Goal: Task Accomplishment & Management: Use online tool/utility

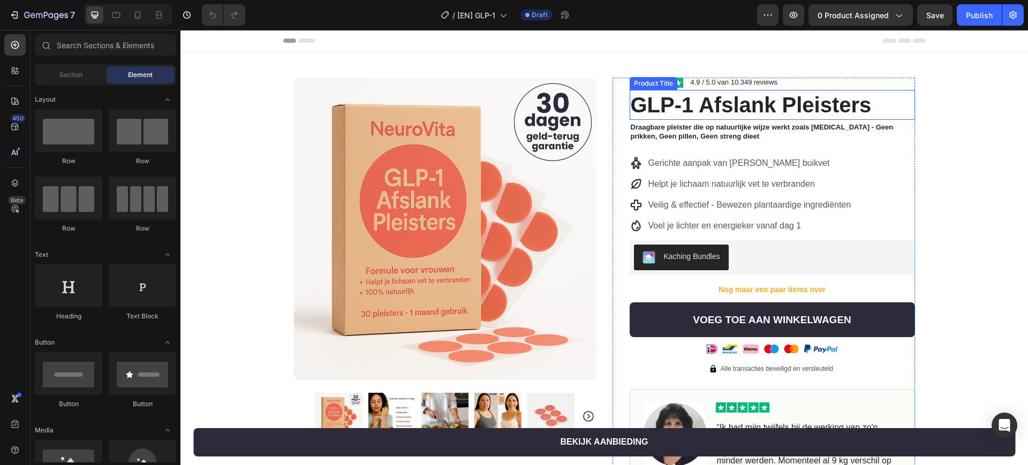
click at [706, 110] on h1 "GLP-1 Afslank Pleisters" at bounding box center [772, 105] width 285 height 30
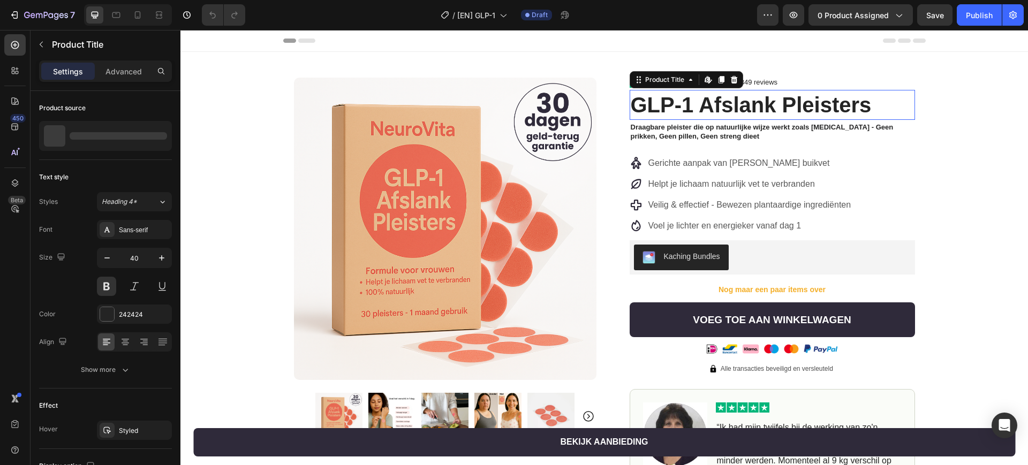
click at [706, 110] on h1 "GLP-1 Afslank Pleisters" at bounding box center [772, 105] width 285 height 30
click at [729, 107] on h1 "GLP-1 Afslank Pleisters" at bounding box center [772, 105] width 285 height 30
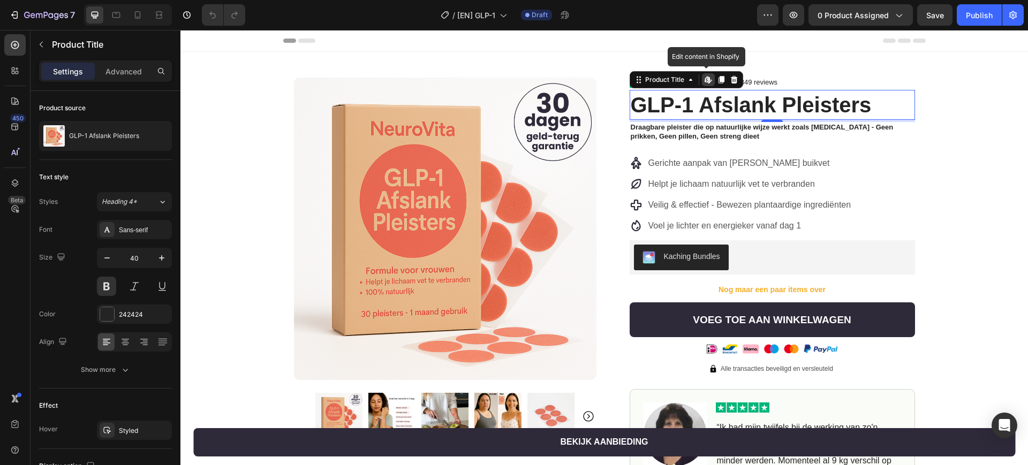
click at [735, 102] on h1 "GLP-1 Afslank Pleisters" at bounding box center [772, 105] width 285 height 30
click at [740, 134] on p "Draagbare pleister die op natuurlijke wijze werkt zoals [MEDICAL_DATA] - Geen p…" at bounding box center [772, 132] width 283 height 18
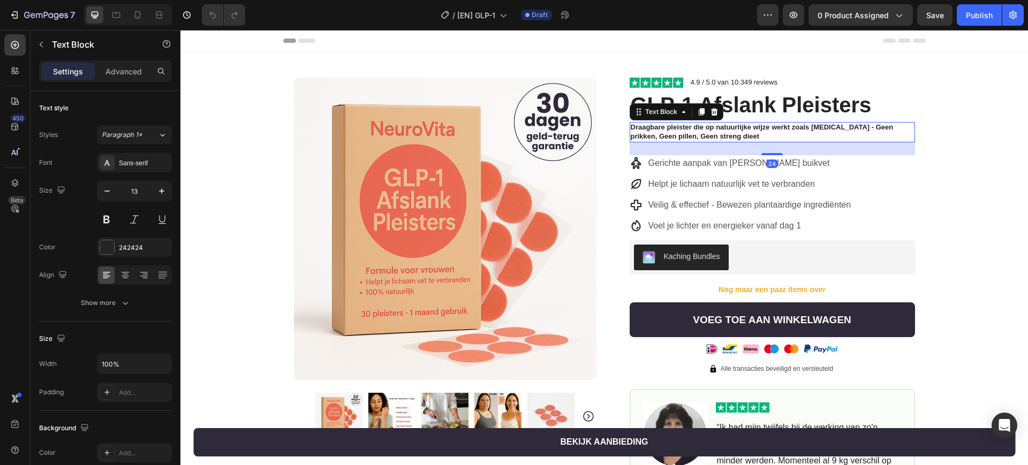
click at [740, 134] on p "Draagbare pleister die op natuurlijke wijze werkt zoals [MEDICAL_DATA] - Geen p…" at bounding box center [772, 132] width 283 height 18
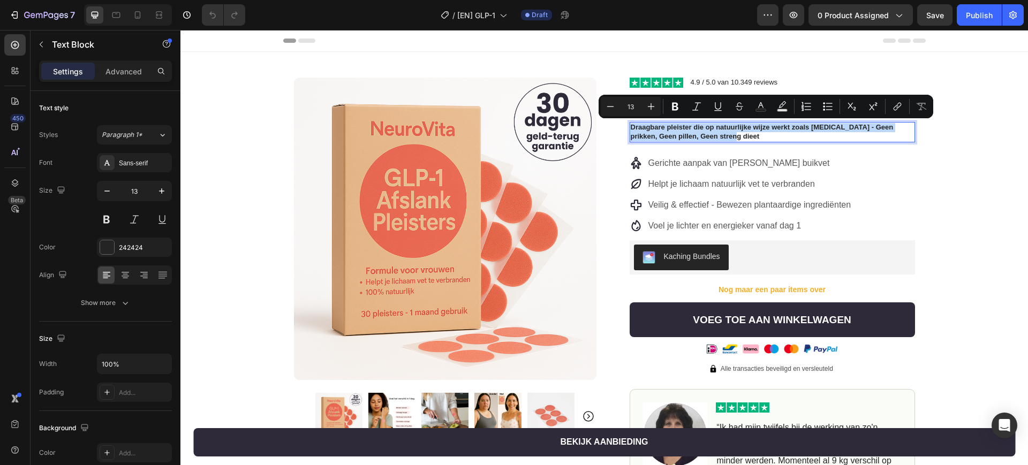
copy p "Draagbare pleister die op natuurlijke wijze werkt zoals [MEDICAL_DATA] - Geen p…"
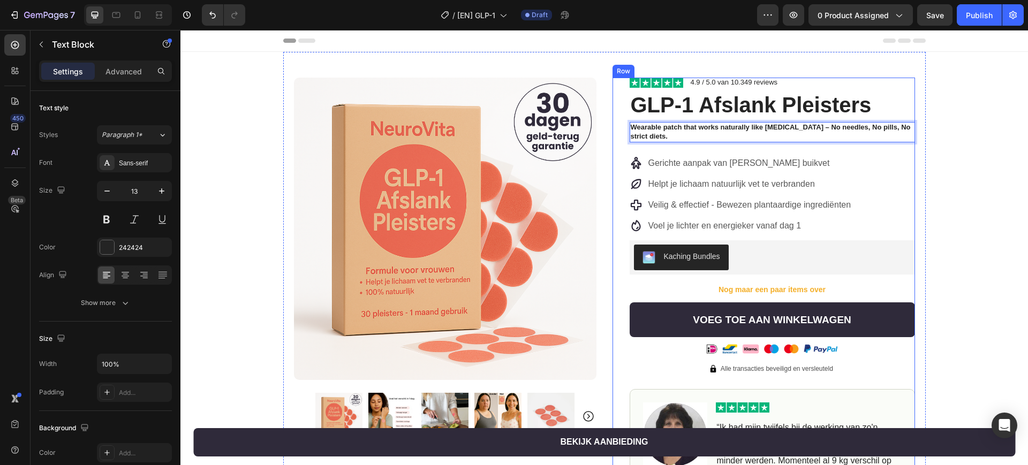
click at [713, 149] on div "Image 4.9 / 5.0 van 10.349 reviews Text Block Row GLP-1 Afslank Pleisters Produ…" at bounding box center [772, 378] width 285 height 600
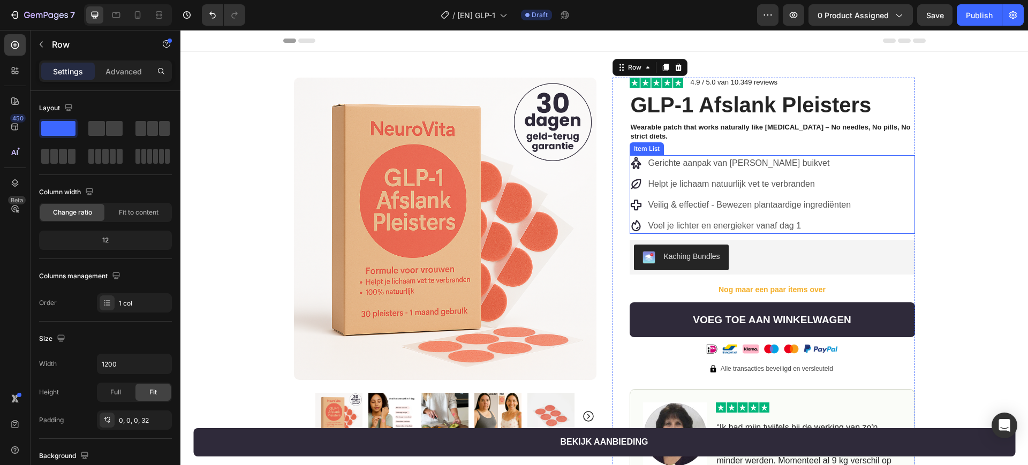
click at [692, 162] on p "Gerichte aanpak van [PERSON_NAME] buikvet" at bounding box center [749, 163] width 203 height 13
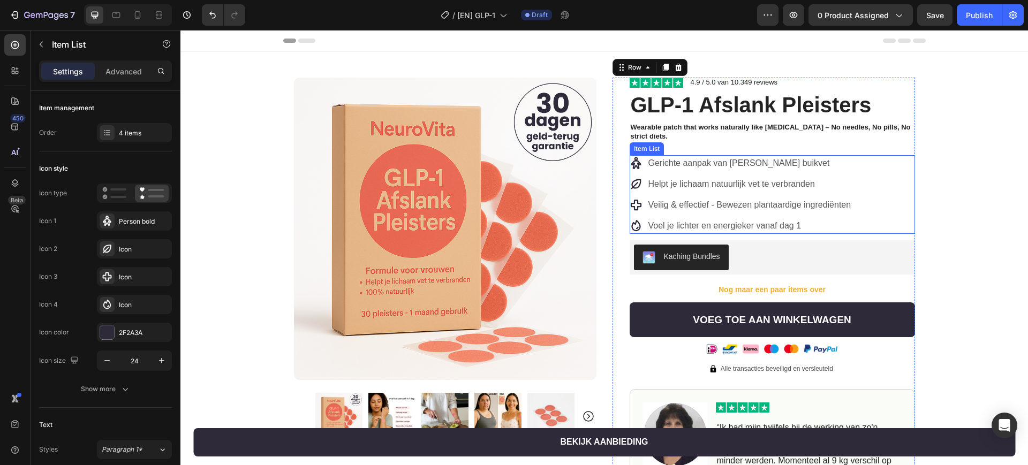
click at [692, 162] on p "Gerichte aanpak van [PERSON_NAME] buikvet" at bounding box center [749, 163] width 203 height 13
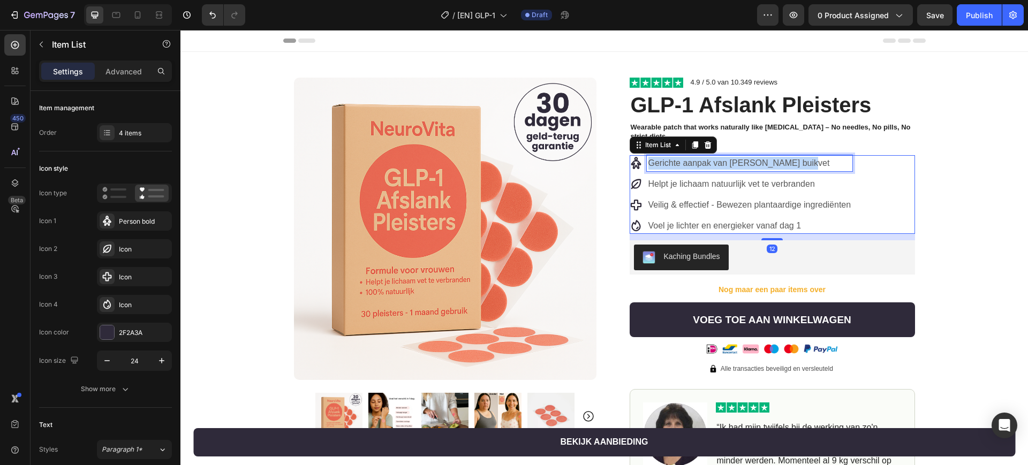
click at [692, 162] on p "Gerichte aanpak van [PERSON_NAME] buikvet" at bounding box center [749, 163] width 203 height 13
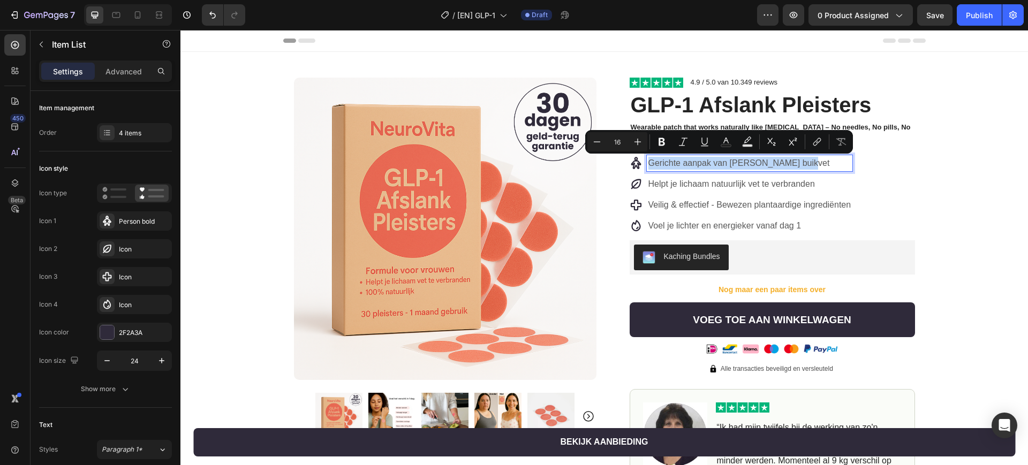
copy p "Gerichte aanpak van [PERSON_NAME] buikvet"
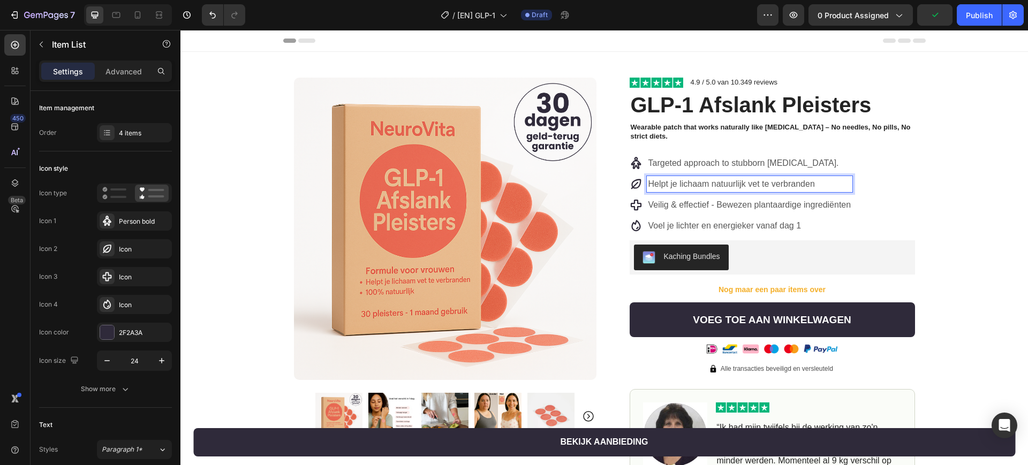
click at [676, 182] on p "Helpt je lichaam natuurlijk vet te verbranden" at bounding box center [749, 184] width 203 height 13
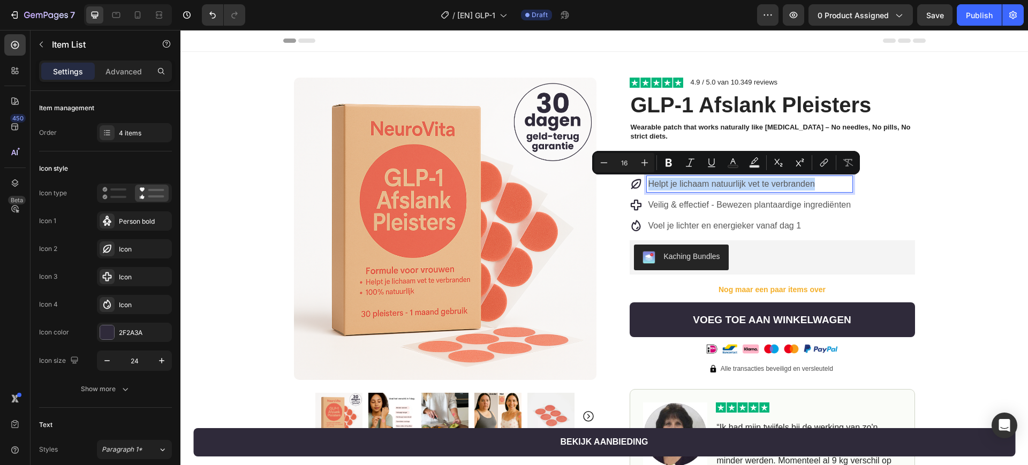
copy p "Helpt je lichaam natuurlijk vet te verbranden"
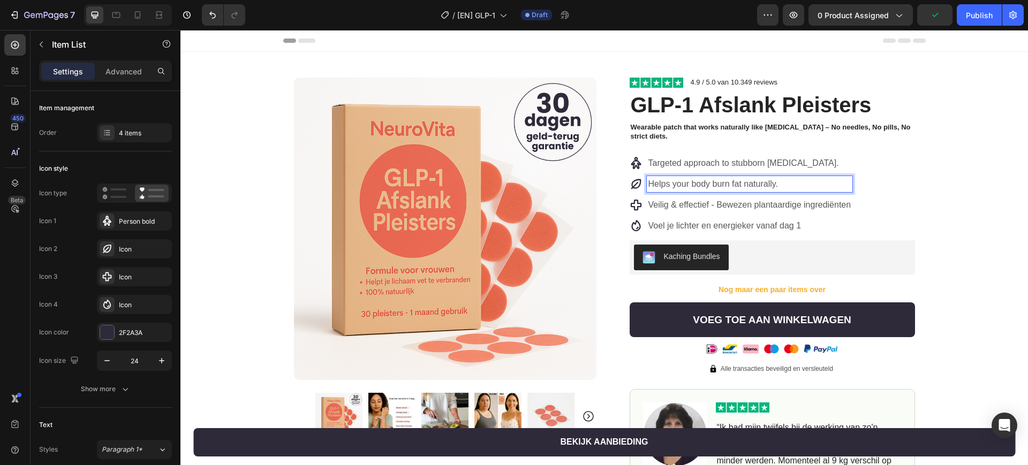
click at [706, 202] on p "Veilig & effectief - Bewezen plantaardige ingrediënten" at bounding box center [749, 205] width 203 height 13
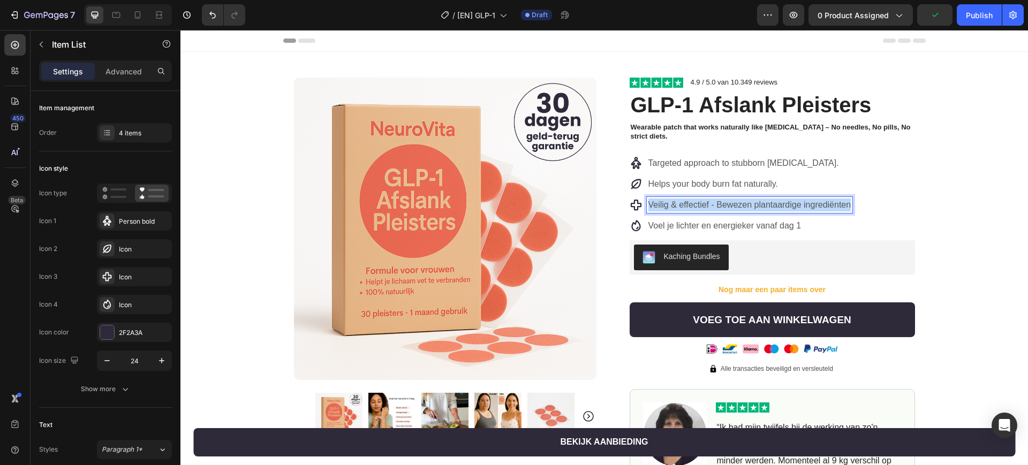
click at [706, 202] on p "Veilig & effectief - Bewezen plantaardige ingrediënten" at bounding box center [749, 205] width 203 height 13
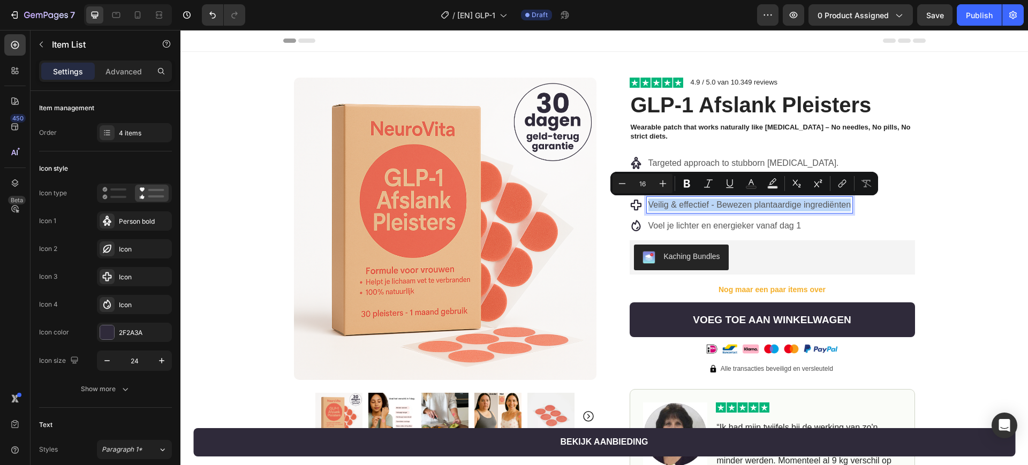
copy p "Veilig & effectief - Bewezen plantaardige ingrediënten"
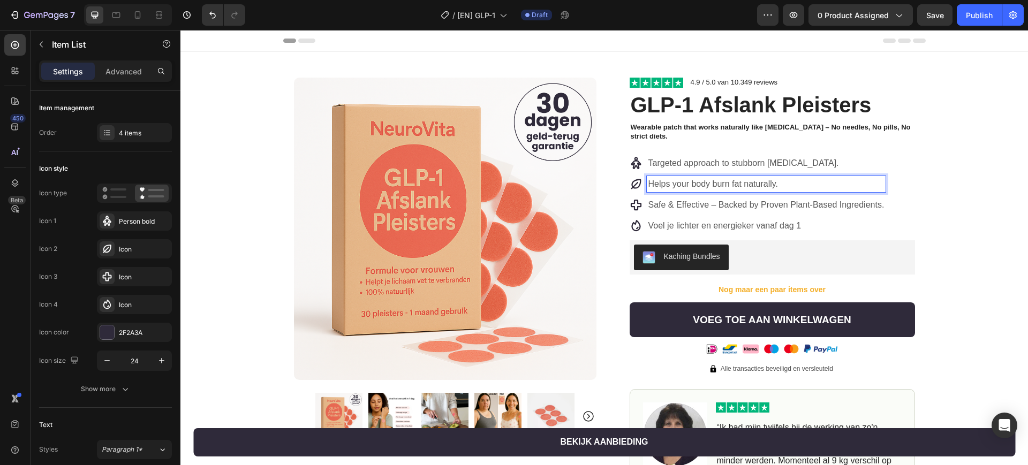
click at [742, 186] on p "Helps your body burn fat naturally." at bounding box center [766, 184] width 236 height 13
click at [953, 224] on div "Product Images Row Image 4.9 / 5.0 van 10.349 reviews Text Block Row GLP-1 Afsl…" at bounding box center [604, 365] width 848 height 626
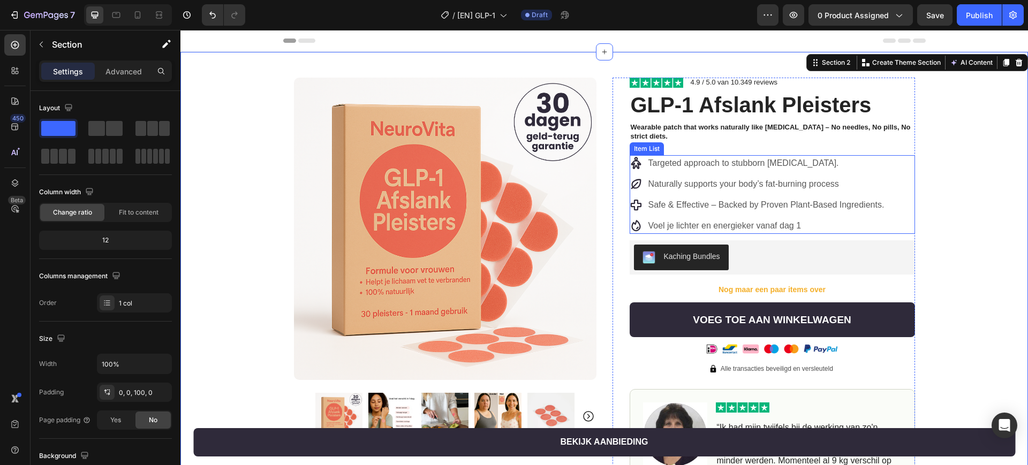
click at [766, 227] on p "Voel je lichter en energieker vanaf dag 1" at bounding box center [766, 226] width 236 height 13
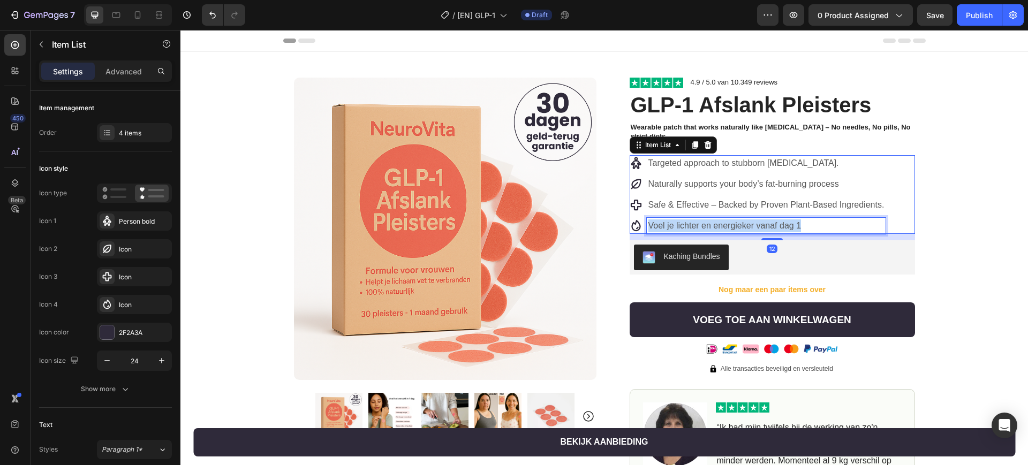
click at [766, 227] on p "Voel je lichter en energieker vanaf dag 1" at bounding box center [766, 226] width 236 height 13
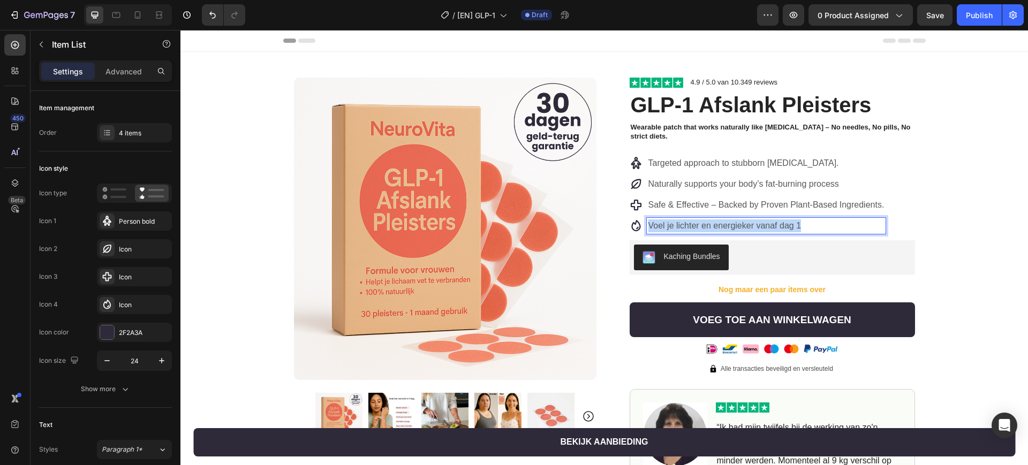
copy p "Voel je lichter en energieker vanaf dag 1"
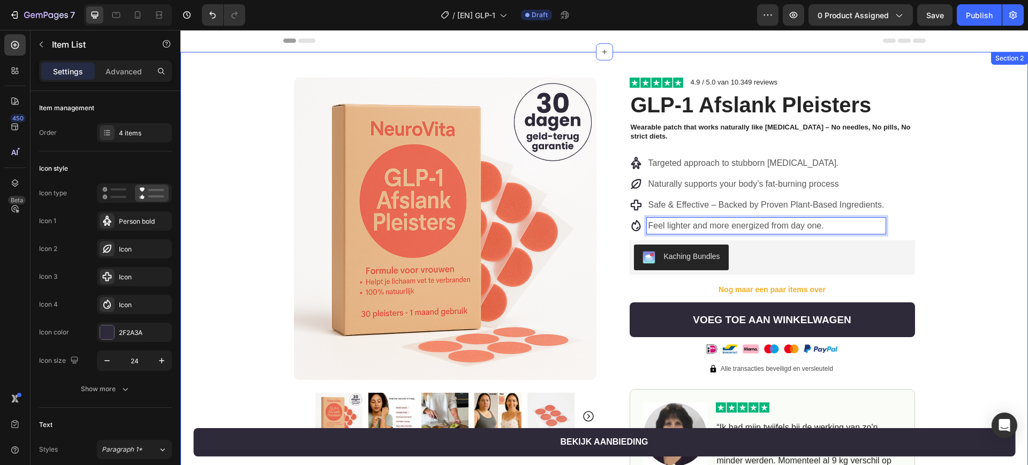
click at [939, 209] on div "Product Images Row Image 4.9 / 5.0 van 10.349 reviews Text Block Row GLP-1 Afsl…" at bounding box center [604, 365] width 848 height 626
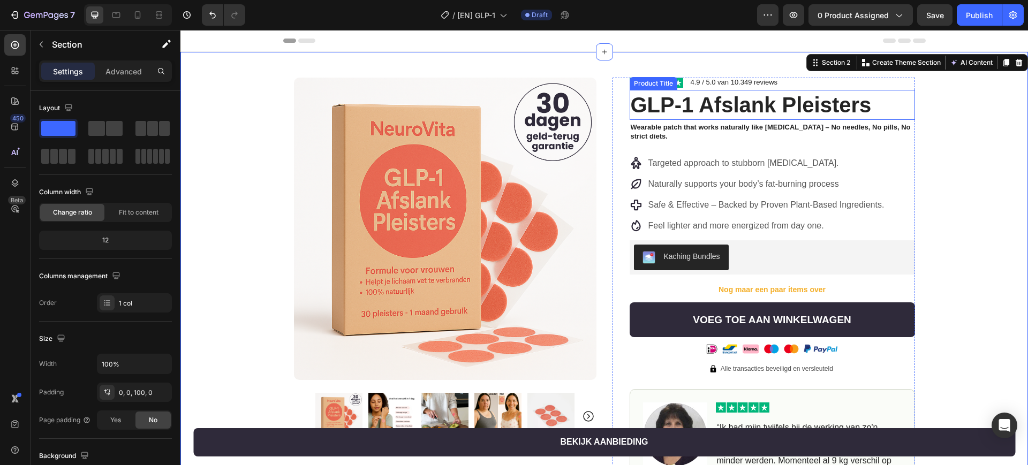
click at [700, 105] on h1 "GLP-1 Afslank Pleisters" at bounding box center [772, 105] width 285 height 30
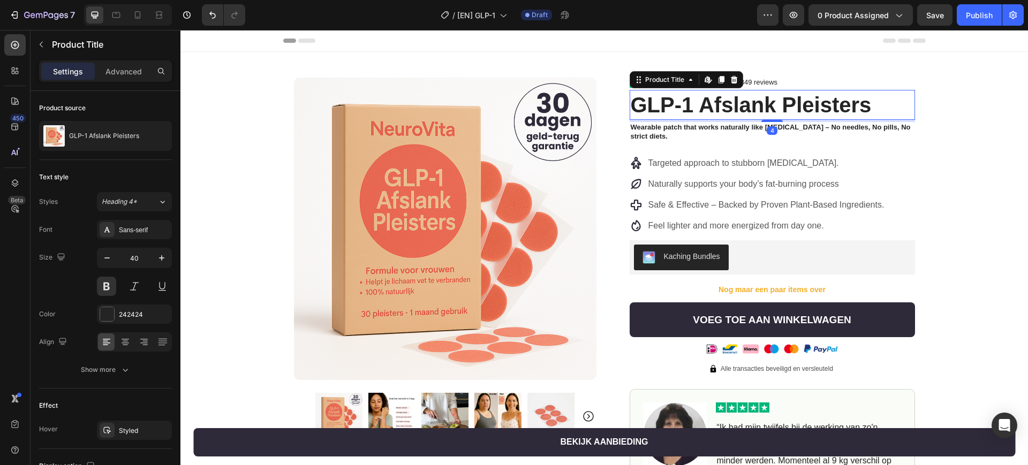
click at [700, 105] on h1 "GLP-1 Afslank Pleisters" at bounding box center [772, 105] width 285 height 30
click at [932, 138] on div "Product Images Row Image 4.9 / 5.0 van 10.349 reviews Text Block Row GLP-1 Afsl…" at bounding box center [604, 365] width 848 height 626
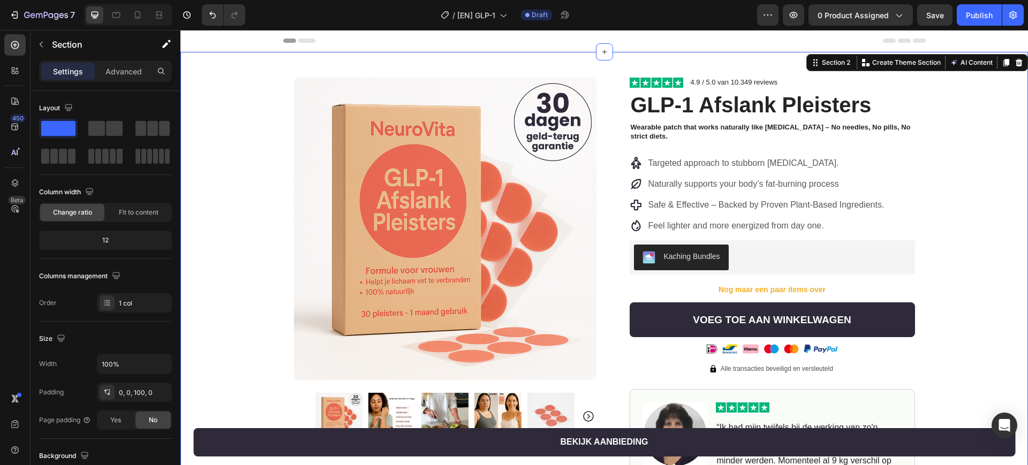
click at [939, 187] on div "Product Images Row Image 4.9 / 5.0 van 10.349 reviews Text Block Row GLP-1 Afsl…" at bounding box center [604, 365] width 848 height 626
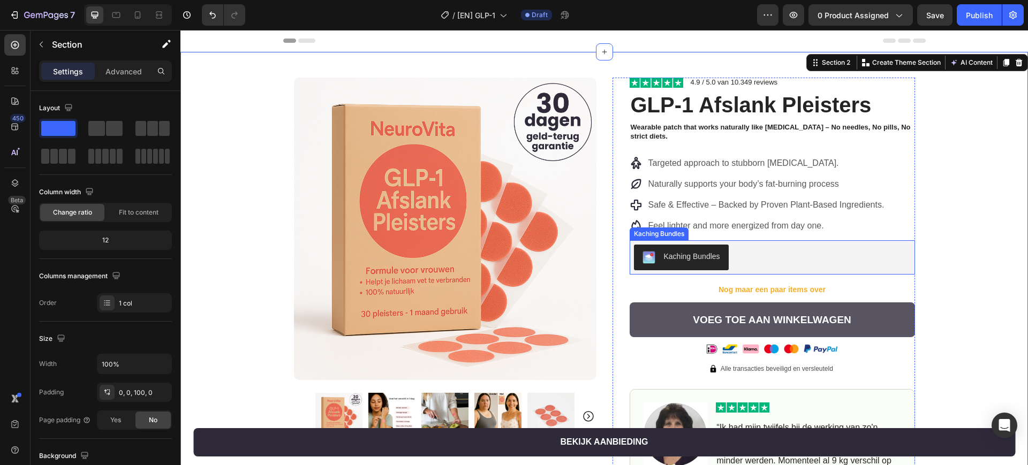
scroll to position [67, 0]
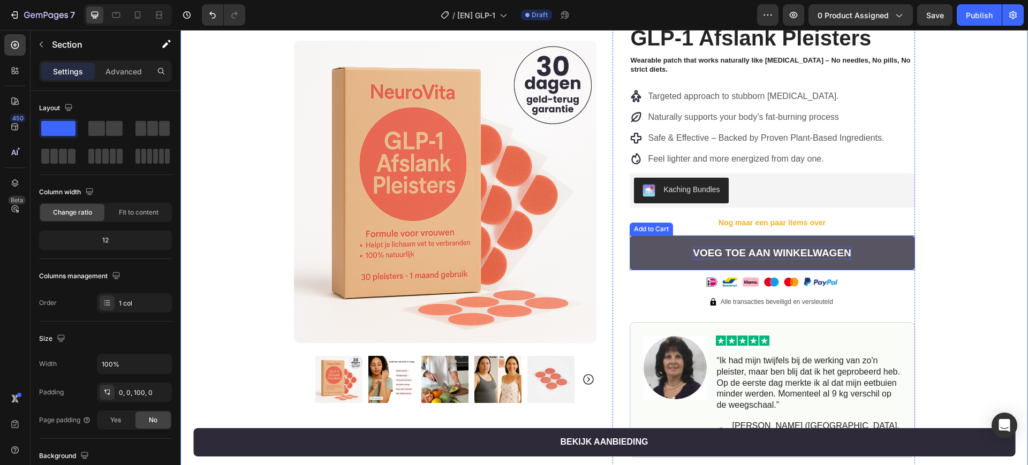
click at [824, 248] on div "Voeg toe aan winkelwagen" at bounding box center [772, 253] width 158 height 13
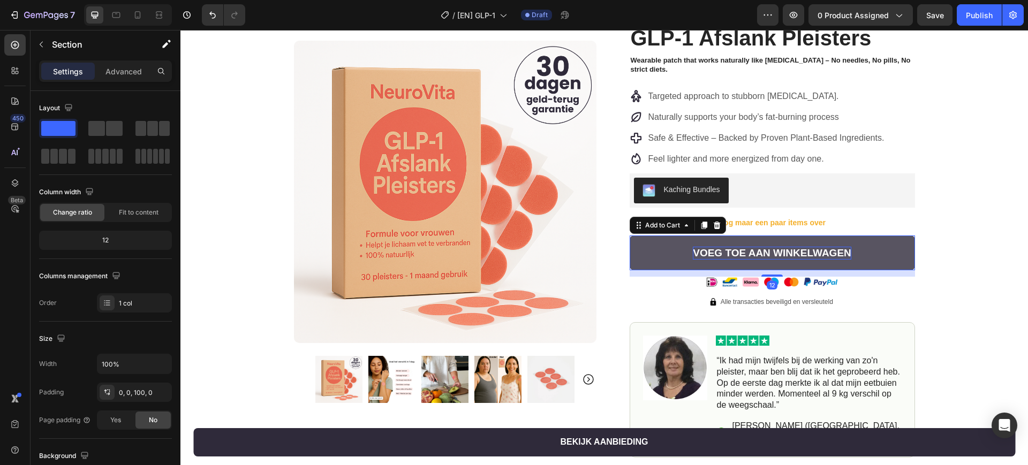
click at [824, 248] on div "Voeg toe aan winkelwagen" at bounding box center [772, 253] width 158 height 13
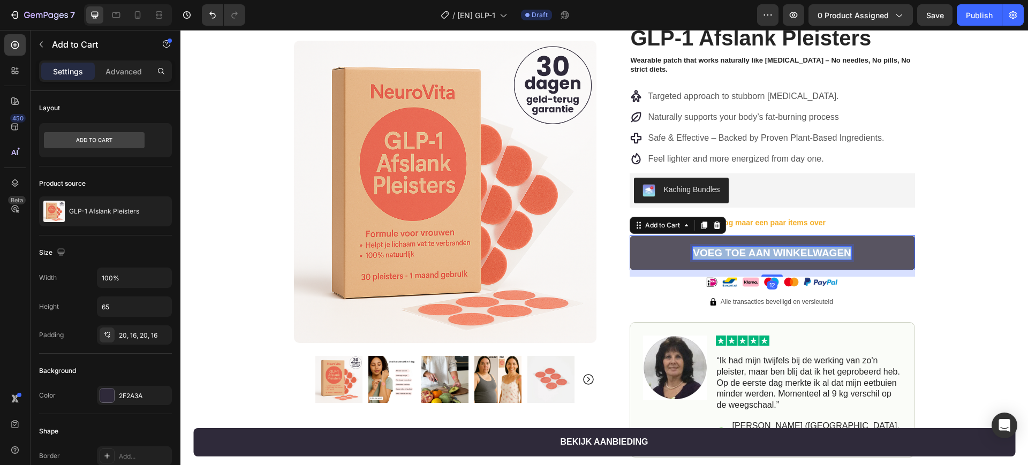
click at [824, 248] on p "Voeg toe aan winkelwagen" at bounding box center [772, 253] width 158 height 13
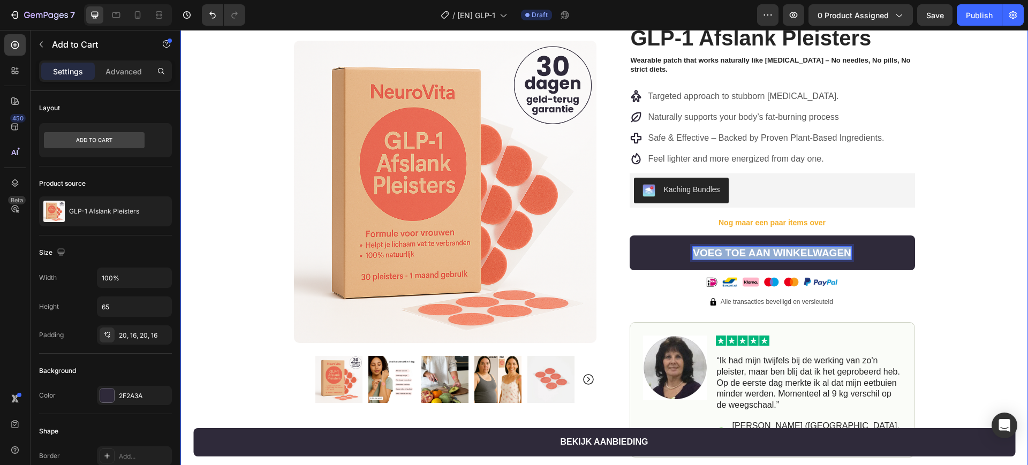
click at [261, 74] on div "Product Images Row Image 4.9 / 5.0 van 10.349 reviews Text Block Row GLP-1 Afsl…" at bounding box center [604, 298] width 848 height 626
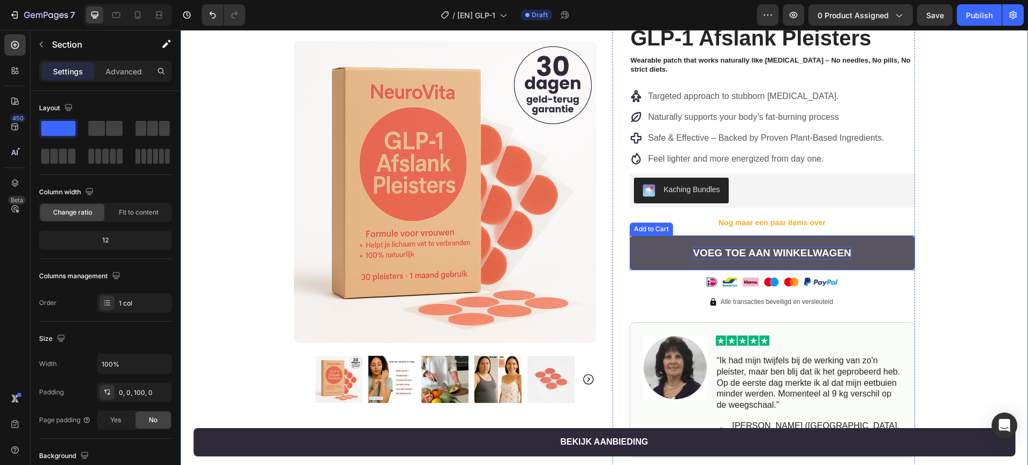
click at [701, 252] on p "Voeg toe aan winkelwagen" at bounding box center [772, 253] width 158 height 13
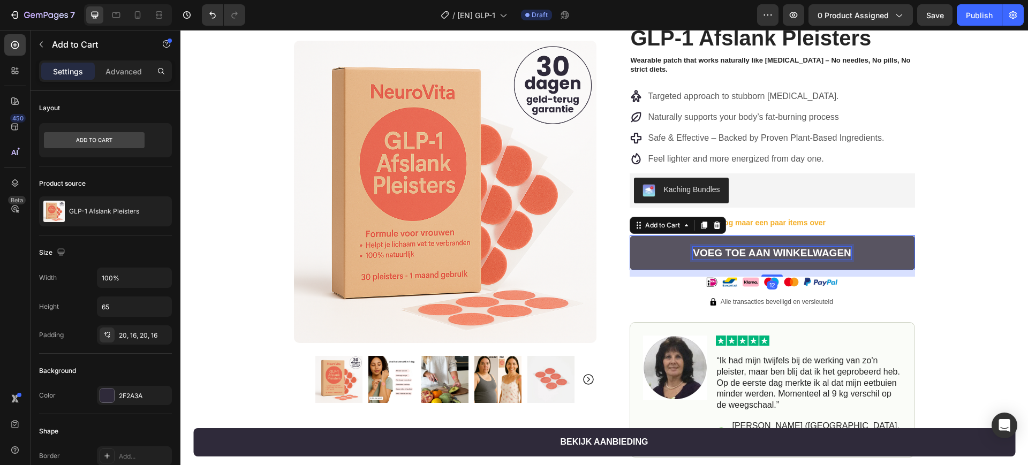
click at [701, 252] on p "Voeg toe aan winkelwagen" at bounding box center [772, 253] width 158 height 13
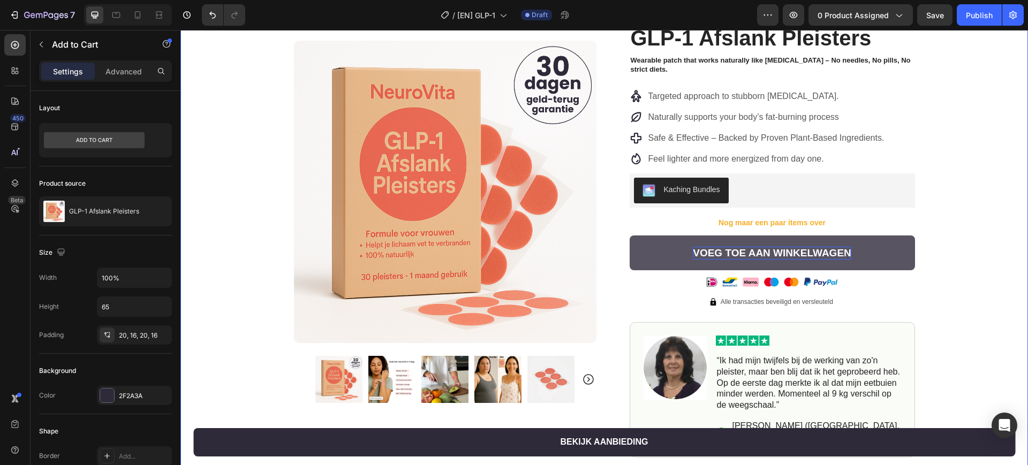
click at [928, 265] on div "Product Images Row Image 4.9 / 5.0 van 10.349 reviews Text Block Row GLP-1 Afsl…" at bounding box center [604, 298] width 848 height 626
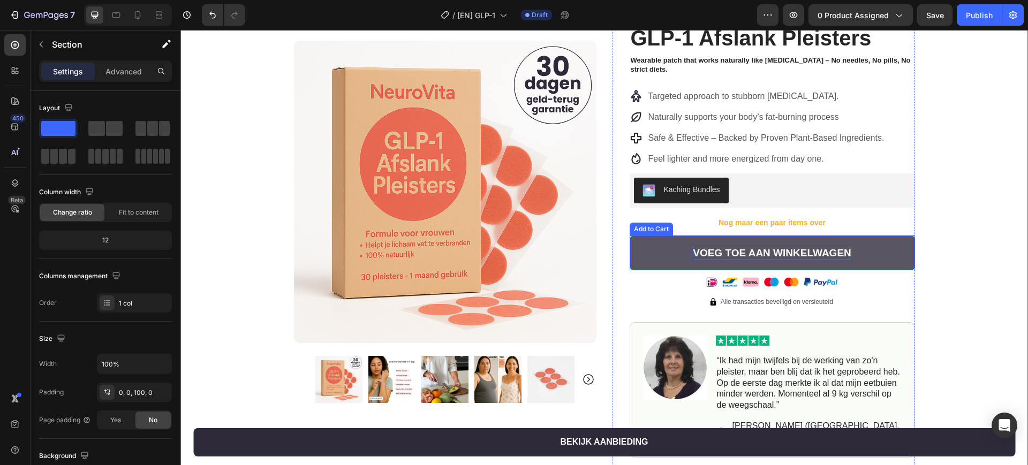
click at [794, 252] on p "Voeg toe aan winkelwagen" at bounding box center [772, 253] width 158 height 13
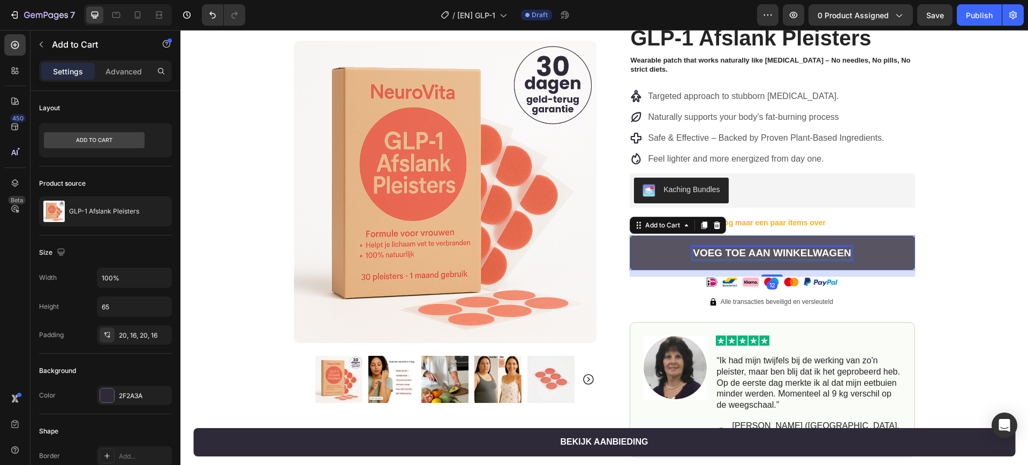
click at [794, 252] on p "Voeg toe aan winkelwagen" at bounding box center [772, 253] width 158 height 13
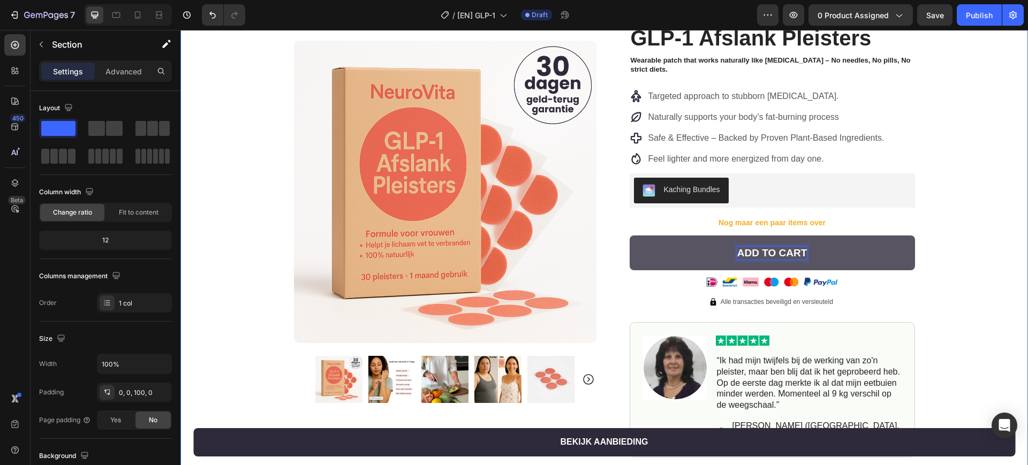
click at [937, 279] on div "Product Images Row Image 4.9 / 5.0 van 10.349 reviews Text Block Row GLP-1 Afsl…" at bounding box center [604, 298] width 848 height 626
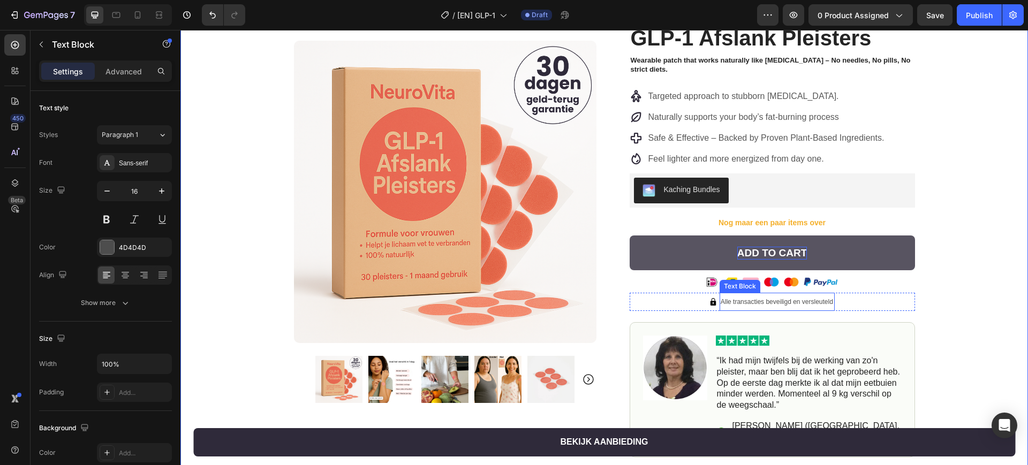
click at [772, 301] on span "Alle transacties beveiligd en versleuteld" at bounding box center [777, 301] width 112 height 7
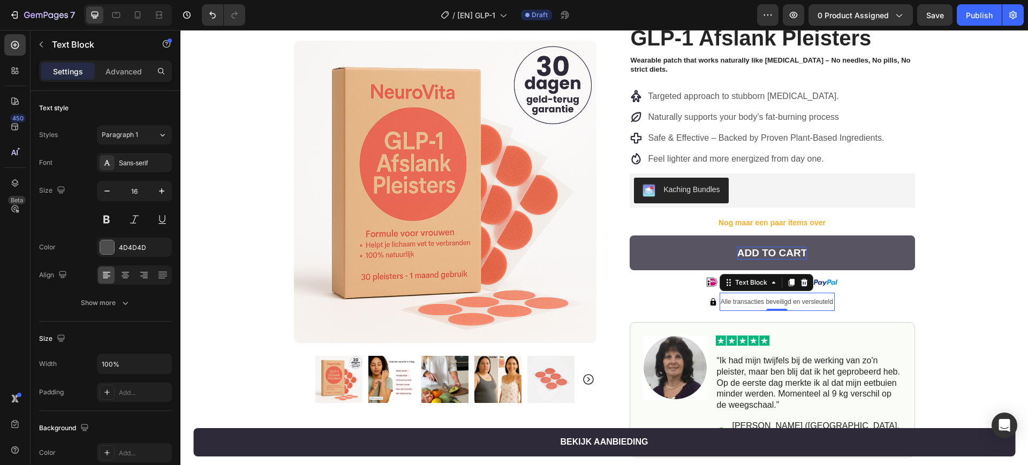
click at [772, 301] on span "Alle transacties beveiligd en versleuteld" at bounding box center [777, 301] width 112 height 7
copy span "Alle transacties beveiligd en versleuteld"
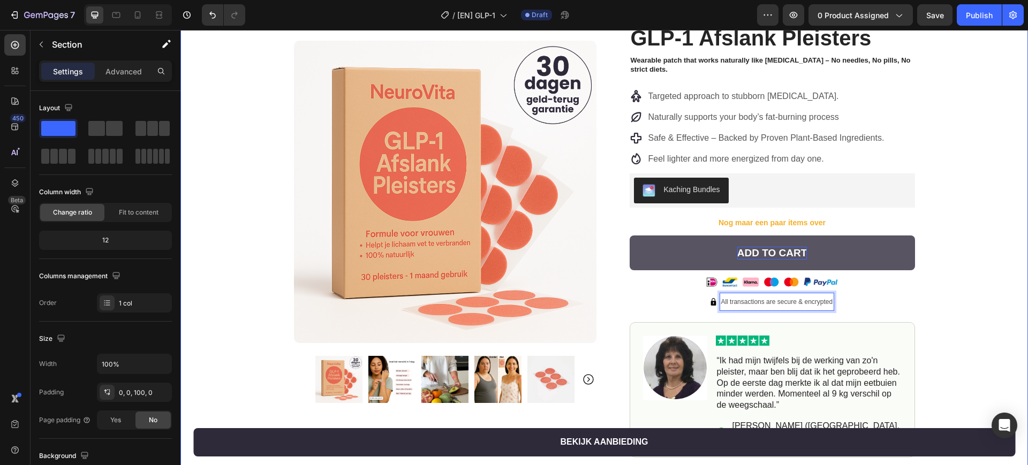
click at [964, 248] on div "Product Images Row Image 4.9 / 5.0 van 10.349 reviews Text Block Row GLP-1 Afsl…" at bounding box center [604, 298] width 848 height 626
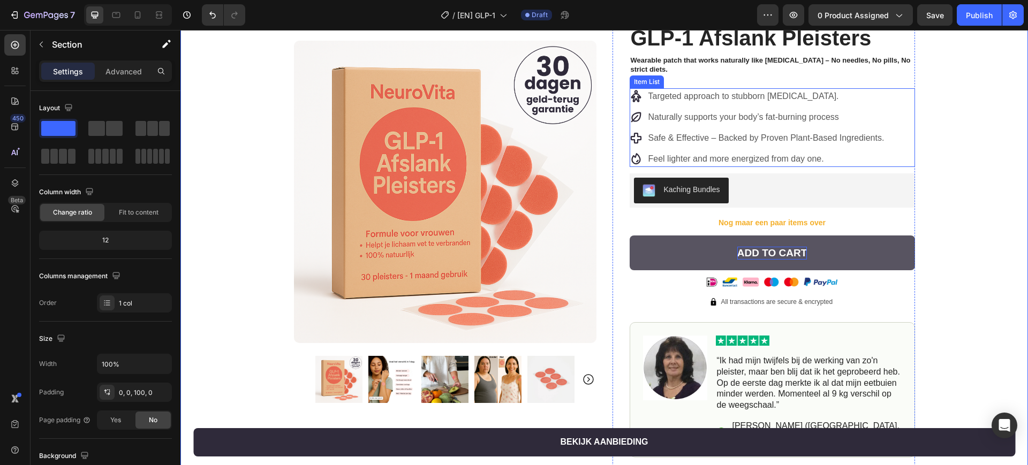
click at [829, 163] on p "Feel lighter and more energized from day one." at bounding box center [766, 159] width 236 height 13
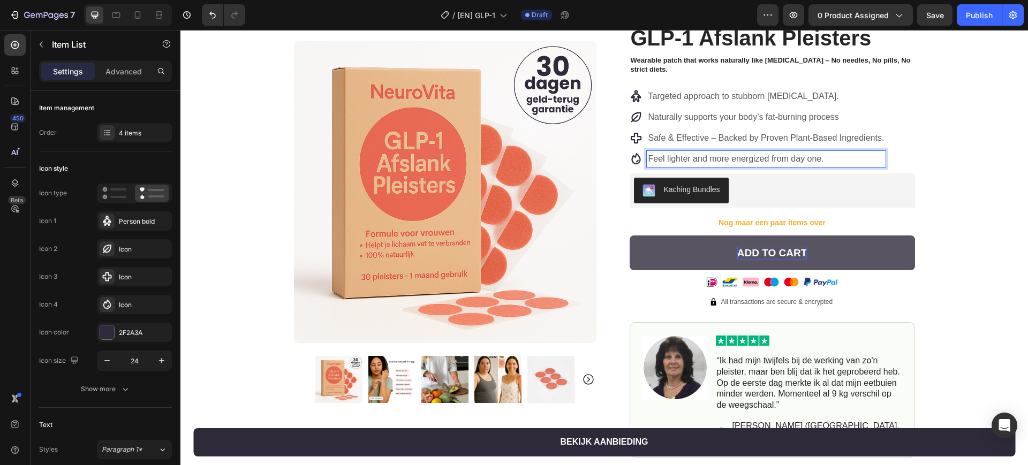
click at [837, 162] on p "Feel lighter and more energized from day one." at bounding box center [766, 159] width 236 height 13
click at [876, 137] on p "Safe & Effective – Backed by Proven Plant-Based Ingredients." at bounding box center [766, 138] width 236 height 13
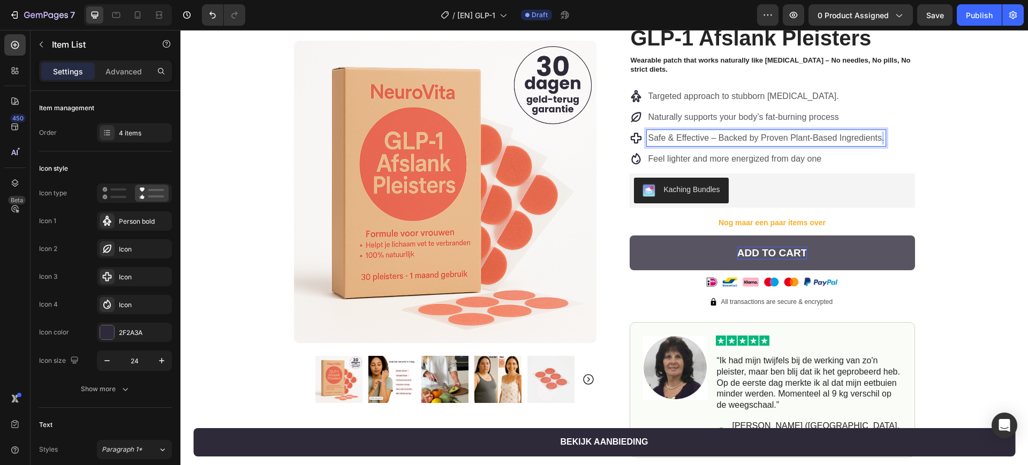
click at [876, 137] on p "Safe & Effective – Backed by Proven Plant-Based Ingredients." at bounding box center [766, 138] width 236 height 13
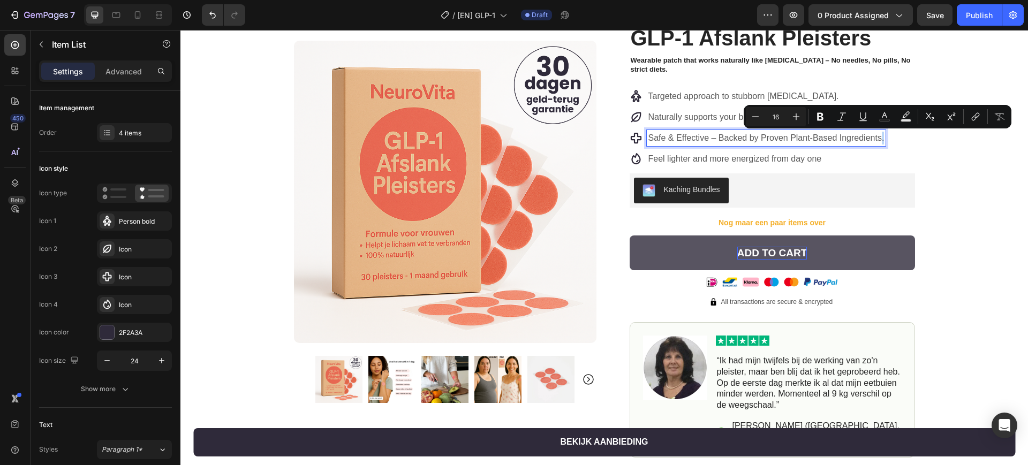
click at [878, 138] on p "Safe & Effective – Backed by Proven Plant-Based Ingredients." at bounding box center [766, 138] width 236 height 13
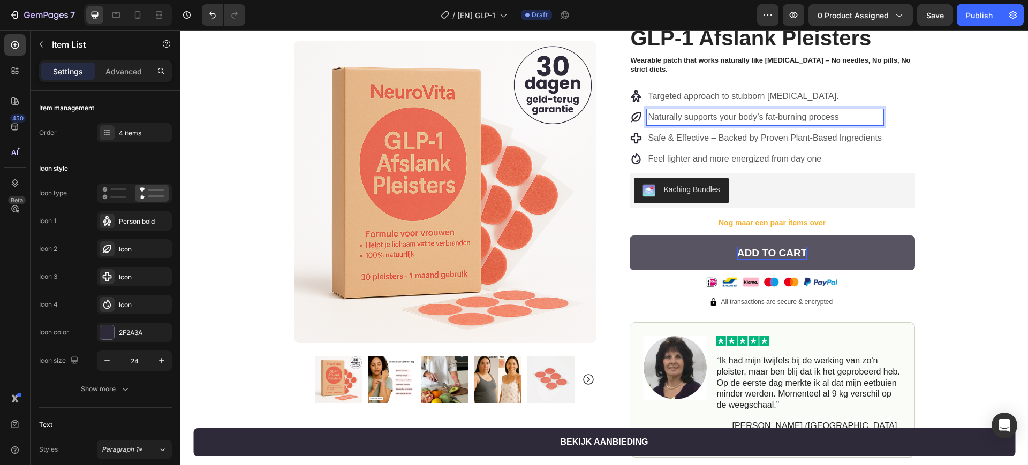
click at [850, 118] on p "Naturally supports your body’s fat-burning process" at bounding box center [764, 117] width 233 height 13
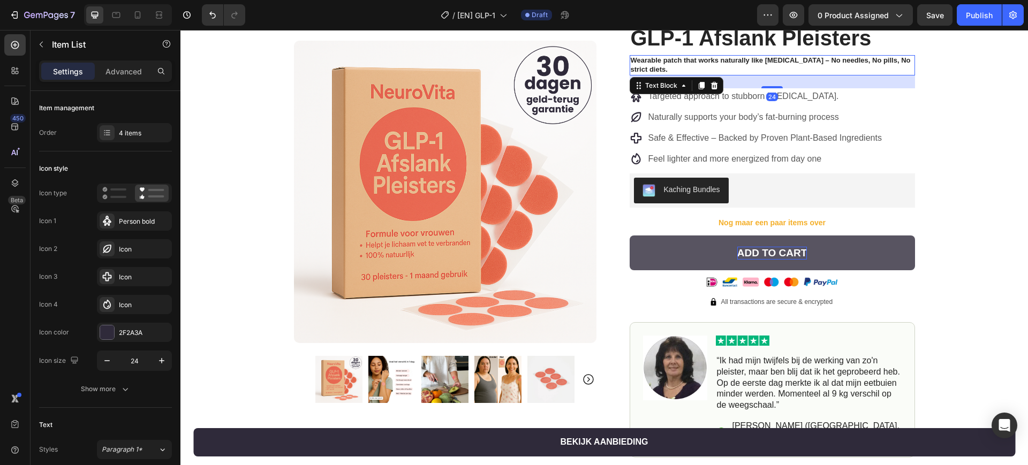
click at [677, 67] on p "Wearable patch that works naturally like [MEDICAL_DATA] – No needles, No pills,…" at bounding box center [772, 65] width 283 height 18
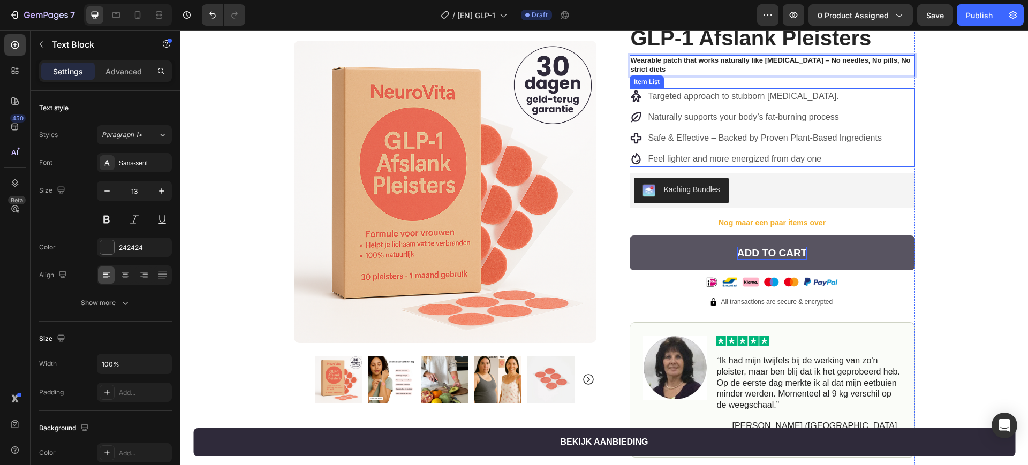
click at [904, 149] on div "Targeted approach to stubborn [MEDICAL_DATA]. Naturally supports your body’s fa…" at bounding box center [772, 127] width 285 height 79
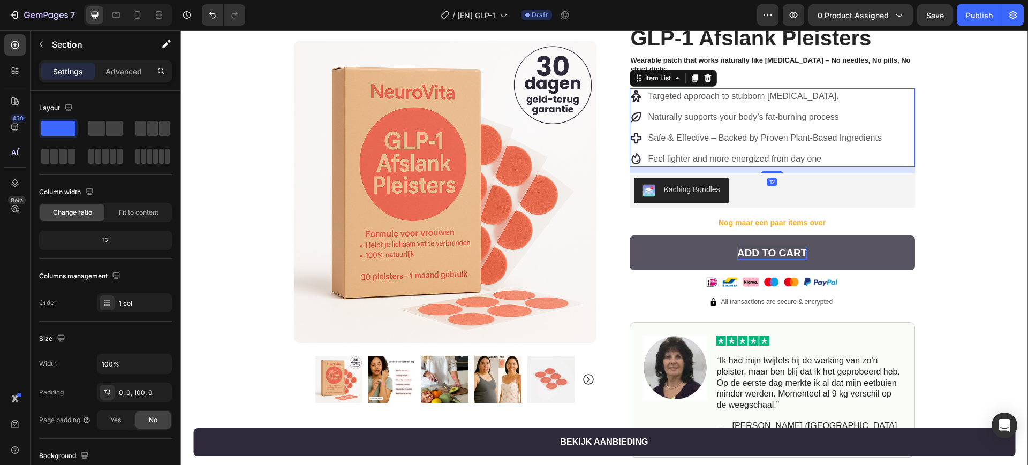
click at [944, 158] on div "Product Images Row Image 4.9 / 5.0 van 10.349 reviews Text Block Row GLP-1 Afsl…" at bounding box center [604, 298] width 848 height 626
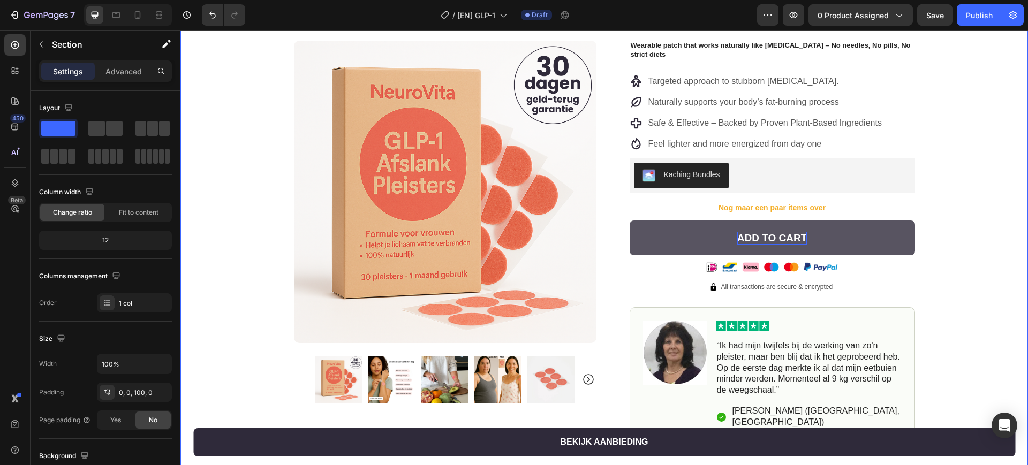
scroll to position [201, 0]
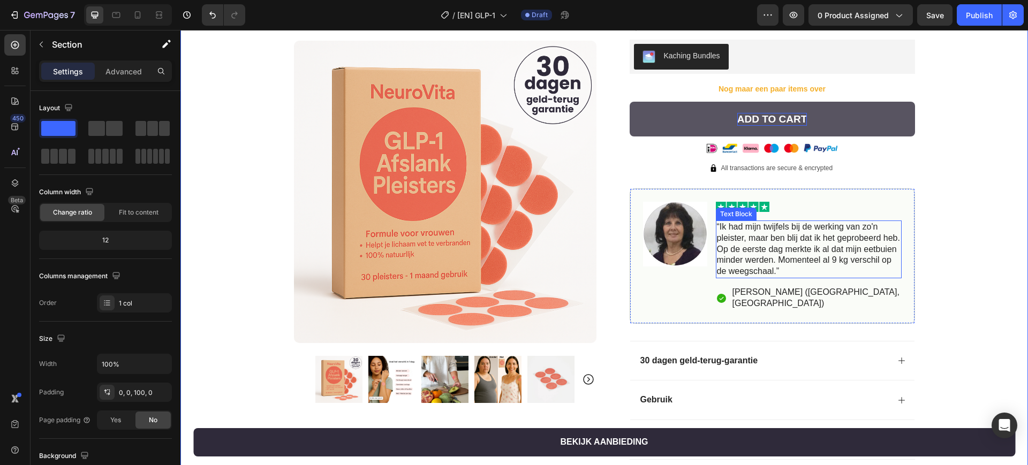
click at [769, 230] on p "“Ik had mijn twijfels bij de werking van zo'n pleister, maar ben blij dat ik he…" at bounding box center [809, 250] width 184 height 56
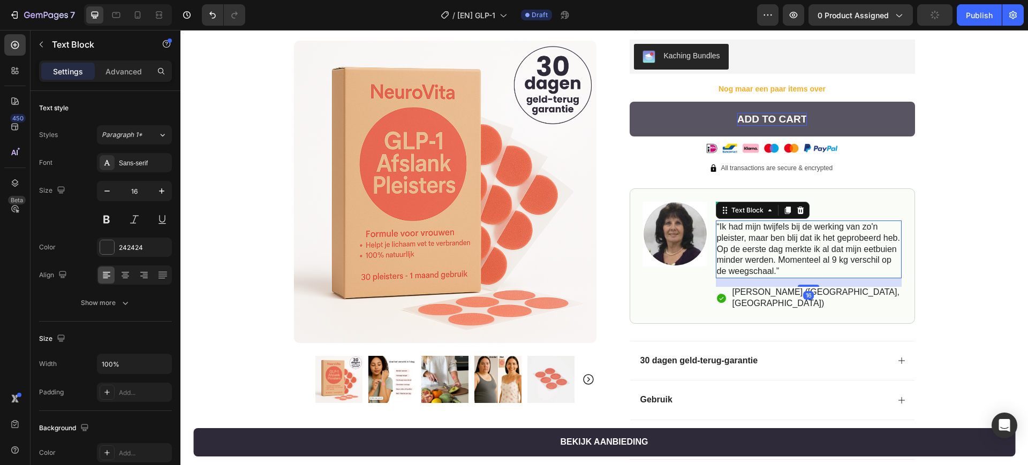
click at [769, 230] on p "“Ik had mijn twijfels bij de werking van zo'n pleister, maar ben blij dat ik he…" at bounding box center [809, 250] width 184 height 56
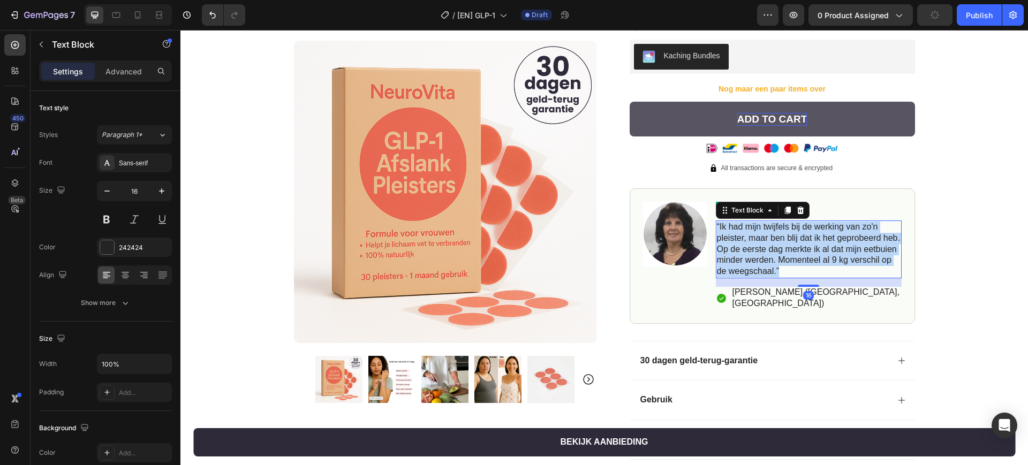
click at [769, 230] on p "“Ik had mijn twijfels bij de werking van zo'n pleister, maar ben blij dat ik he…" at bounding box center [809, 250] width 184 height 56
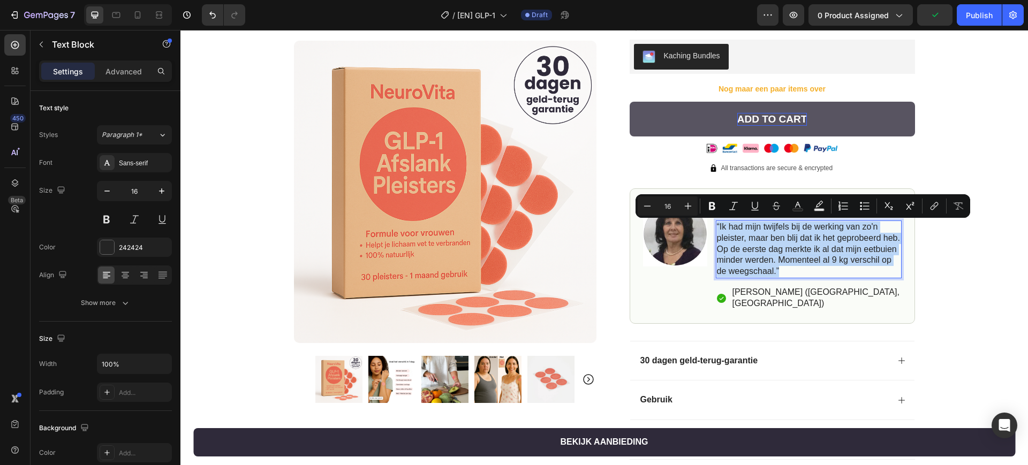
copy p "“Ik had mijn twijfels bij de werking van zo'n pleister, maar ben blij dat ik he…"
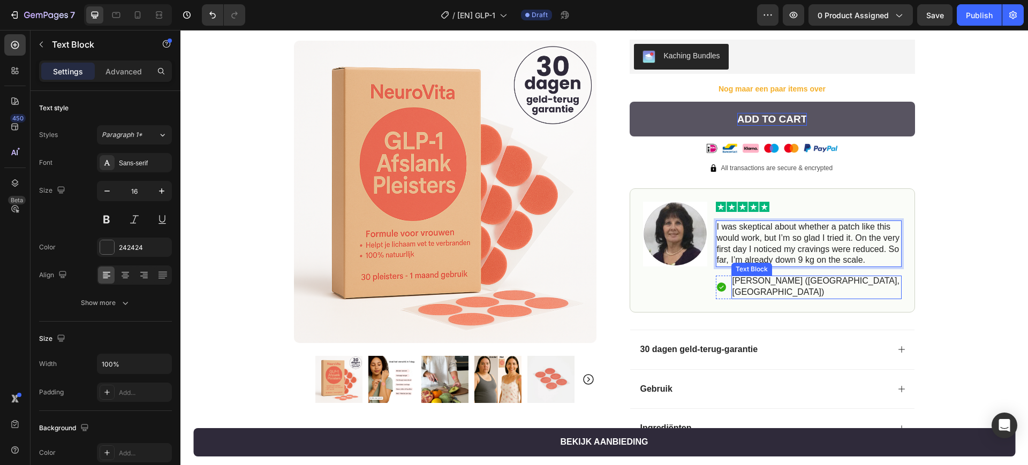
click at [793, 281] on p "[PERSON_NAME] ([GEOGRAPHIC_DATA], [GEOGRAPHIC_DATA])" at bounding box center [817, 287] width 168 height 22
click at [865, 258] on p "I was skeptical about whether a patch like this would work, but I’m so glad I t…" at bounding box center [809, 244] width 184 height 44
click at [717, 227] on p "I was skeptical about whether a patch like this would work, but I’m so glad I t…" at bounding box center [809, 244] width 184 height 44
click at [791, 284] on p "[PERSON_NAME] ([GEOGRAPHIC_DATA], [GEOGRAPHIC_DATA])" at bounding box center [817, 287] width 168 height 22
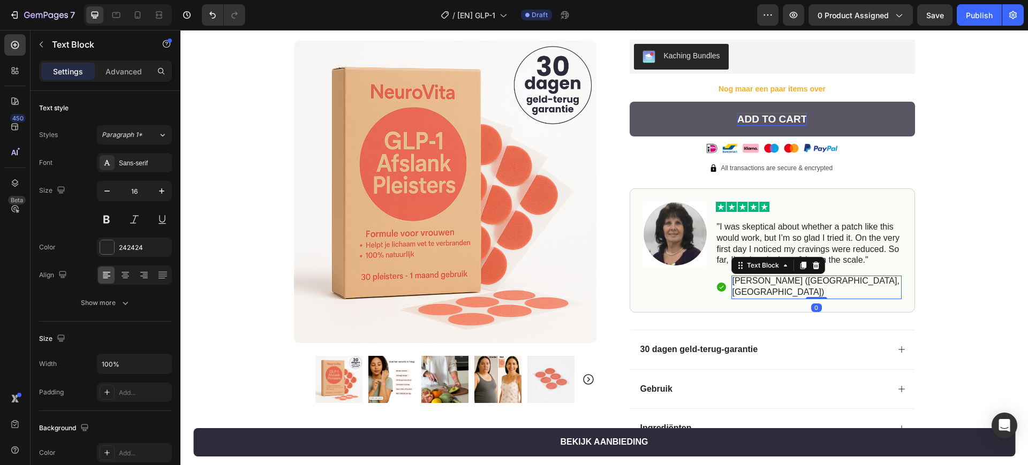
click at [791, 284] on p "[PERSON_NAME] ([GEOGRAPHIC_DATA], [GEOGRAPHIC_DATA])" at bounding box center [817, 287] width 168 height 22
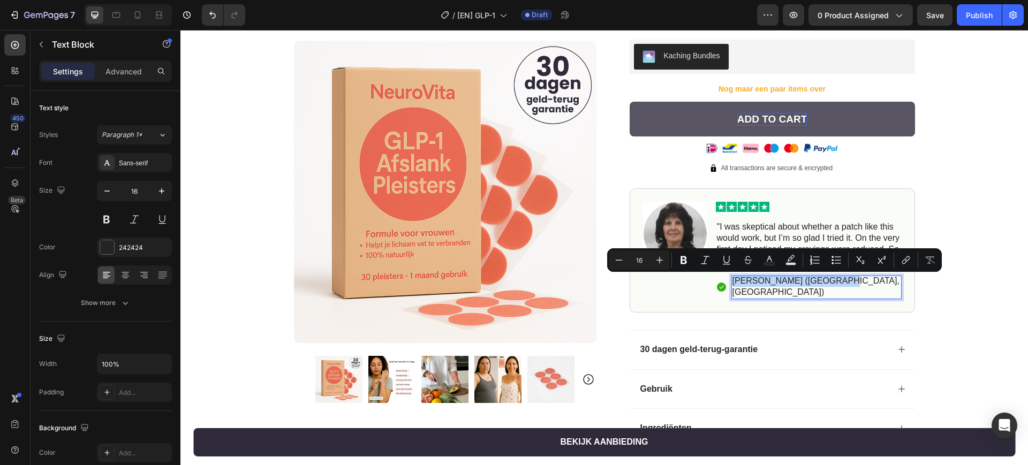
copy p "[PERSON_NAME] ([GEOGRAPHIC_DATA], [GEOGRAPHIC_DATA])"
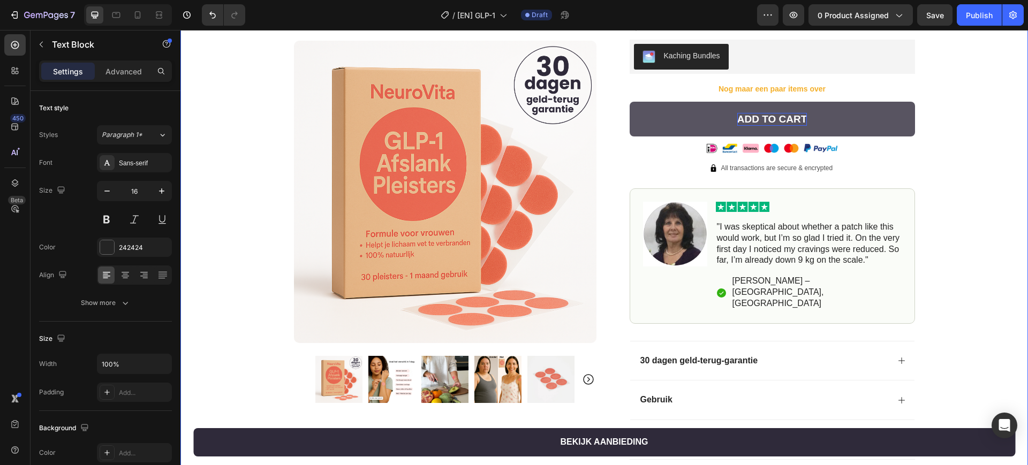
click at [932, 295] on div "Product Images Row Image 4.9 / 5.0 van 10.349 reviews Text Block Row GLP-1 Afsl…" at bounding box center [604, 164] width 848 height 626
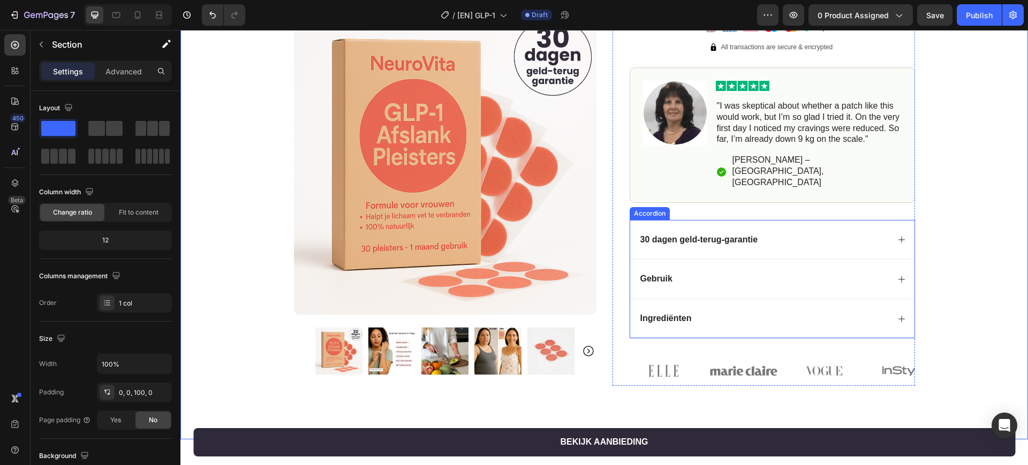
scroll to position [335, 0]
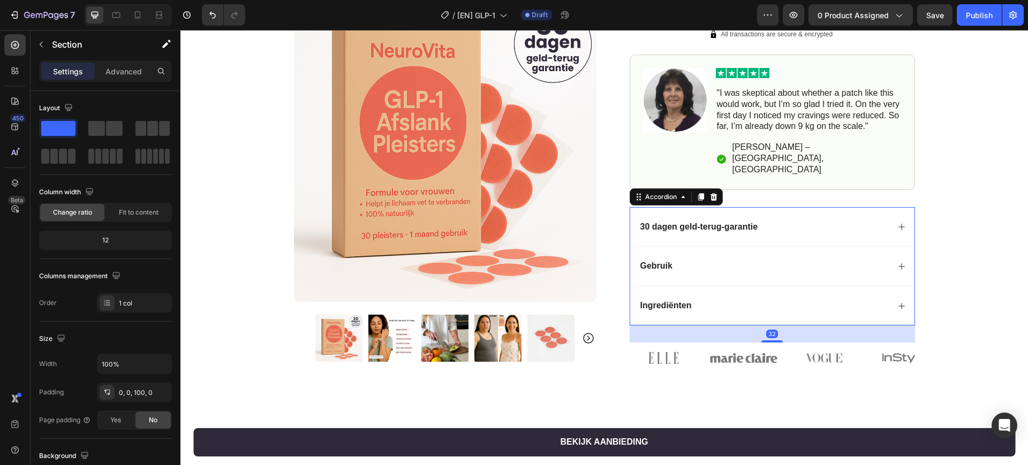
click at [779, 220] on div "30 dagen geld-terug-garantie" at bounding box center [764, 227] width 250 height 14
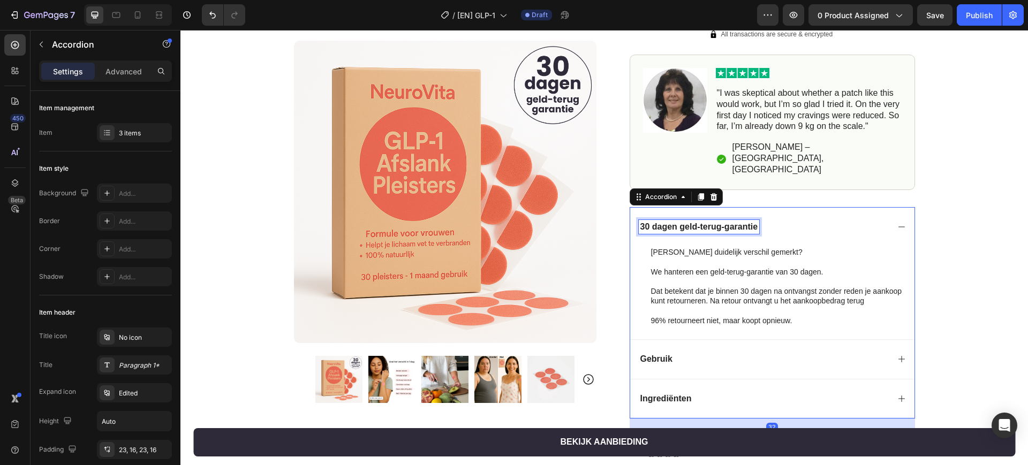
click at [723, 222] on p "30 dagen geld-terug-garantie" at bounding box center [699, 227] width 118 height 11
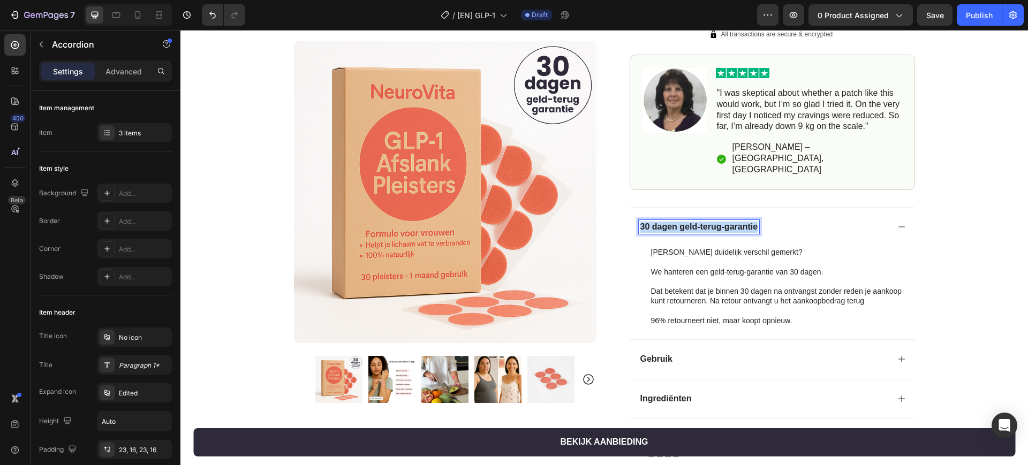
click at [723, 222] on p "30 dagen geld-terug-garantie" at bounding box center [699, 227] width 118 height 11
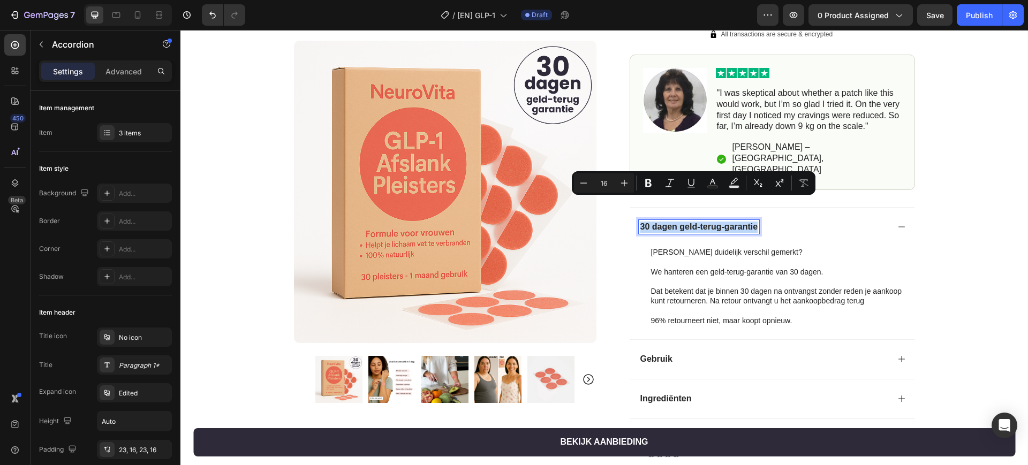
copy p "30 dagen geld-terug-garantie"
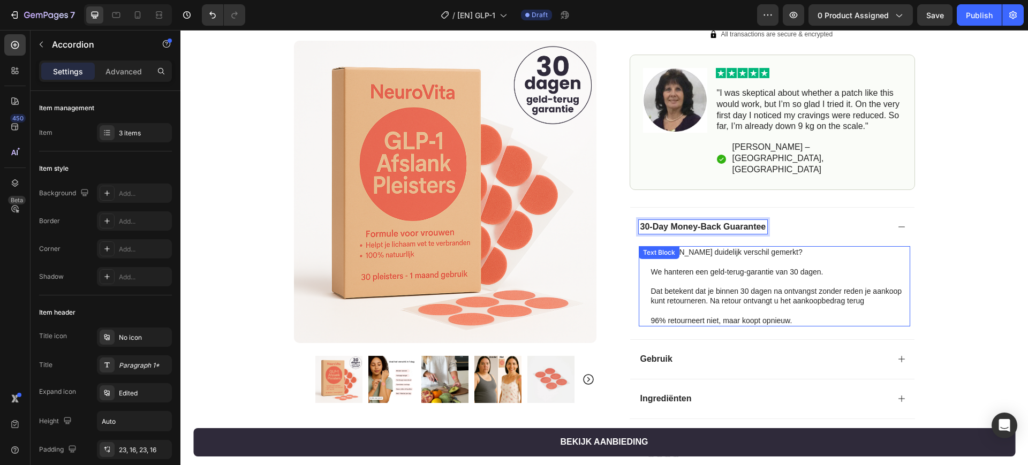
click at [724, 258] on p at bounding box center [780, 263] width 258 height 10
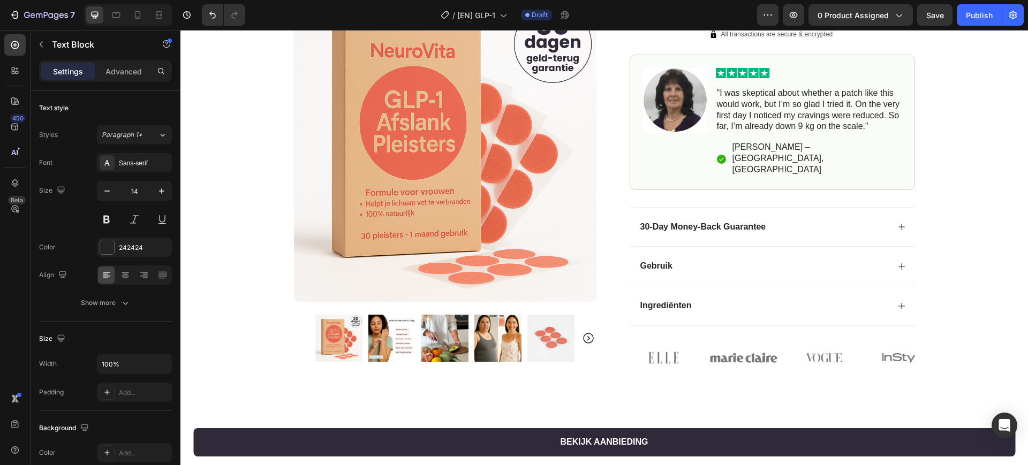
click at [724, 248] on div "Text Block" at bounding box center [686, 256] width 94 height 17
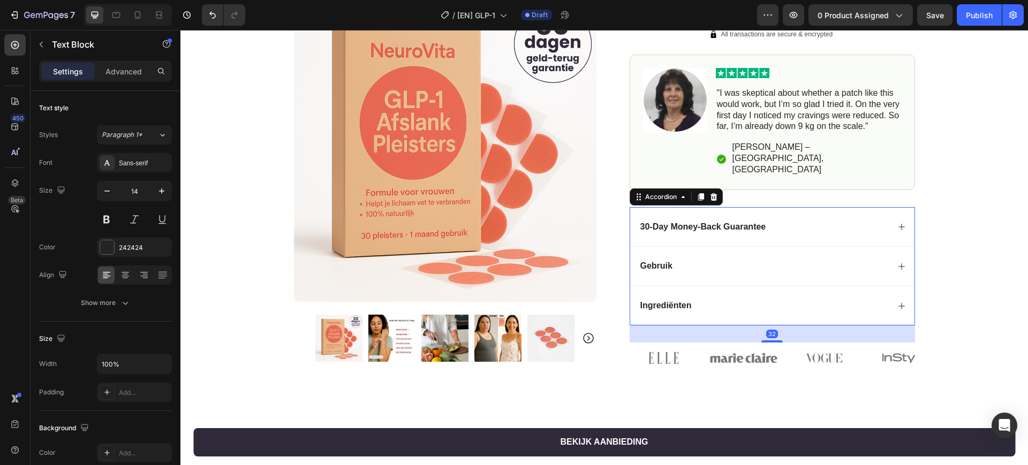
click at [786, 220] on div "30-Day Money-Back Guarantee" at bounding box center [764, 227] width 250 height 14
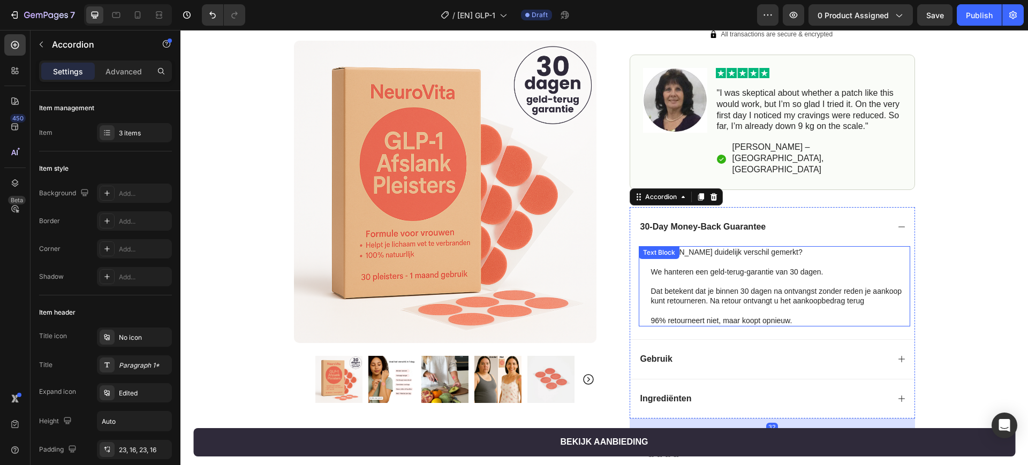
click at [749, 277] on p at bounding box center [780, 282] width 258 height 10
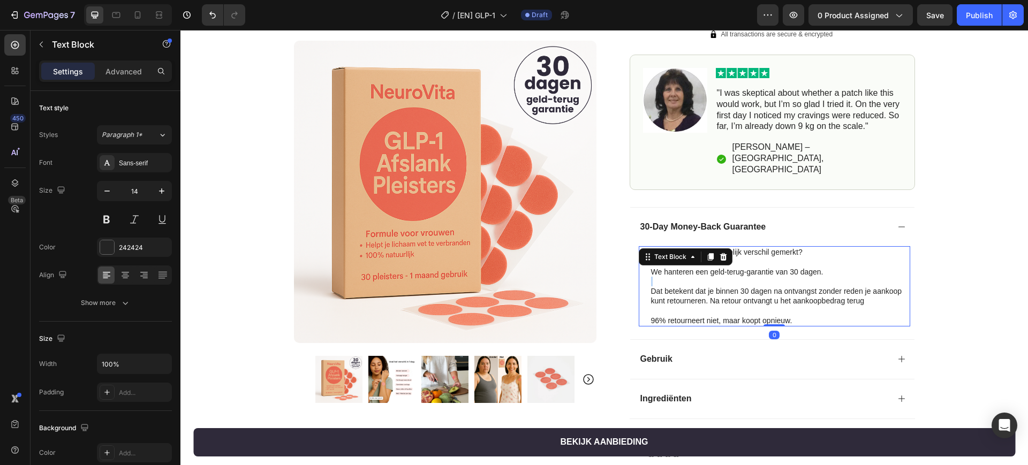
click at [749, 277] on p "Rich Text Editor. Editing area: main" at bounding box center [780, 282] width 258 height 10
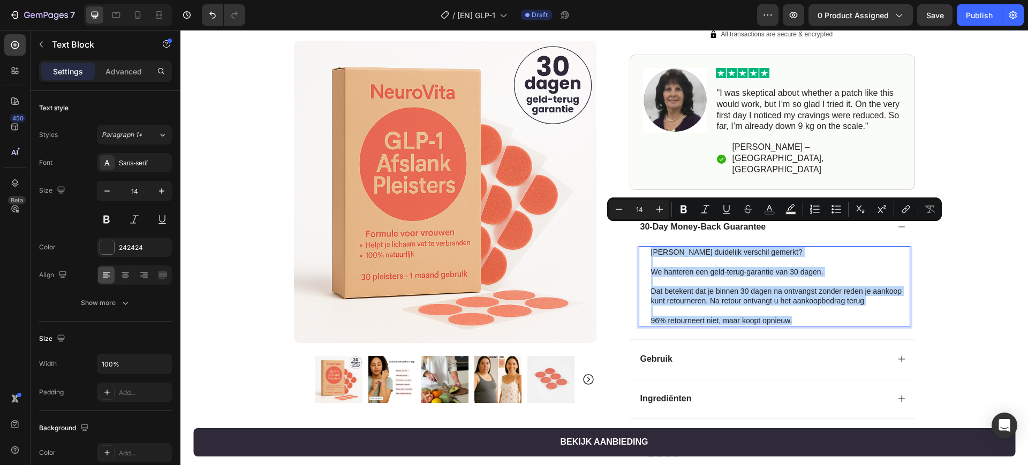
copy div "[PERSON_NAME] duidelijk verschil gemerkt? We hanteren een geld-terug-garantie v…"
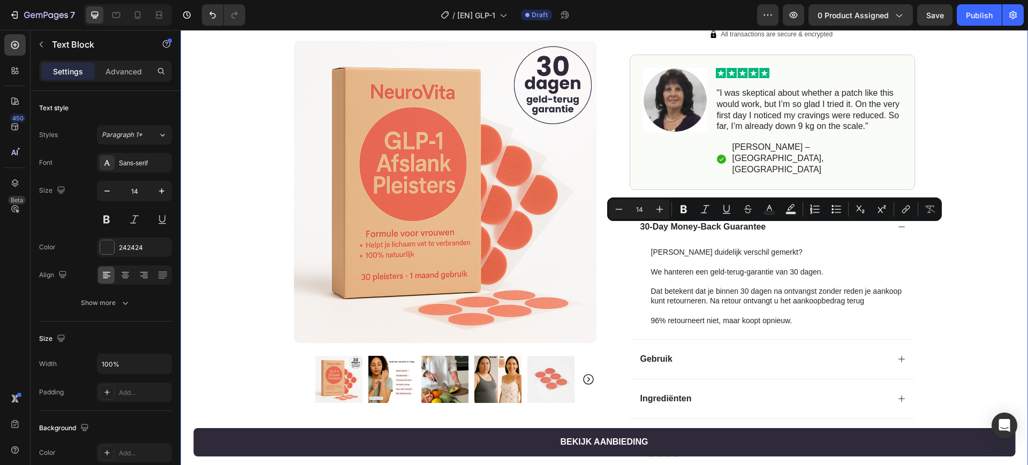
click at [960, 299] on div "Product Images Row Image 4.9 / 5.0 van 10.349 reviews Text Block Row GLP-1 Afsl…" at bounding box center [604, 91] width 848 height 749
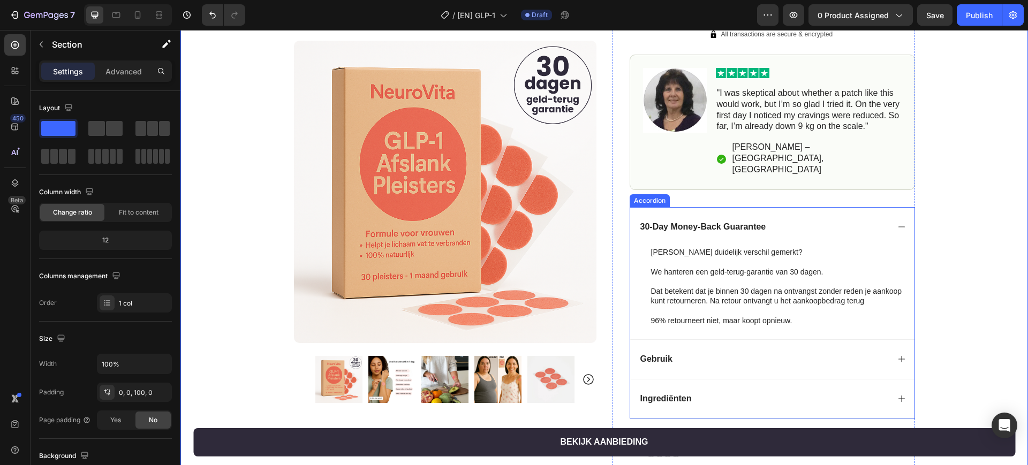
click at [721, 222] on p "30-Day Money-Back Guarantee" at bounding box center [703, 227] width 126 height 11
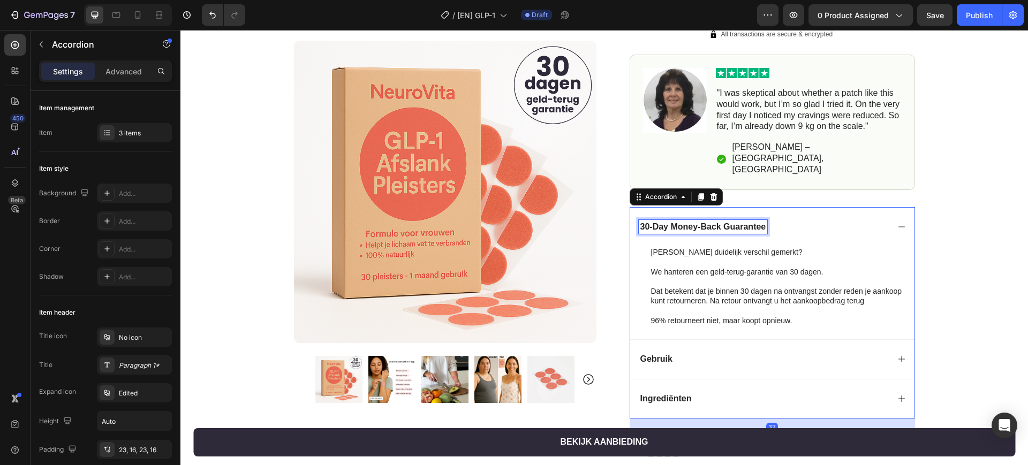
click at [721, 222] on p "30-Day Money-Back Guarantee" at bounding box center [703, 227] width 126 height 11
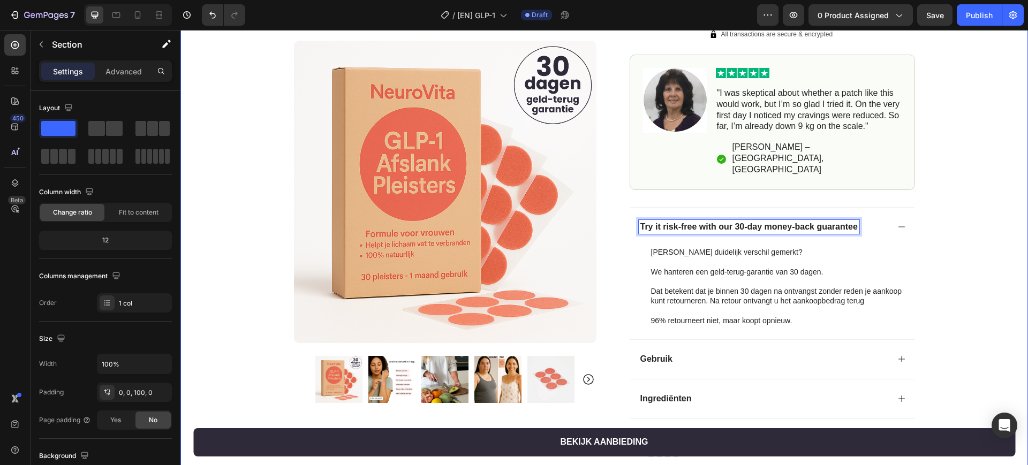
click at [933, 259] on div "Product Images Row Image 4.9 / 5.0 van 10.349 reviews Text Block Row GLP-1 Afsl…" at bounding box center [604, 91] width 848 height 749
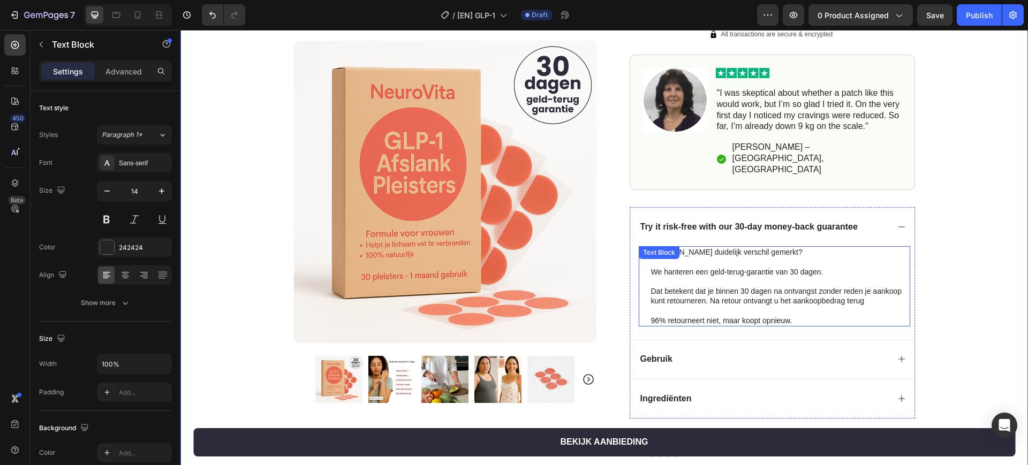
click at [798, 286] on p "Dat betekent dat je binnen 30 dagen na ontvangst zonder reden je aankoop kunt r…" at bounding box center [780, 295] width 258 height 19
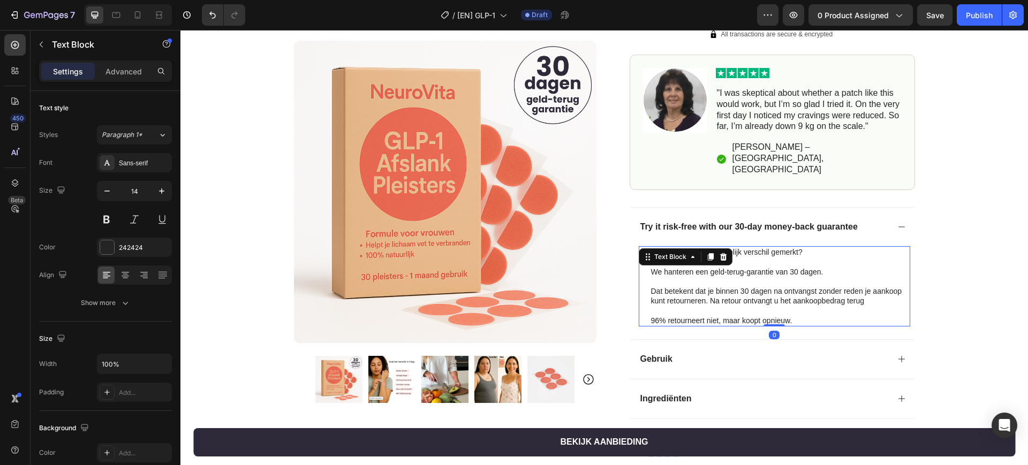
click at [798, 286] on p "Dat betekent dat je binnen 30 dagen na ontvangst zonder reden je aankoop kunt r…" at bounding box center [780, 295] width 258 height 19
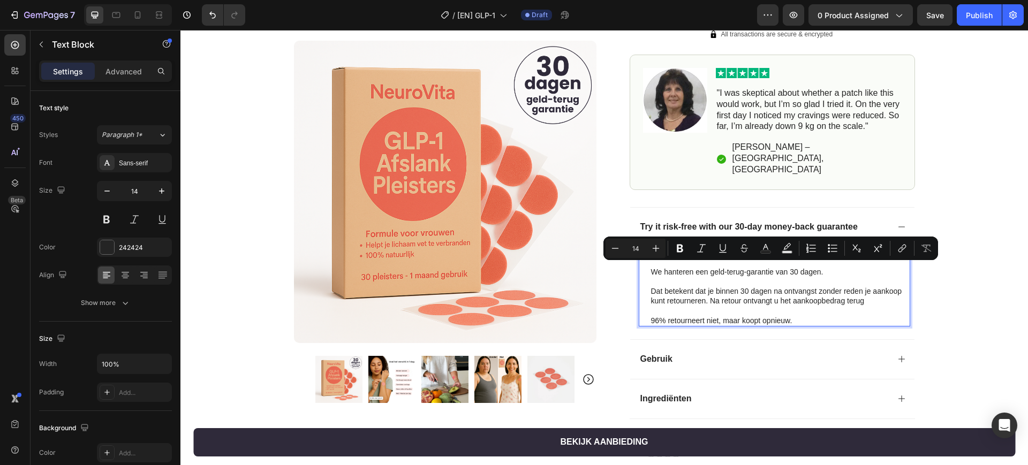
click at [792, 316] on p "96% retourneert niet, maar koopt opnieuw." at bounding box center [780, 321] width 258 height 10
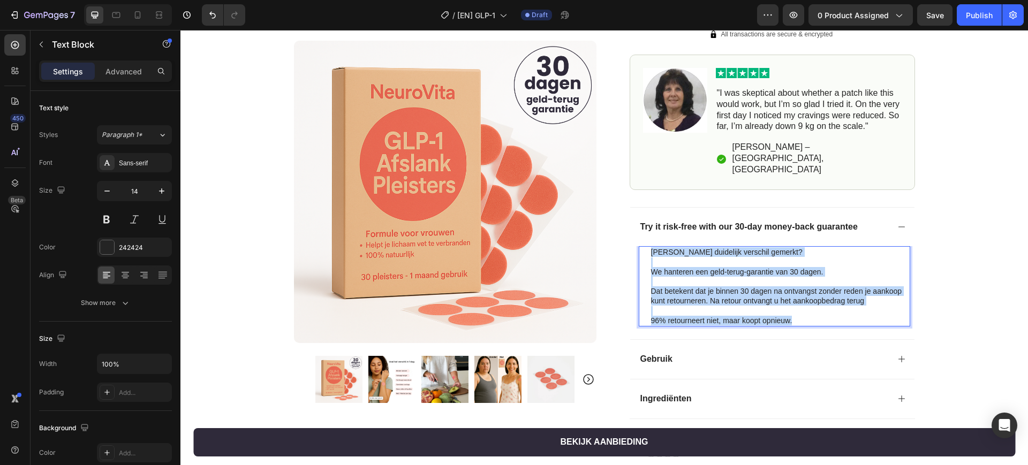
drag, startPoint x: 795, startPoint y: 298, endPoint x: 641, endPoint y: 226, distance: 169.6
click at [641, 246] on div "[PERSON_NAME] duidelijk verschil gemerkt? We hanteren een geld-terug-garantie v…" at bounding box center [774, 286] width 271 height 80
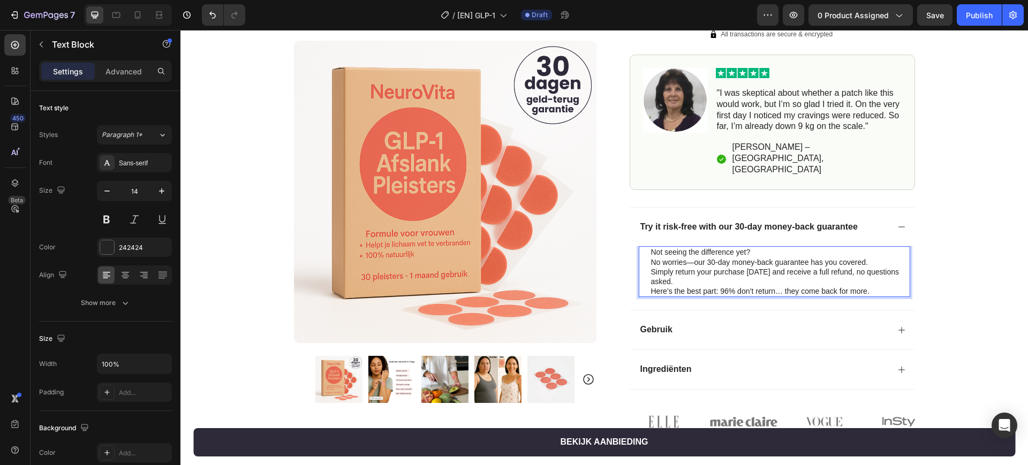
click at [727, 261] on p "Not seeing the difference yet? No worries—our 30-day money-back guarantee has y…" at bounding box center [780, 271] width 258 height 49
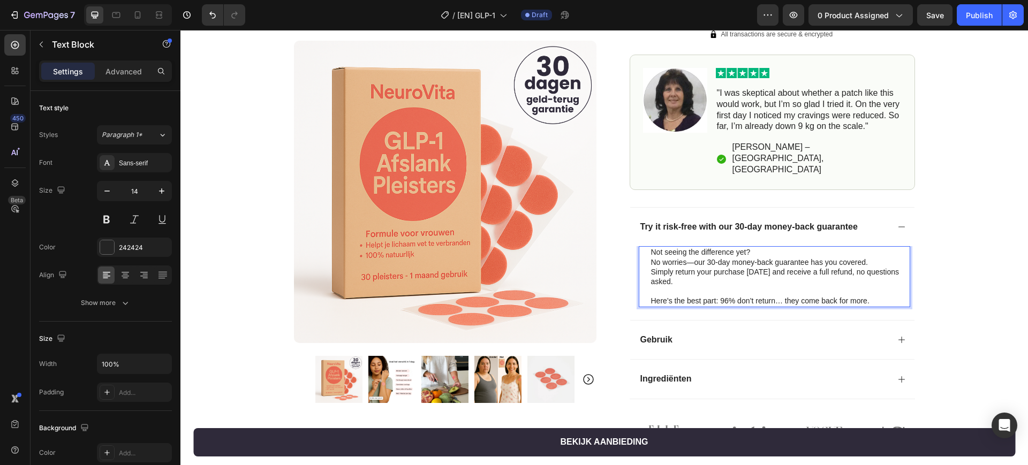
click at [872, 247] on p "Not seeing the difference yet? No worries—our 30-day money-back guarantee has y…" at bounding box center [780, 266] width 258 height 39
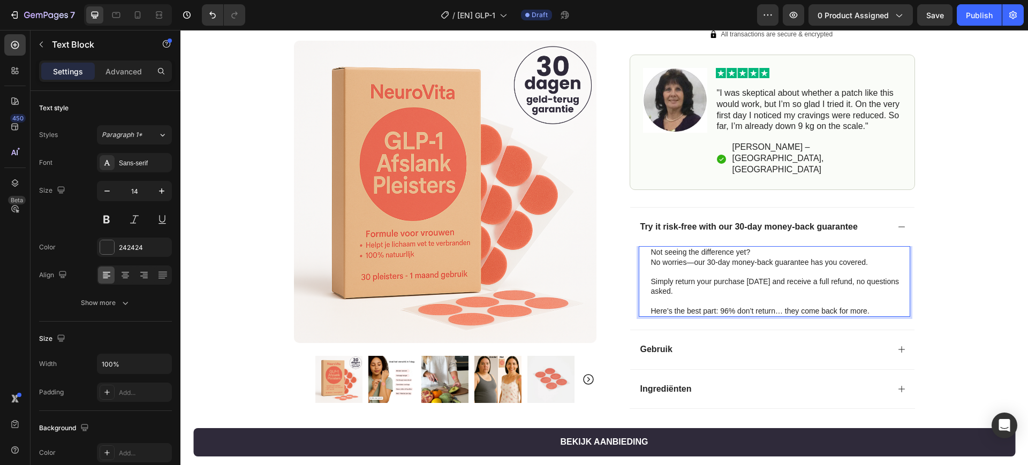
click at [758, 247] on p "Not seeing the difference yet? No worries—our 30-day money-back guarantee has y…" at bounding box center [780, 256] width 258 height 19
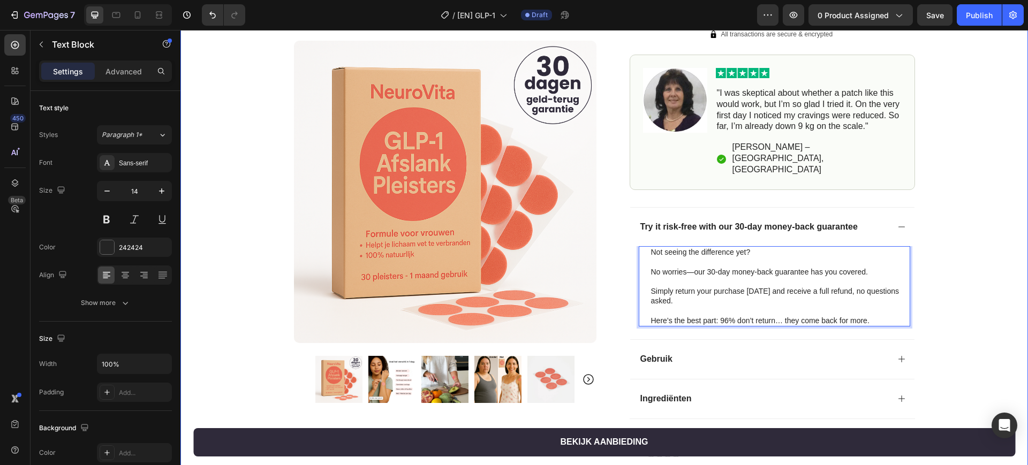
click at [973, 267] on div "Product Images Row Image 4.9 / 5.0 van 10.349 reviews Text Block Row GLP-1 Afsl…" at bounding box center [604, 91] width 848 height 749
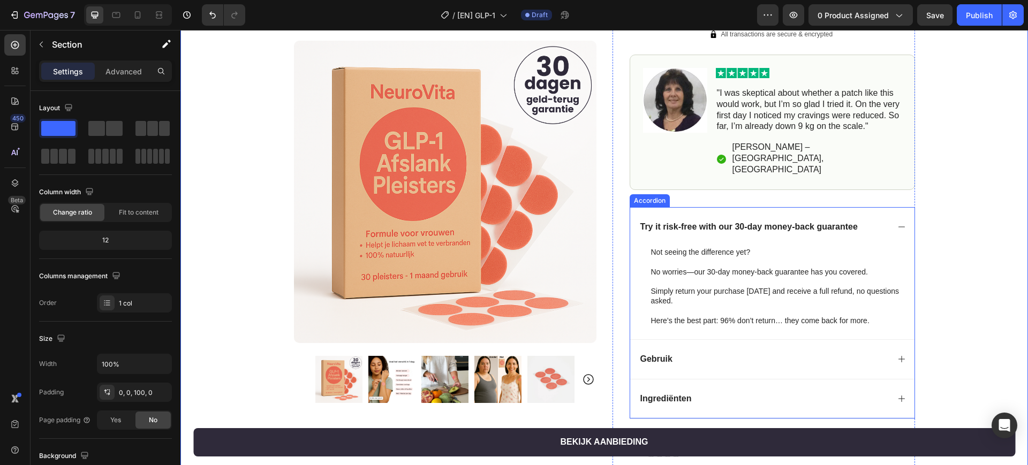
click at [843, 352] on div "Gebruik" at bounding box center [764, 359] width 250 height 14
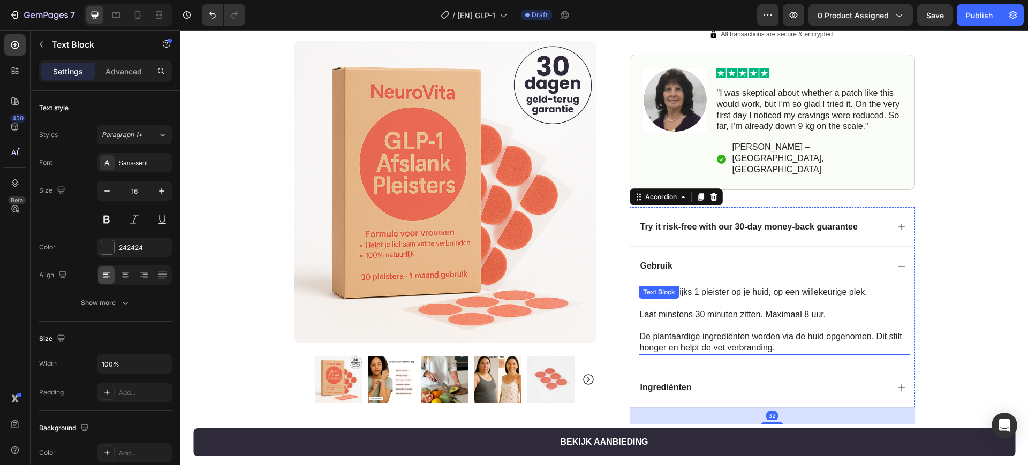
click at [675, 309] on p "Laat minstens 30 minuten zitten. Maximaal 8 uur." at bounding box center [774, 314] width 269 height 11
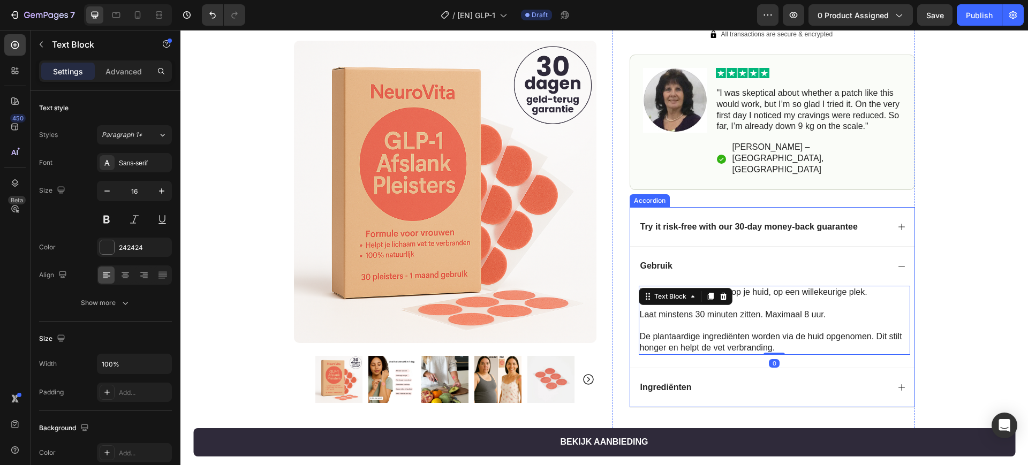
click at [660, 261] on p "Gebruik" at bounding box center [656, 266] width 32 height 11
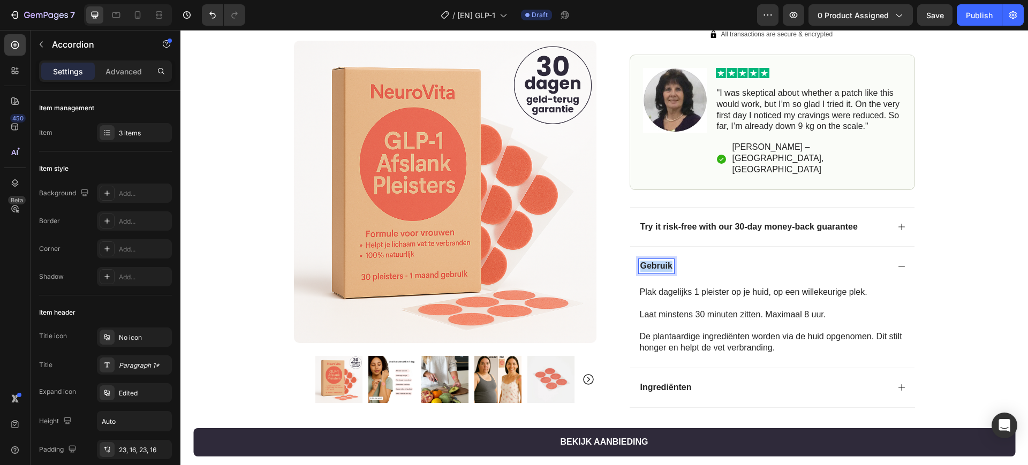
click at [660, 261] on p "Gebruik" at bounding box center [656, 266] width 32 height 11
click at [688, 309] on p "Laat minstens 30 minuten zitten. Maximaal 8 uur." at bounding box center [774, 314] width 269 height 11
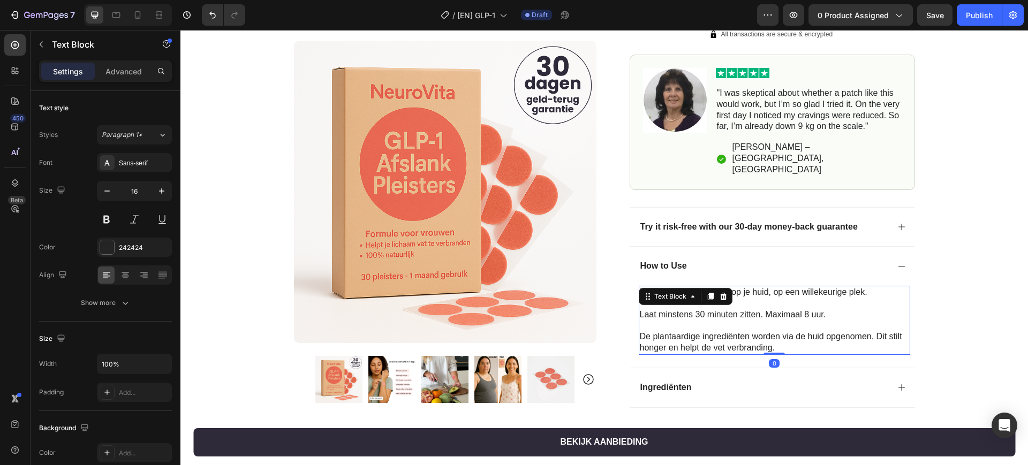
click at [688, 309] on p "Laat minstens 30 minuten zitten. Maximaal 8 uur." at bounding box center [774, 314] width 269 height 11
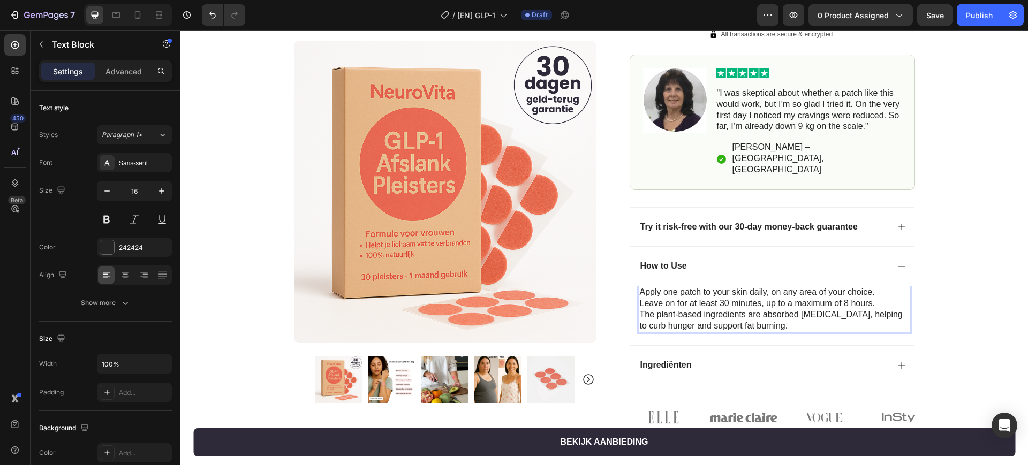
click at [871, 287] on p "Apply one patch to your skin daily, on any area of your choice. Leave on for at…" at bounding box center [774, 309] width 269 height 44
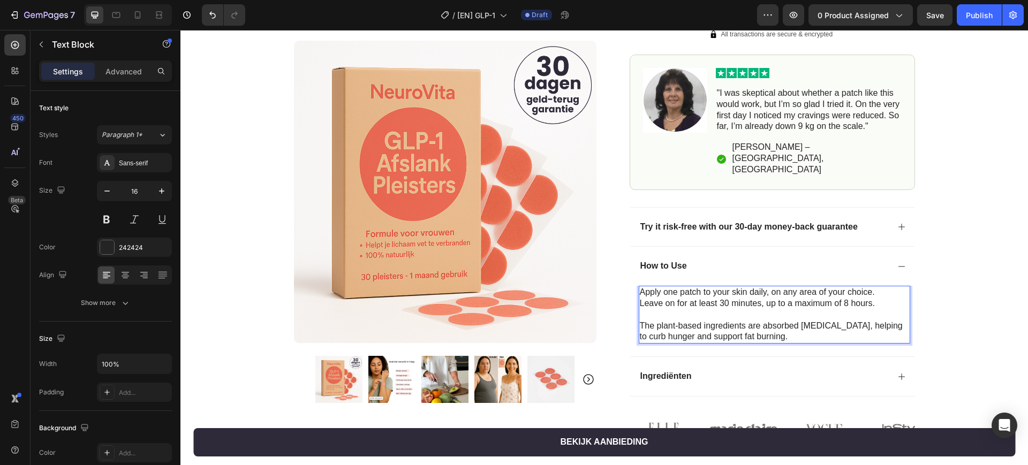
click at [877, 287] on p "Apply one patch to your skin daily, on any area of your choice. Leave on for at…" at bounding box center [774, 298] width 269 height 22
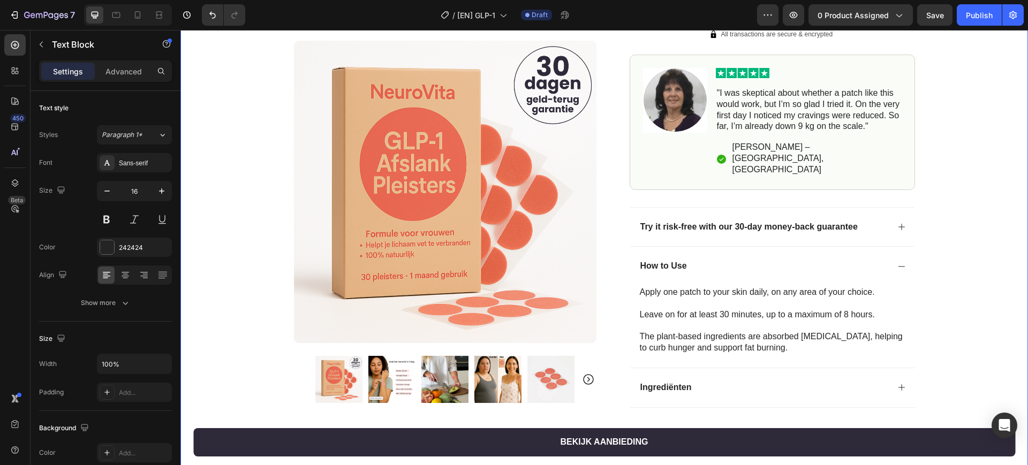
click at [933, 283] on div "Product Images Row Image 4.9 / 5.0 van 10.349 reviews Text Block Row GLP-1 Afsl…" at bounding box center [604, 86] width 848 height 738
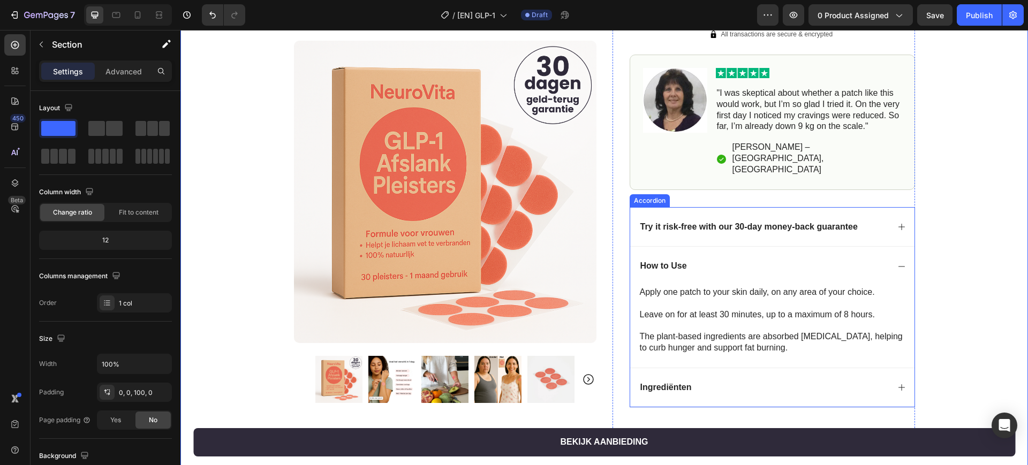
click at [665, 382] on p "Ingrediënten" at bounding box center [665, 387] width 51 height 11
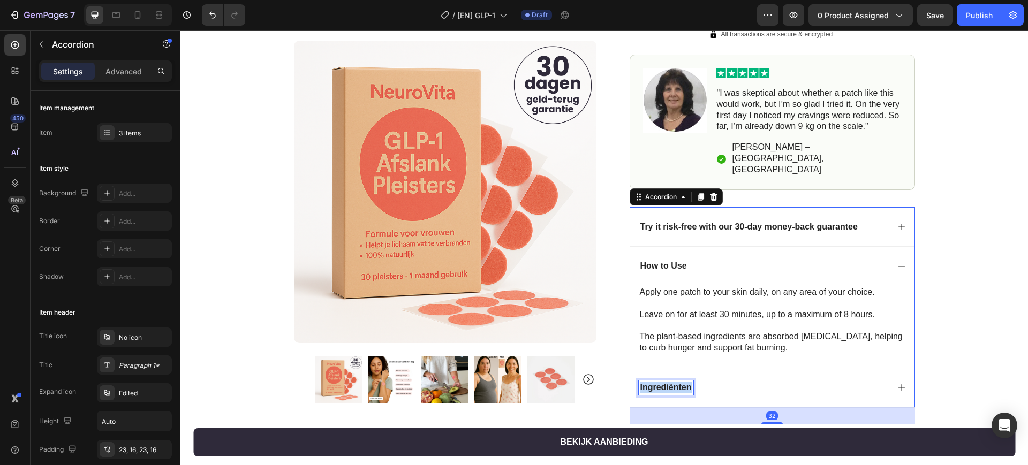
click at [666, 382] on p "Ingrediënten" at bounding box center [665, 387] width 51 height 11
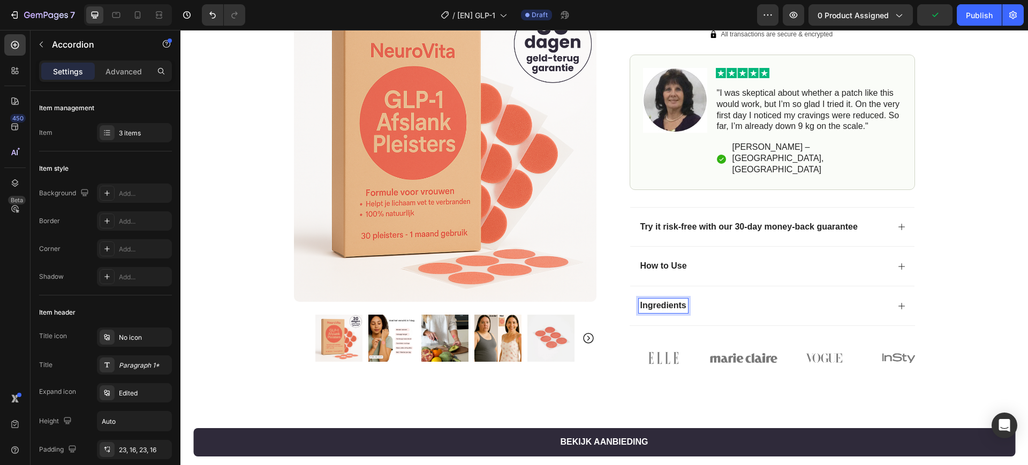
scroll to position [330, 0]
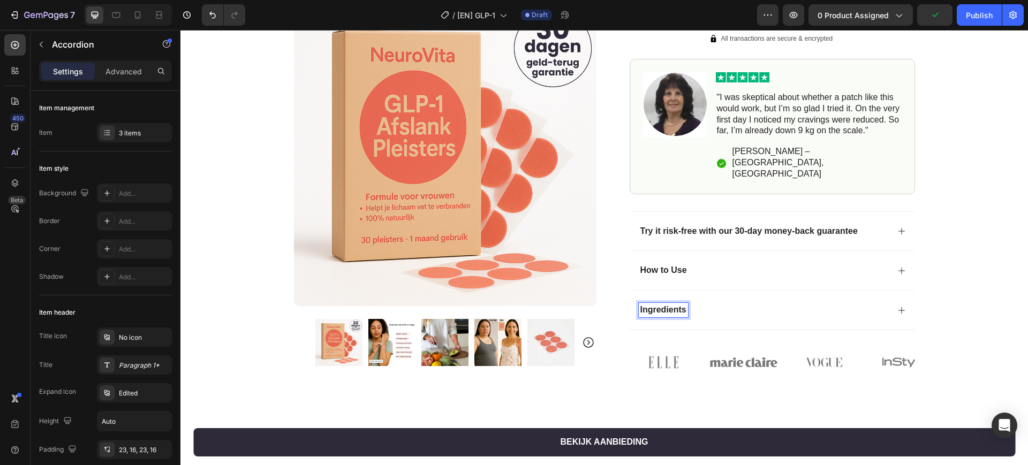
click at [900, 363] on div "Image 4.9 / 5.0 van 10.349 reviews Text Block Row GLP-1 Afslank Pleisters Produ…" at bounding box center [772, 62] width 285 height 630
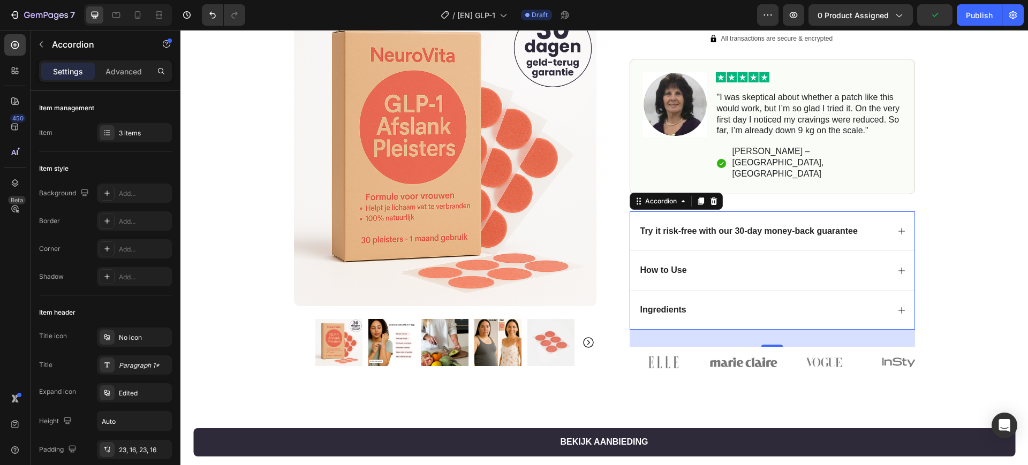
click at [897, 306] on icon at bounding box center [901, 310] width 9 height 9
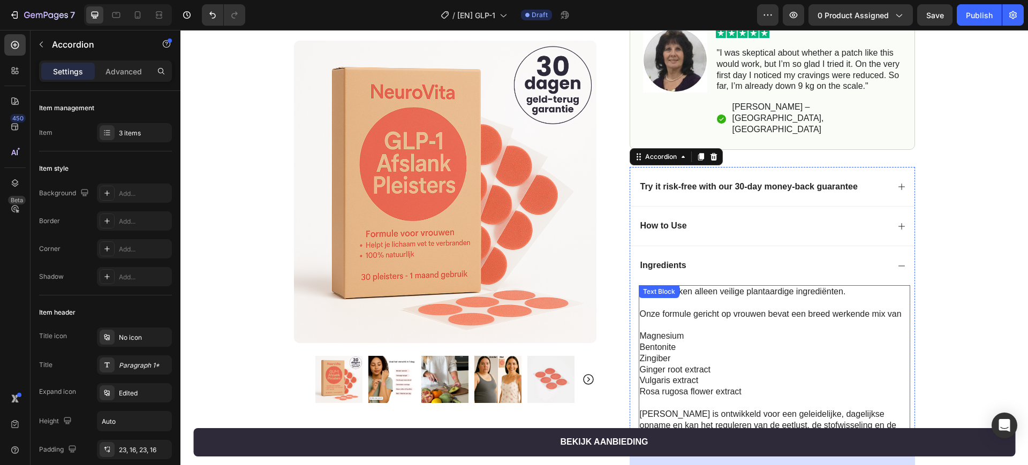
scroll to position [397, 0]
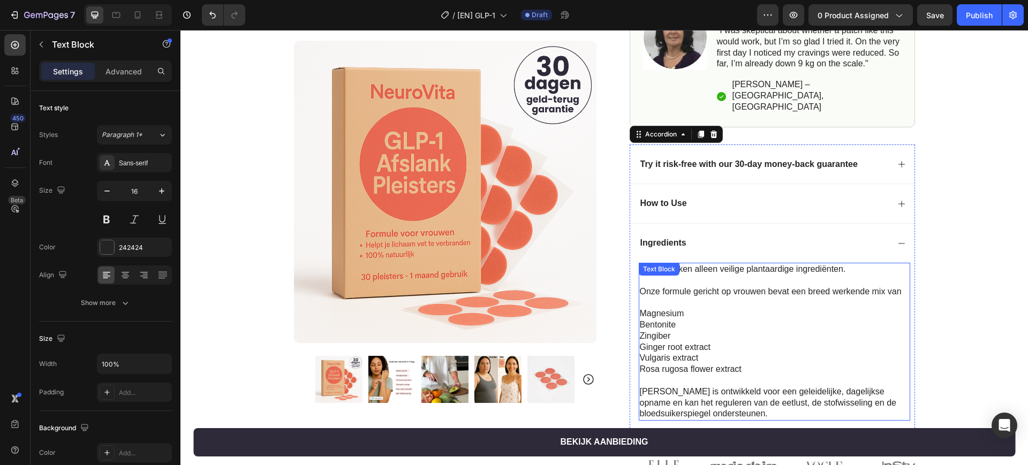
click at [729, 331] on p "Zingiber" at bounding box center [774, 336] width 269 height 11
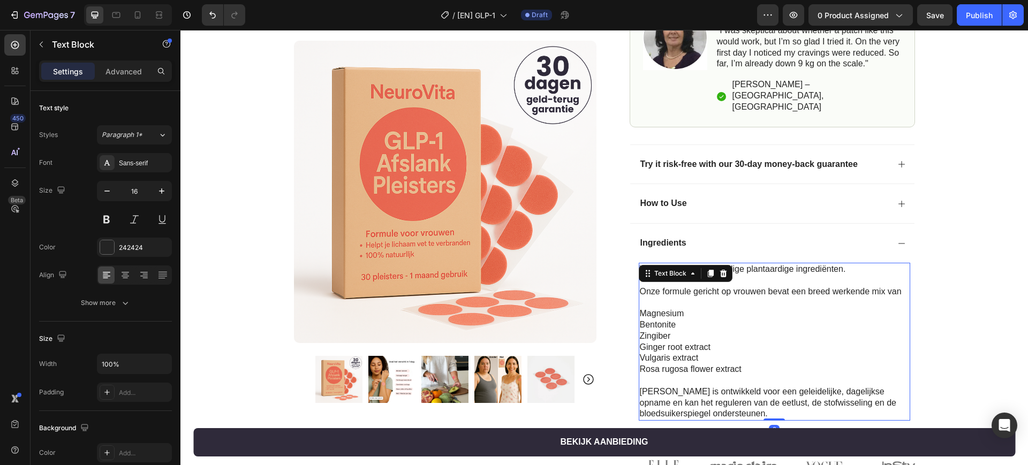
click at [729, 331] on p "Zingiber" at bounding box center [774, 336] width 269 height 11
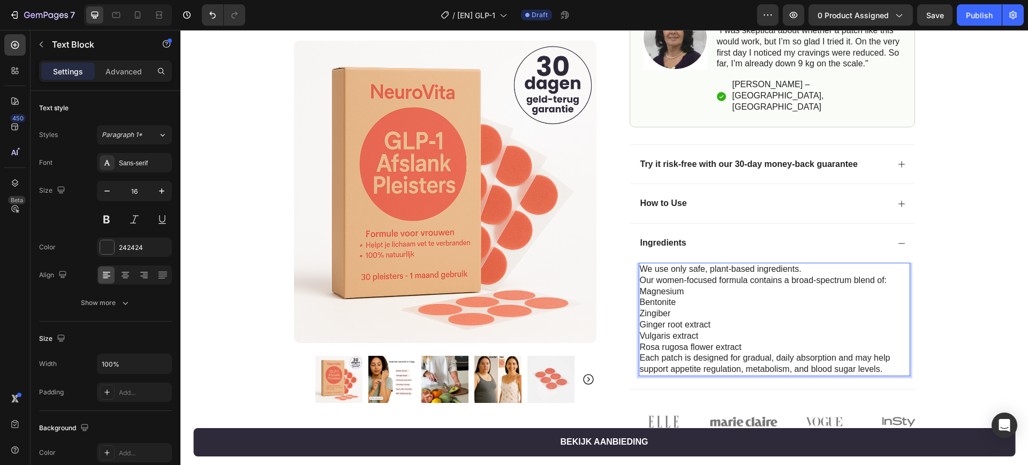
click at [889, 353] on p "Each patch is designed for gradual, daily absorption and may help support appet…" at bounding box center [774, 364] width 269 height 22
click at [744, 342] on p "Rosa rugosa flower extract" at bounding box center [774, 347] width 269 height 11
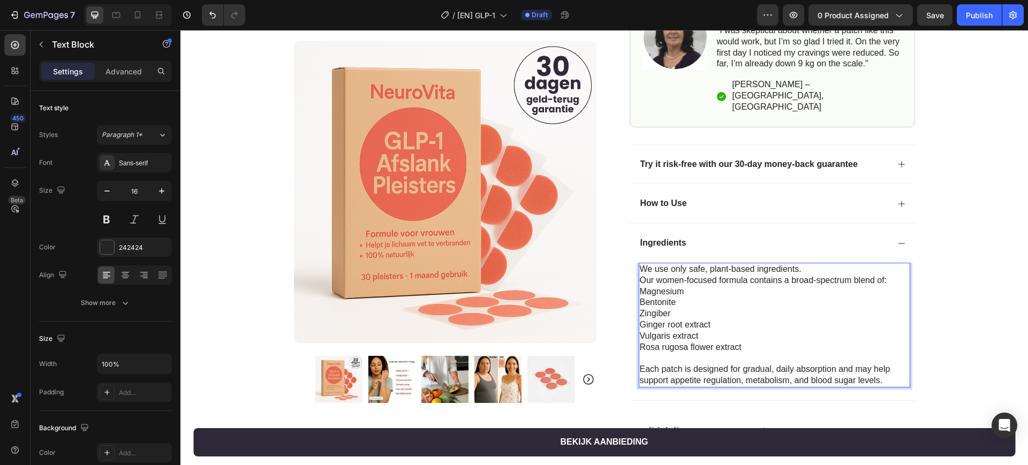
click at [887, 264] on p "We use only safe, plant-based ingredients. Our women-focused formula contains a…" at bounding box center [774, 275] width 269 height 22
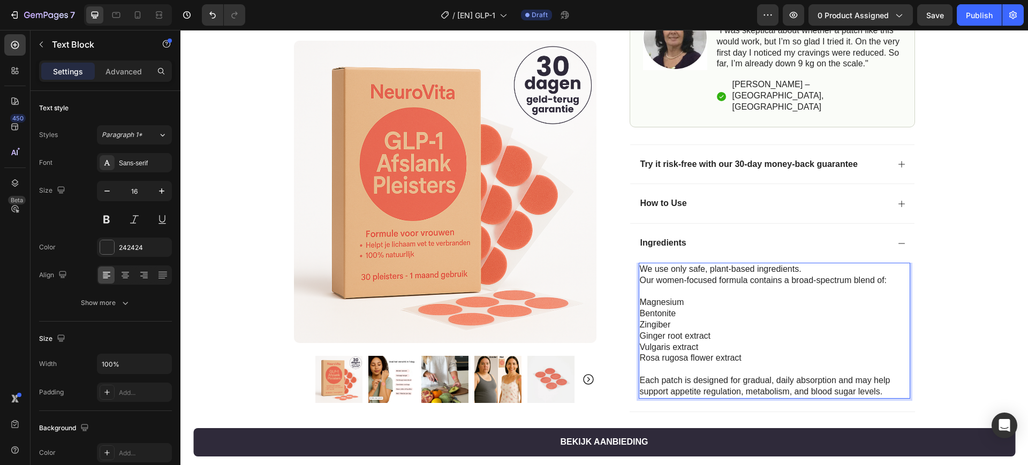
click at [813, 264] on p "We use only safe, plant-based ingredients. Our women-focused formula contains a…" at bounding box center [774, 275] width 269 height 22
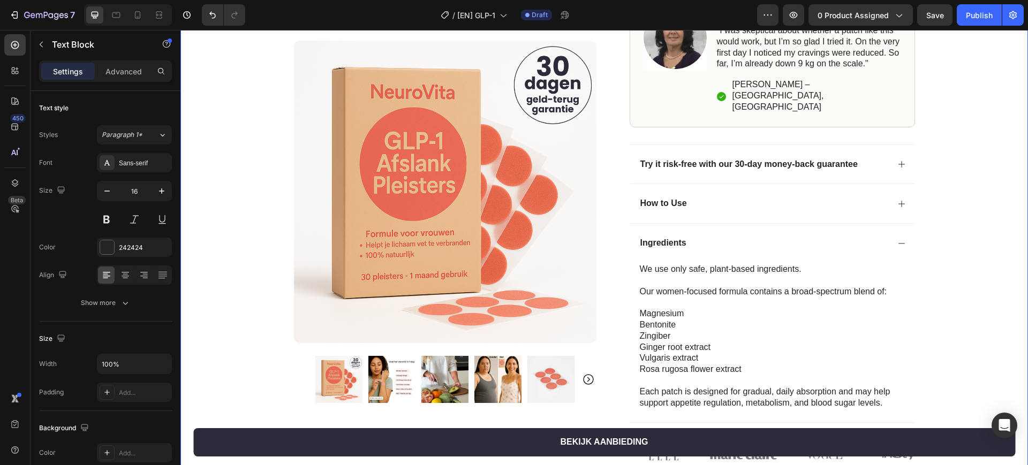
click at [948, 274] on div "Product Images Row Image 4.9 / 5.0 van 10.349 reviews Text Block Row GLP-1 Afsl…" at bounding box center [604, 63] width 848 height 816
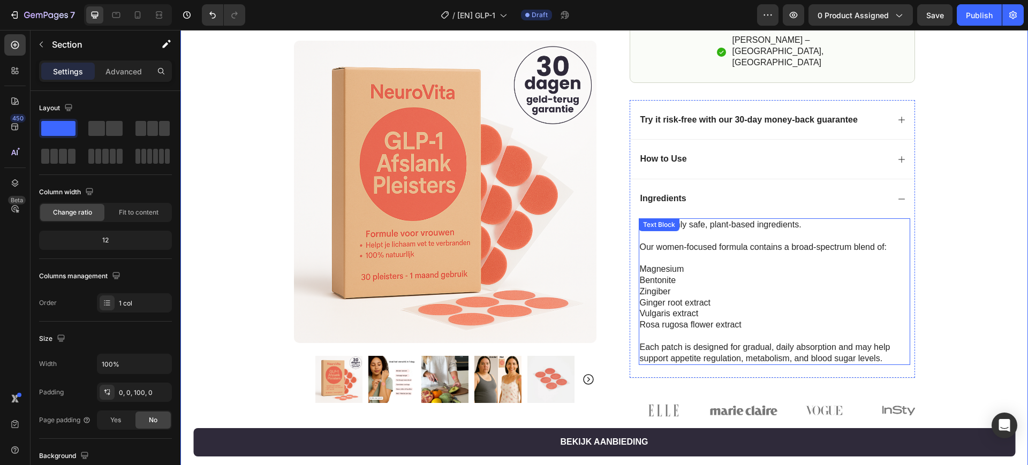
scroll to position [464, 0]
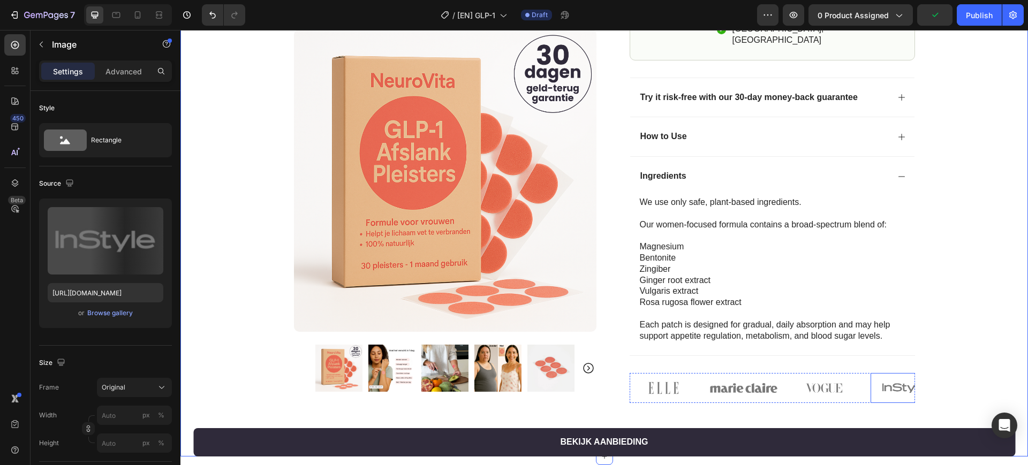
click at [888, 373] on img at bounding box center [904, 388] width 67 height 30
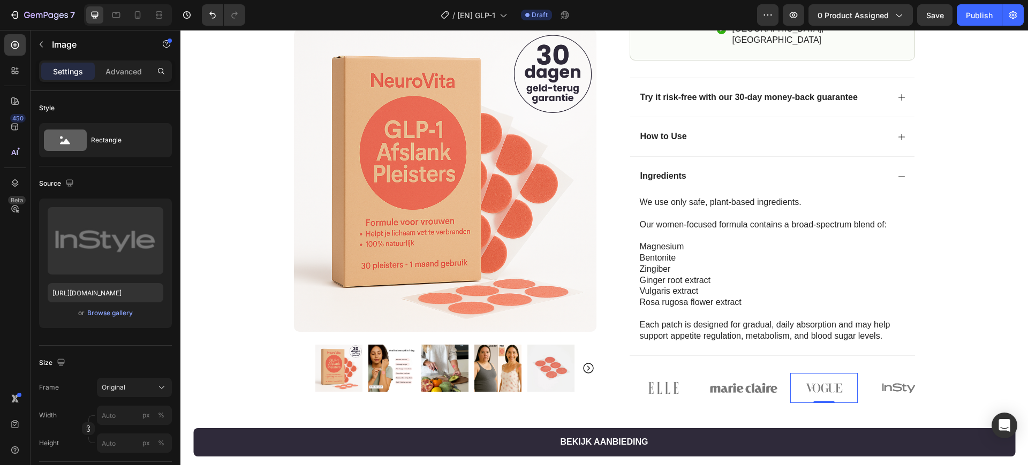
click at [843, 373] on img at bounding box center [823, 388] width 67 height 30
click at [713, 373] on img at bounding box center [743, 388] width 67 height 30
click at [652, 373] on img at bounding box center [663, 388] width 67 height 30
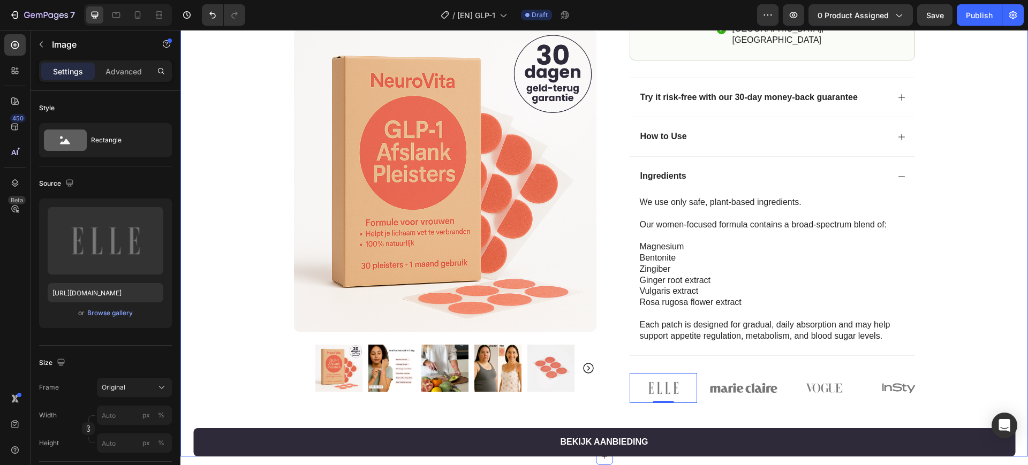
click at [640, 402] on div "Product Images Row Image 4.9 / 5.0 van 10.349 reviews Text Block Row GLP-1 Afsl…" at bounding box center [604, 22] width 848 height 869
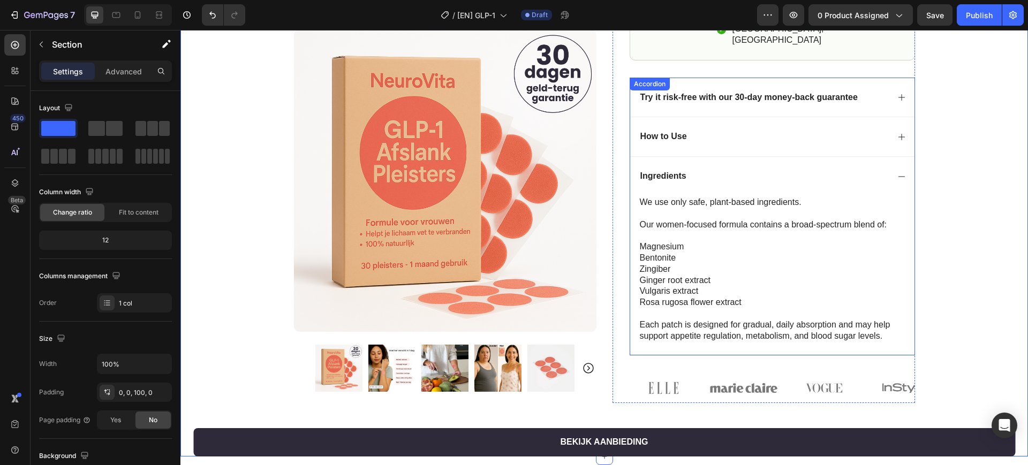
click at [899, 172] on icon at bounding box center [901, 176] width 9 height 9
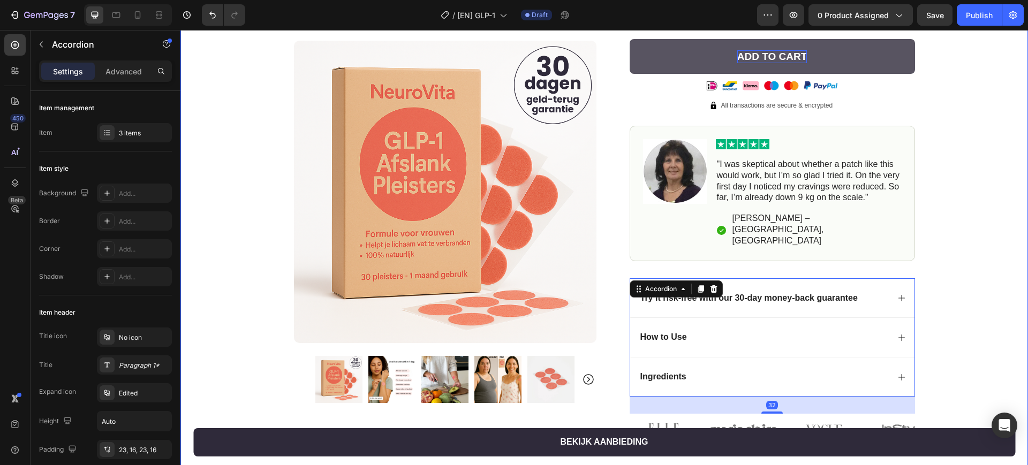
click at [938, 231] on div "Product Images Row Image 4.9 / 5.0 van 10.349 reviews Text Block Row GLP-1 Afsl…" at bounding box center [604, 116] width 848 height 656
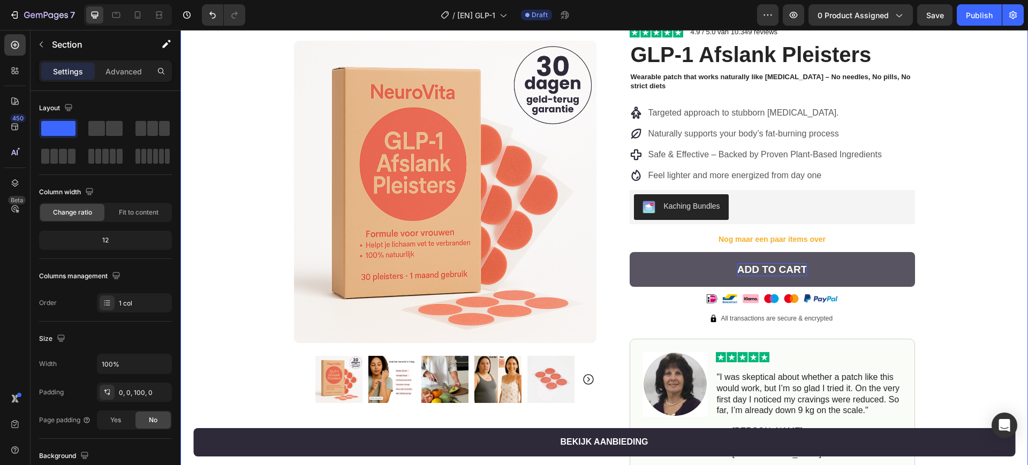
scroll to position [0, 0]
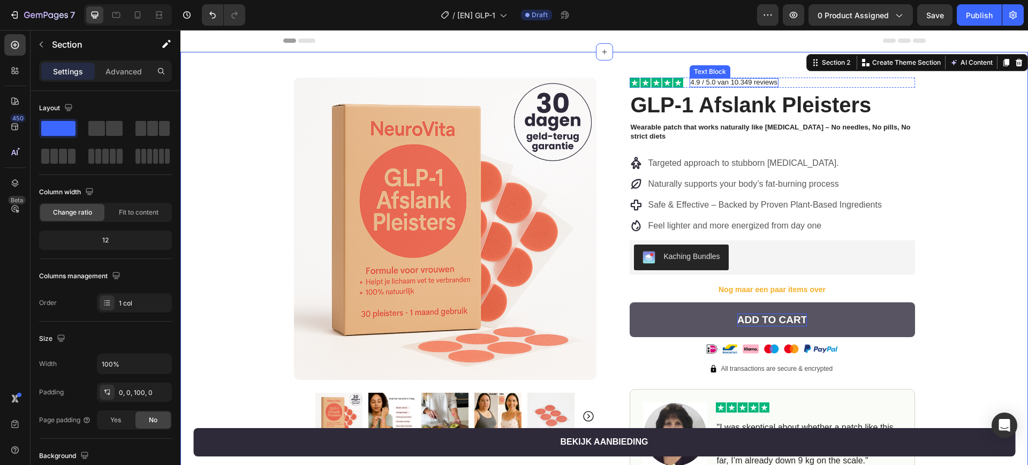
click at [737, 82] on p "4.9 / 5.0 van 10.349 reviews" at bounding box center [734, 82] width 87 height 9
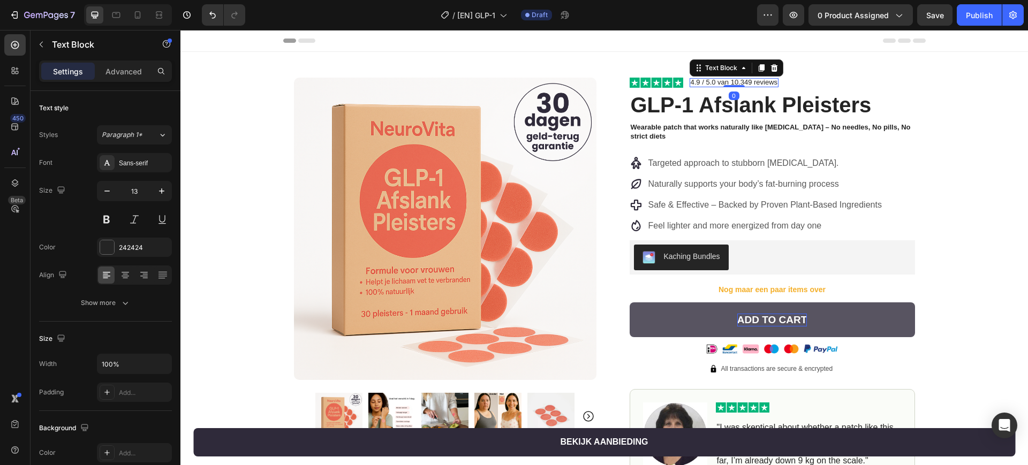
click at [737, 82] on p "4.9 / 5.0 van 10.349 reviews" at bounding box center [734, 82] width 87 height 9
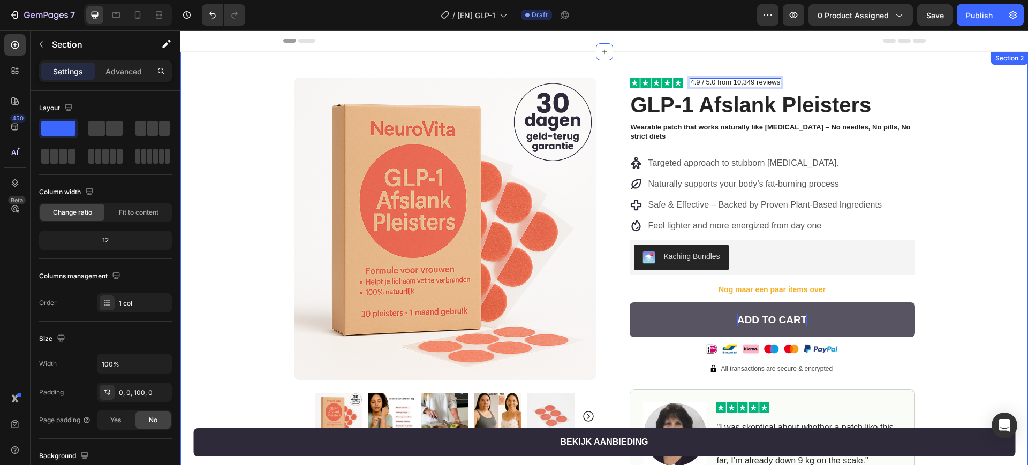
click at [936, 121] on div "Product Images Row Image 4.9 / 5.0 from 10,349 reviews Text Block 0 Row GLP-1 A…" at bounding box center [604, 380] width 848 height 656
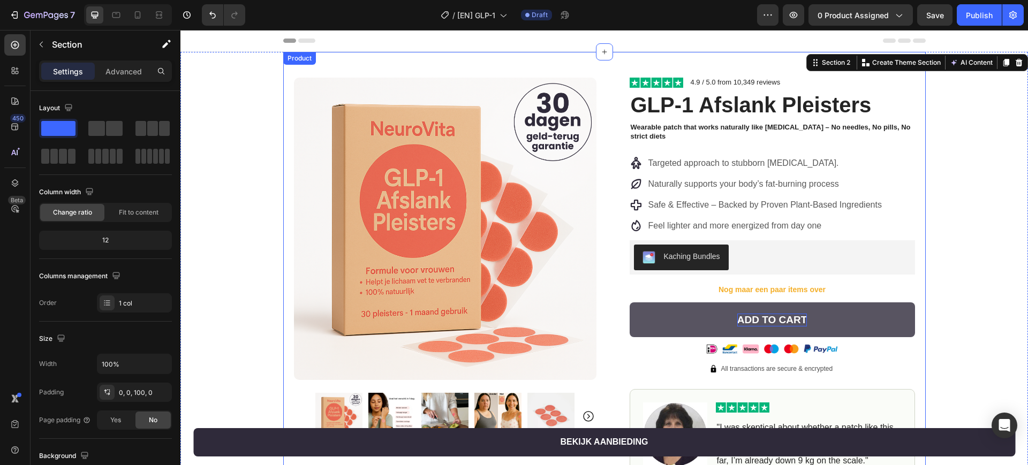
click at [721, 56] on div "Product Images Row Image 4.9 / 5.0 from 10,349 reviews Text Block Row GLP-1 Afs…" at bounding box center [604, 380] width 643 height 656
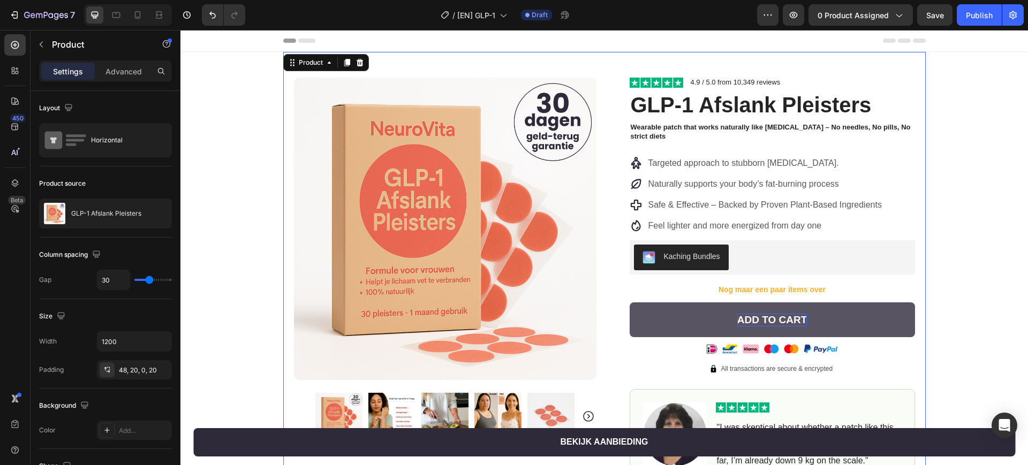
click at [925, 170] on div "Product Images Row Image 4.9 / 5.0 from 10,349 reviews Text Block Row GLP-1 Afs…" at bounding box center [604, 380] width 848 height 656
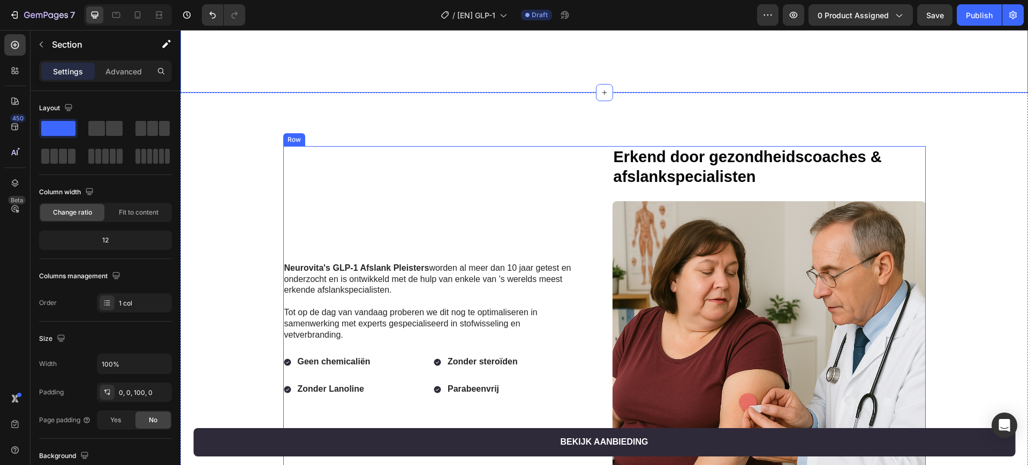
scroll to position [669, 0]
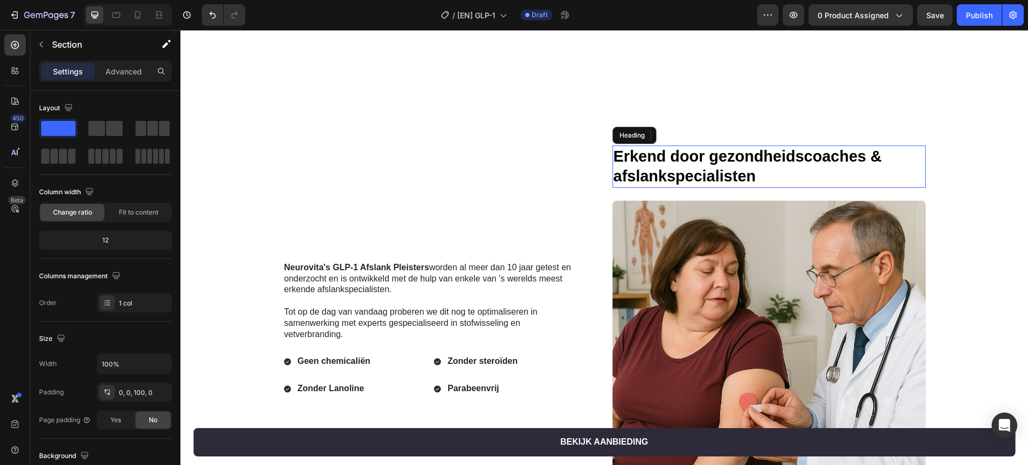
click at [681, 148] on strong "Erkend door gezondheidscoaches & afslankspecialisten" at bounding box center [748, 166] width 268 height 37
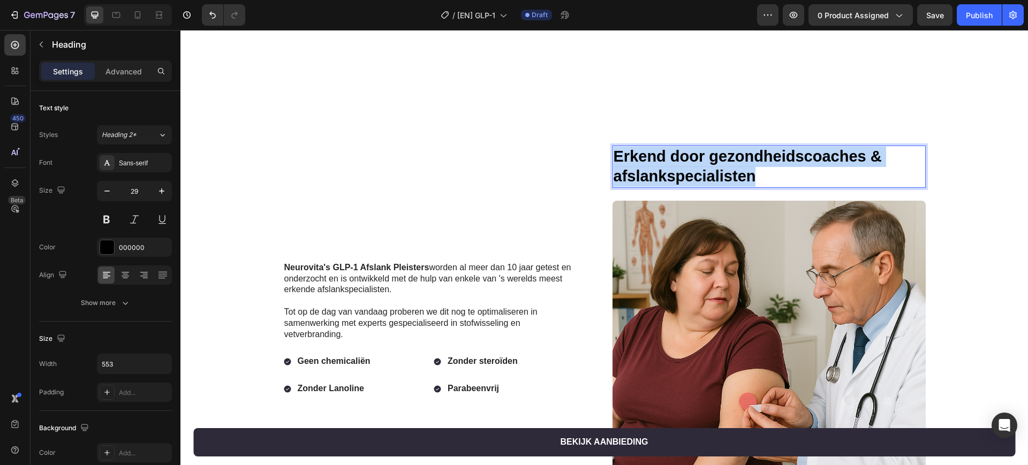
click at [681, 148] on strong "Erkend door gezondheidscoaches & afslankspecialisten" at bounding box center [748, 166] width 268 height 37
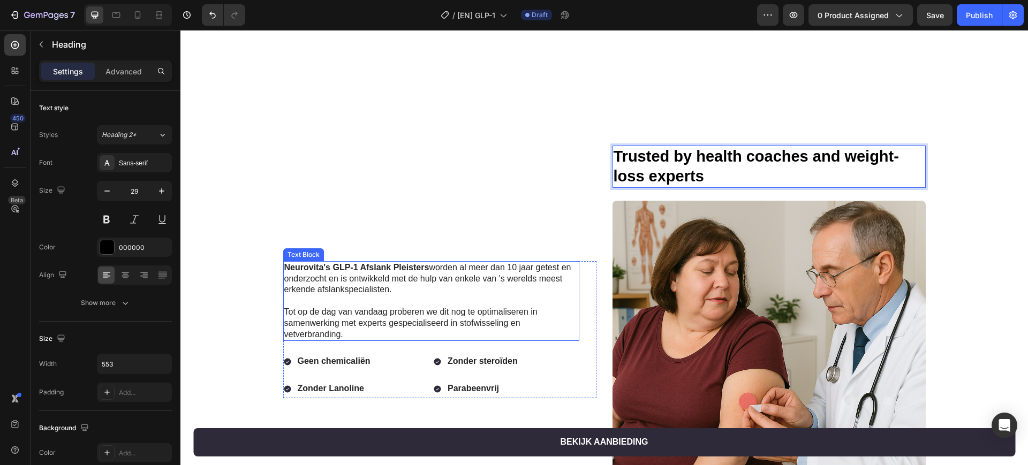
click at [437, 296] on p at bounding box center [431, 301] width 294 height 11
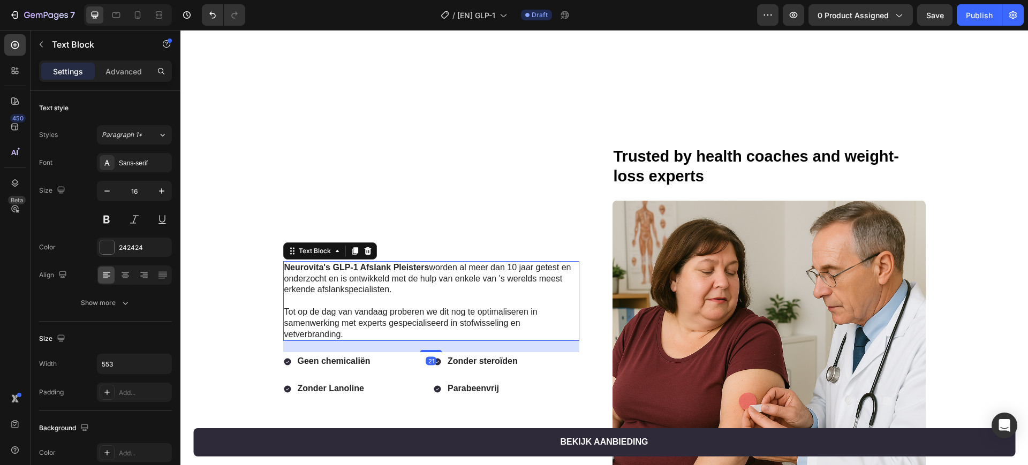
click at [437, 296] on p at bounding box center [431, 301] width 294 height 11
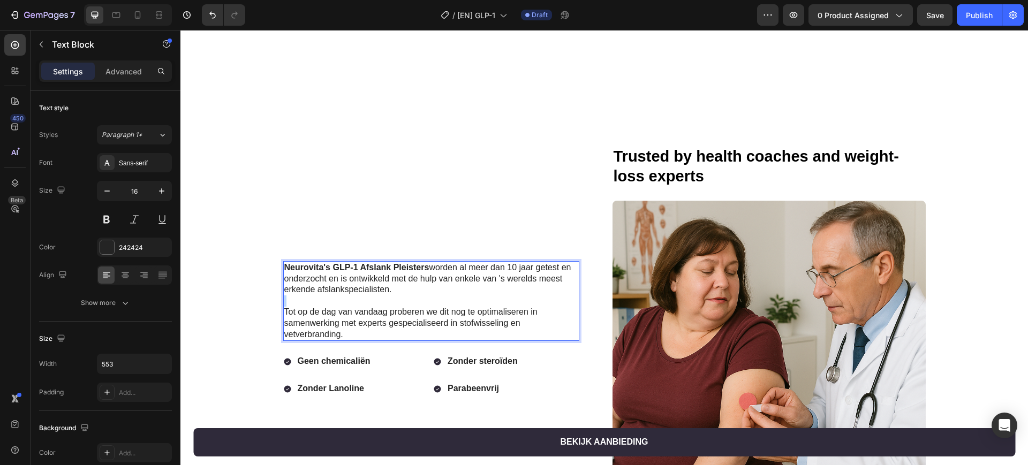
click at [437, 296] on p "Rich Text Editor. Editing area: main" at bounding box center [431, 301] width 294 height 11
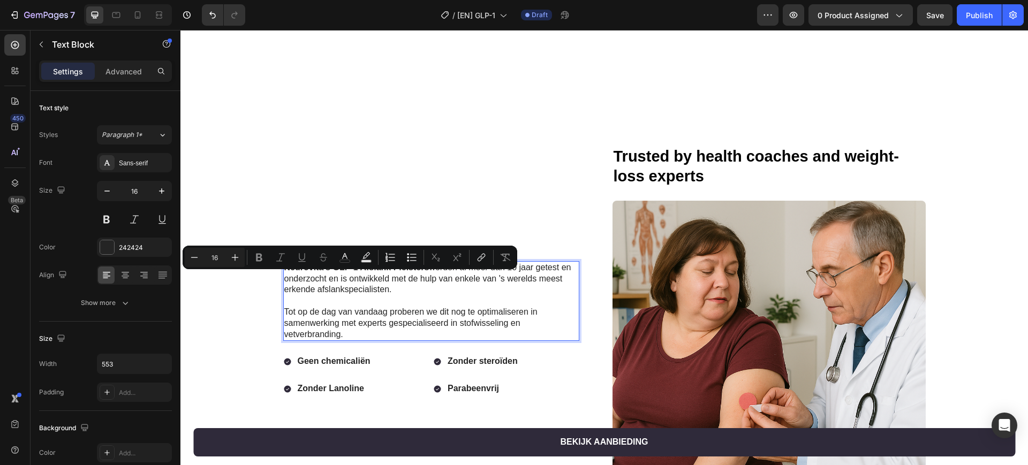
click at [407, 307] on span "Tot op de dag van vandaag proberen we dit nog te optimaliseren in samenwerking …" at bounding box center [410, 323] width 253 height 32
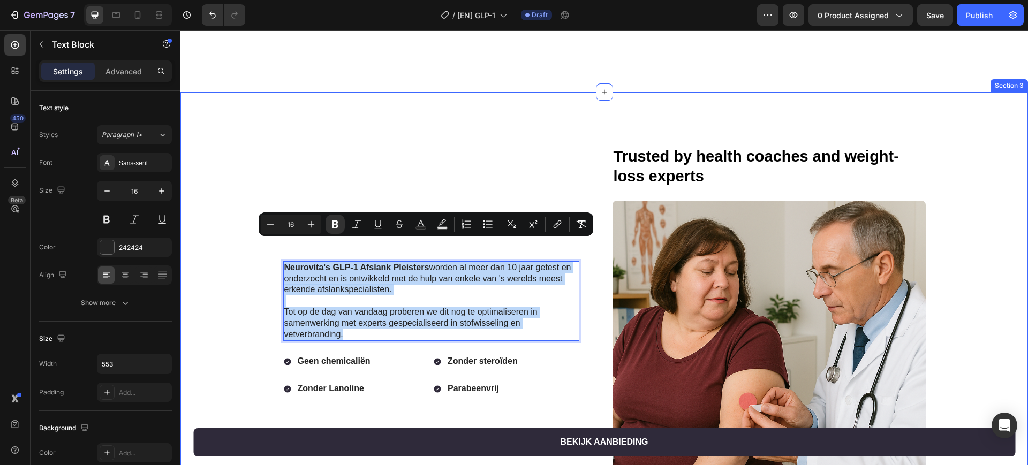
drag, startPoint x: 352, startPoint y: 311, endPoint x: 273, endPoint y: 235, distance: 109.5
click at [273, 235] on div "[PERSON_NAME] GLP-1 Afslank Pleisters worden al meer dan 10 jaar getest en onde…" at bounding box center [604, 343] width 826 height 394
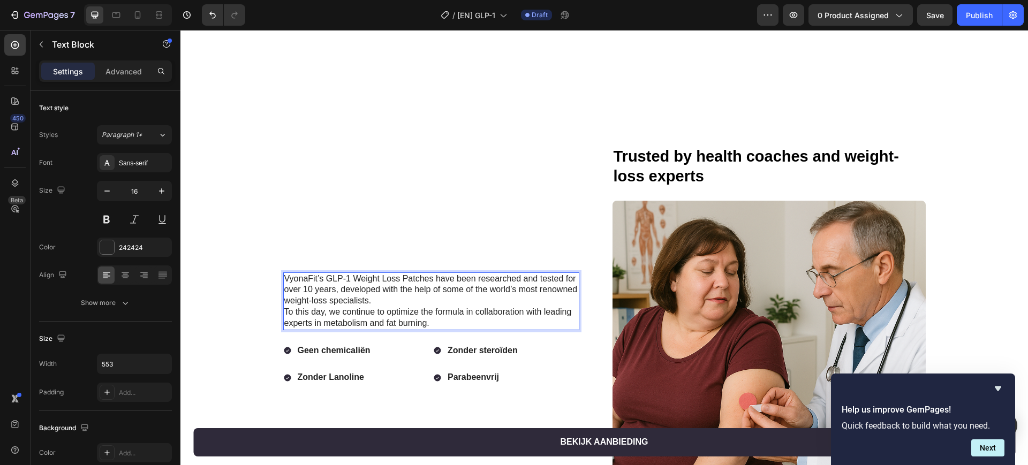
click at [378, 276] on p "VyonaFit’s GLP-1 Weight Loss Patches have been researched and tested for over 1…" at bounding box center [431, 290] width 294 height 33
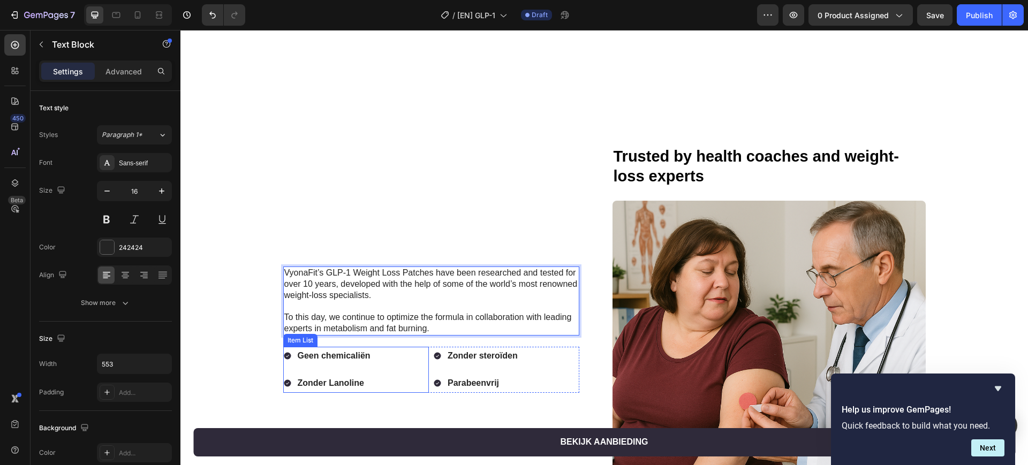
click at [343, 351] on strong "Geen chemicaliën" at bounding box center [334, 355] width 73 height 9
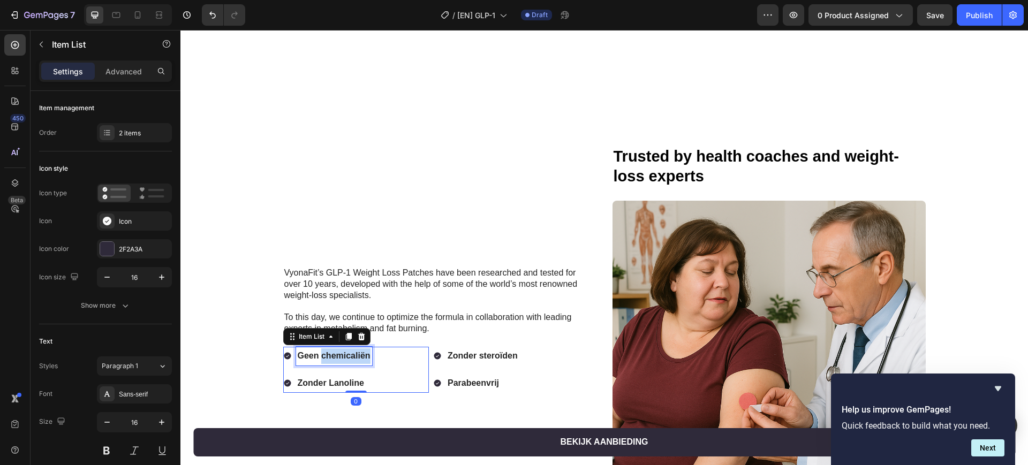
click at [343, 351] on strong "Geen chemicaliën" at bounding box center [334, 355] width 73 height 9
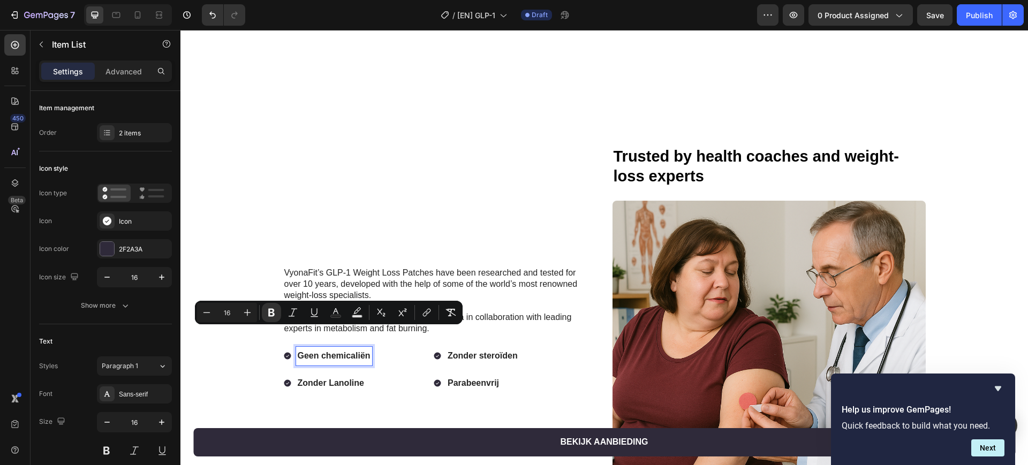
click at [331, 379] on strong "Zonder Lanoline" at bounding box center [331, 383] width 66 height 9
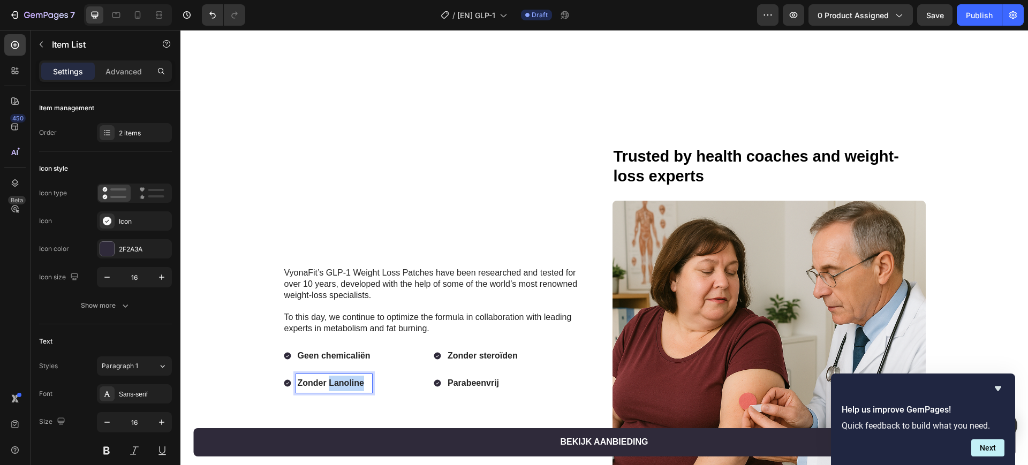
click at [331, 379] on strong "Zonder Lanoline" at bounding box center [331, 383] width 66 height 9
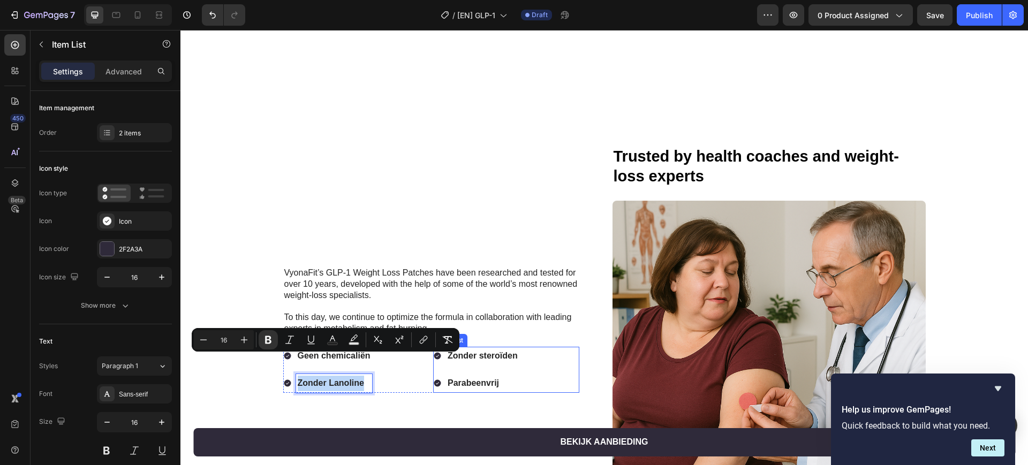
click at [493, 351] on strong "Zonder steroïden" at bounding box center [483, 355] width 70 height 9
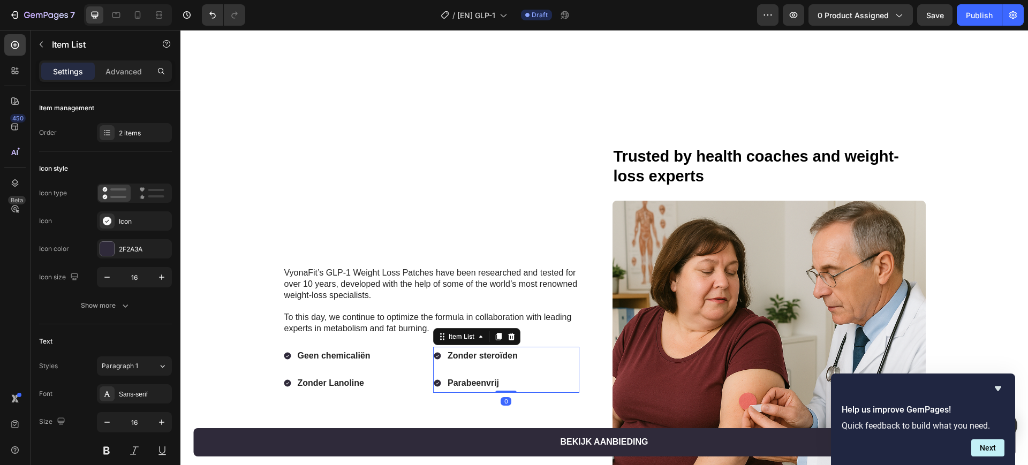
click at [493, 351] on strong "Zonder steroïden" at bounding box center [483, 355] width 70 height 9
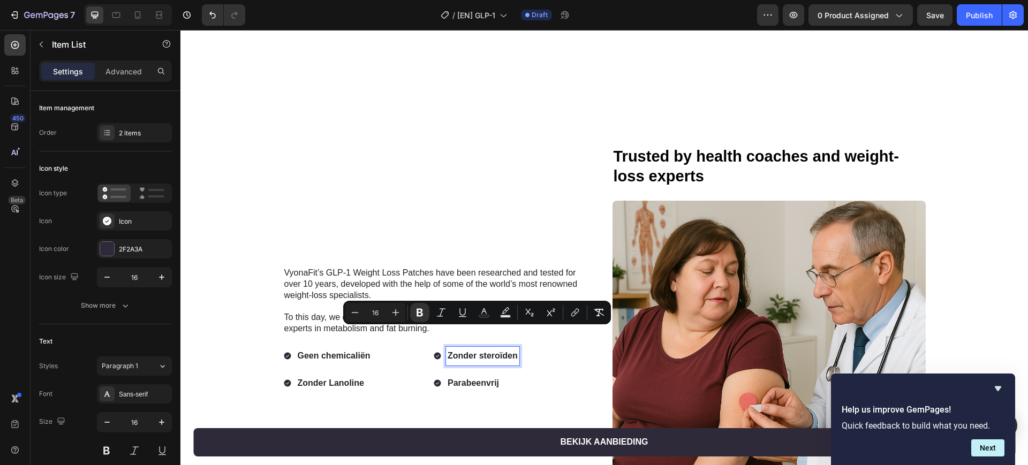
click at [469, 379] on strong "Parabeenvrij" at bounding box center [473, 383] width 51 height 9
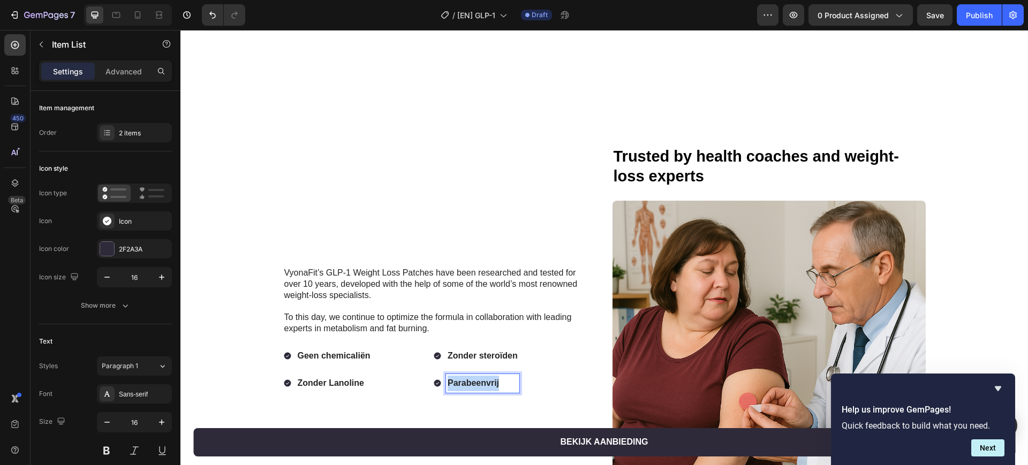
click at [469, 379] on strong "Parabeenvrij" at bounding box center [473, 383] width 51 height 9
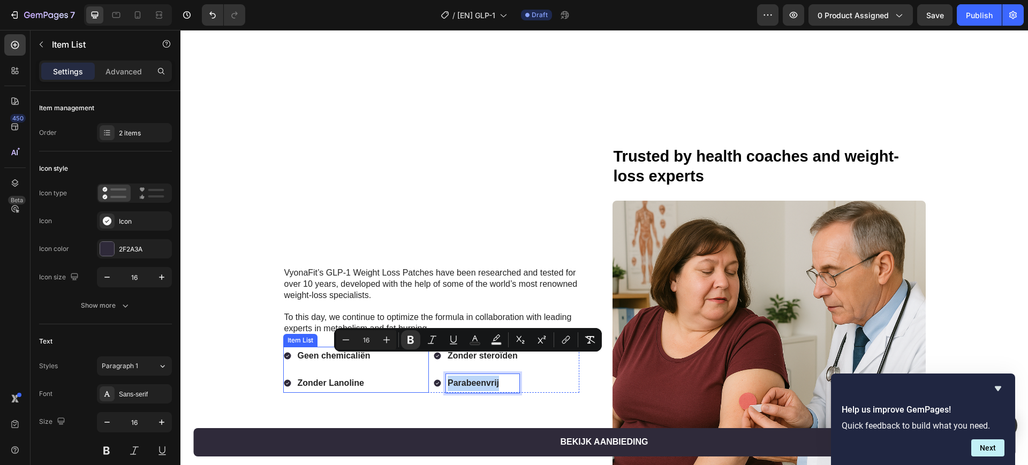
click at [306, 351] on strong "Geen chemicaliën" at bounding box center [334, 355] width 73 height 9
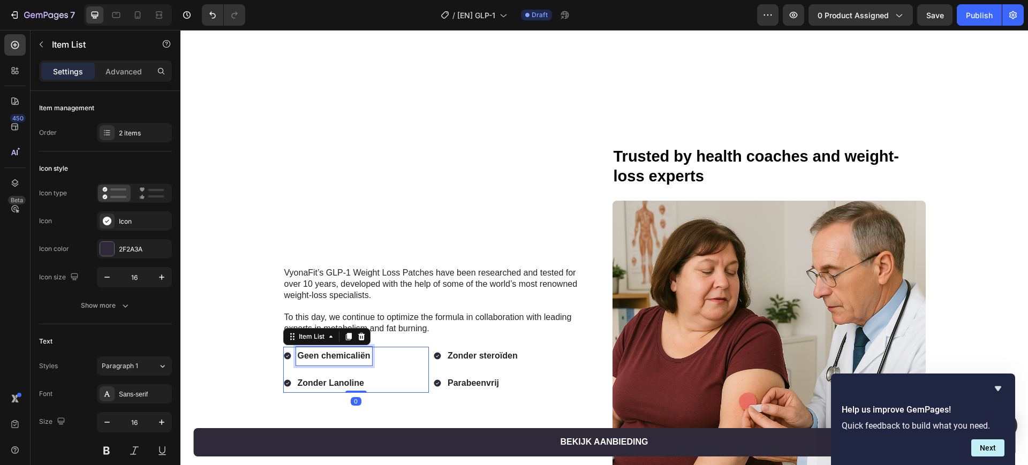
click at [306, 351] on strong "Geen chemicaliën" at bounding box center [334, 355] width 73 height 9
click at [331, 379] on strong "Zonder Lanoline" at bounding box center [331, 383] width 66 height 9
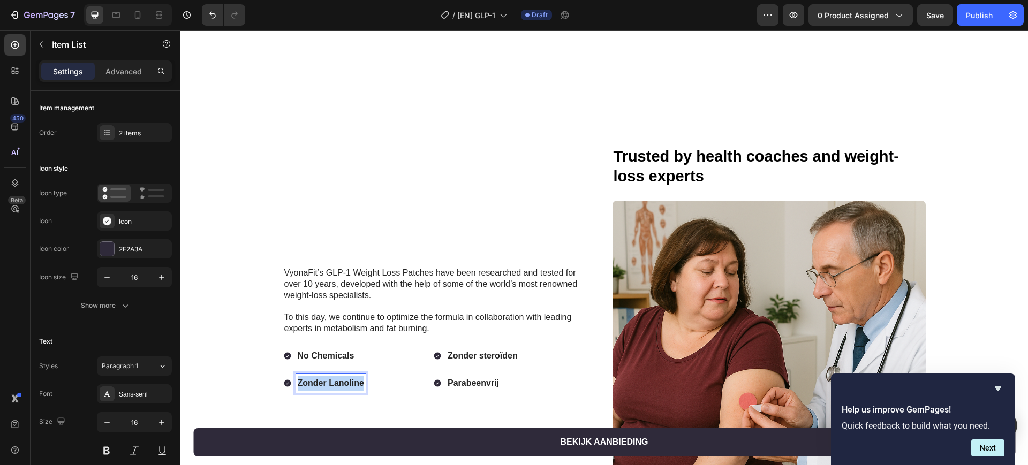
click at [331, 379] on strong "Zonder Lanoline" at bounding box center [331, 383] width 66 height 9
click at [479, 351] on strong "Zonder steroïden" at bounding box center [483, 355] width 70 height 9
click at [479, 379] on strong "Parabeenvrij" at bounding box center [473, 383] width 51 height 9
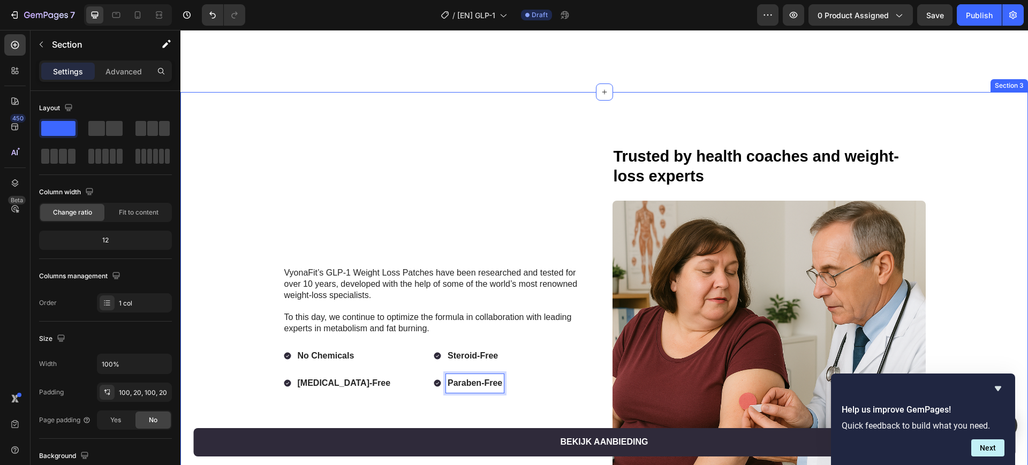
click at [538, 114] on div "VyonaFit’s GLP-1 Weight Loss Patches have been researched and tested for over 1…" at bounding box center [604, 342] width 848 height 501
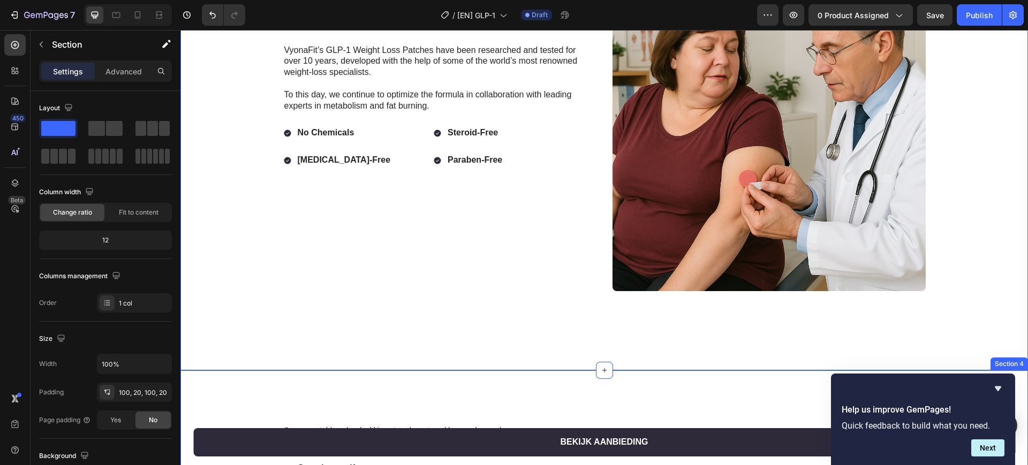
scroll to position [1071, 0]
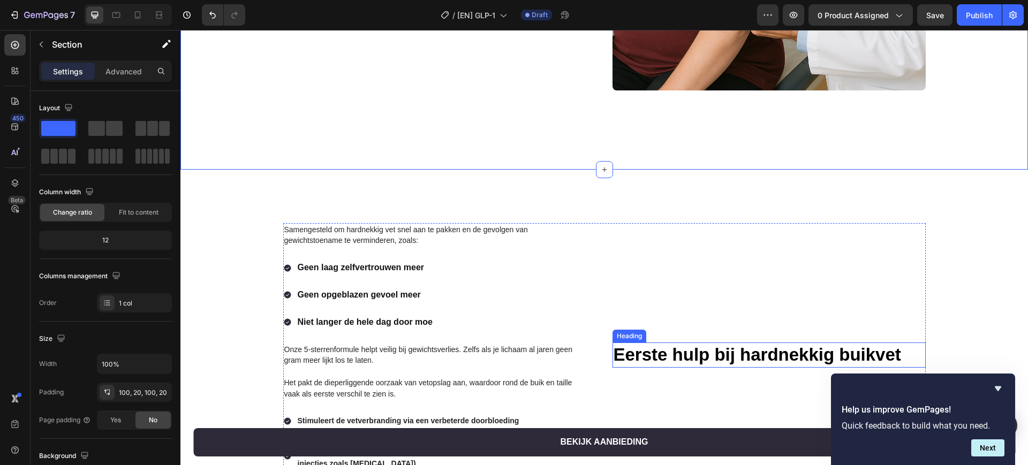
click at [697, 237] on strong "Eerste hulp bij hardnekkig buikvet" at bounding box center [758, 235] width 288 height 20
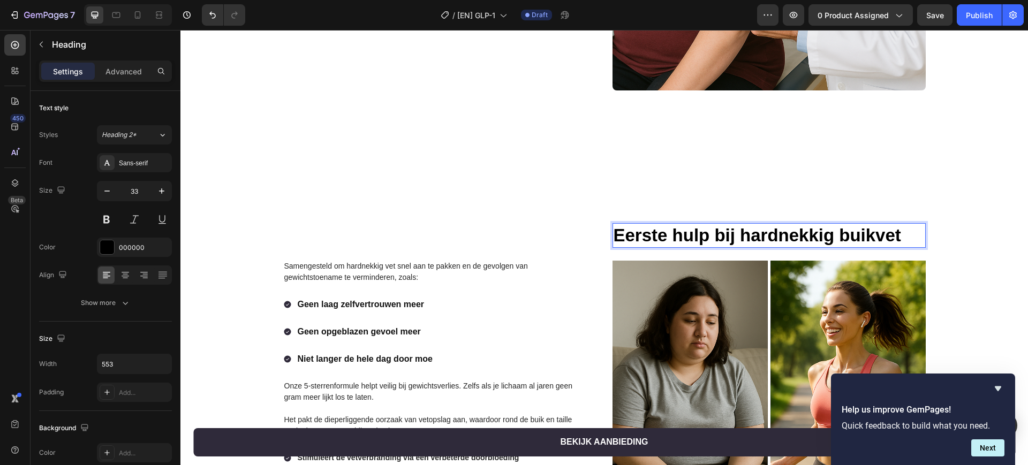
click at [697, 237] on strong "Eerste hulp bij hardnekkig buikvet" at bounding box center [758, 235] width 288 height 20
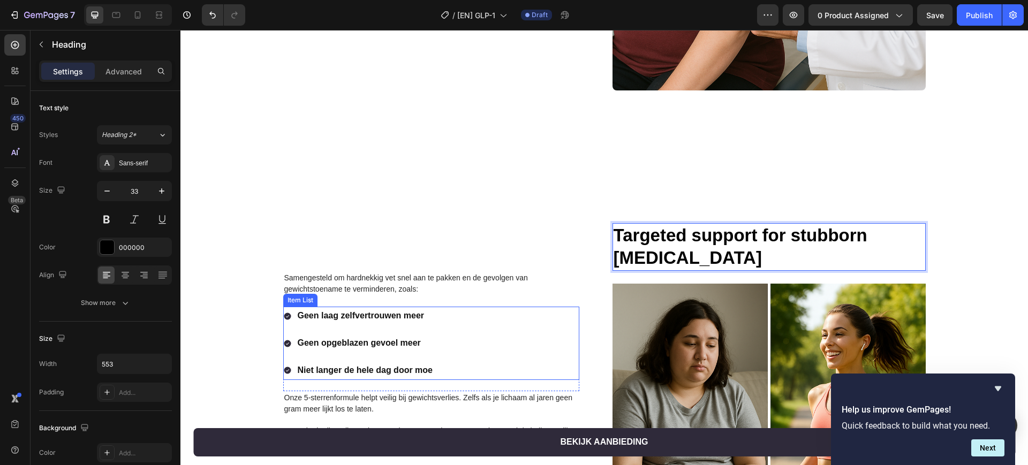
click at [391, 327] on div "Geen laag zelfvertrouwen meer Geen opgeblazen gevoel meer Niet langer de hele d…" at bounding box center [359, 343] width 152 height 73
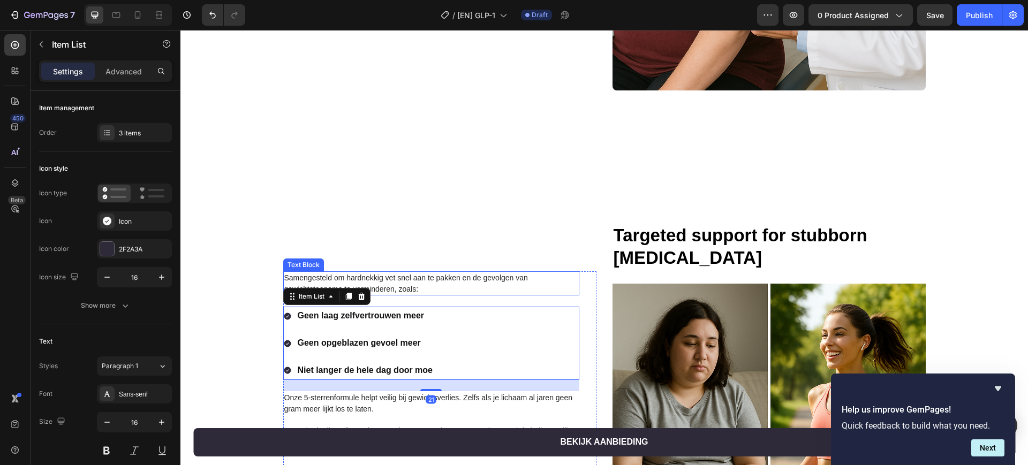
click at [419, 283] on p "Samengesteld om hardnekkig vet snel aan te pakken en de gevolgen van gewichtsto…" at bounding box center [431, 284] width 294 height 22
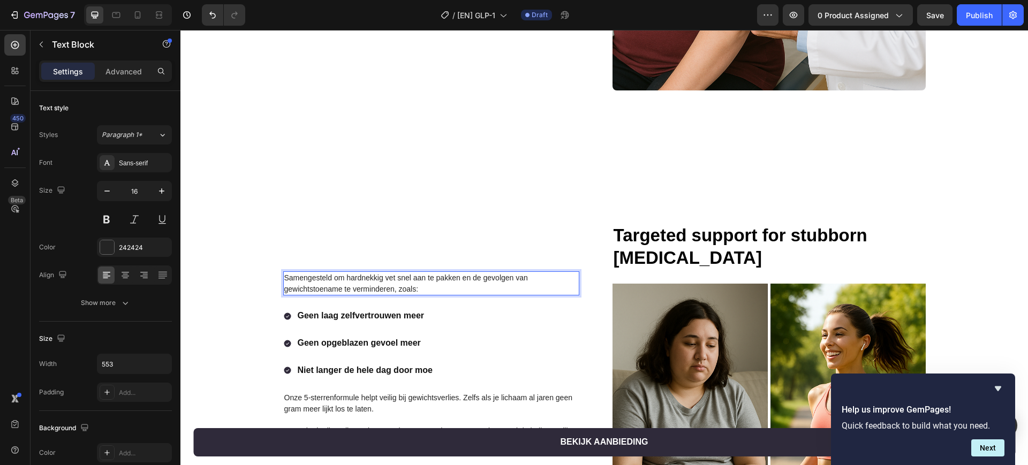
click at [419, 283] on p "Samengesteld om hardnekkig vet snel aan te pakken en de gevolgen van gewichtsto…" at bounding box center [431, 284] width 294 height 22
click at [337, 328] on div "Geen laag zelfvertrouwen meer Geen opgeblazen gevoel meer Niet langer de hele d…" at bounding box center [359, 343] width 152 height 73
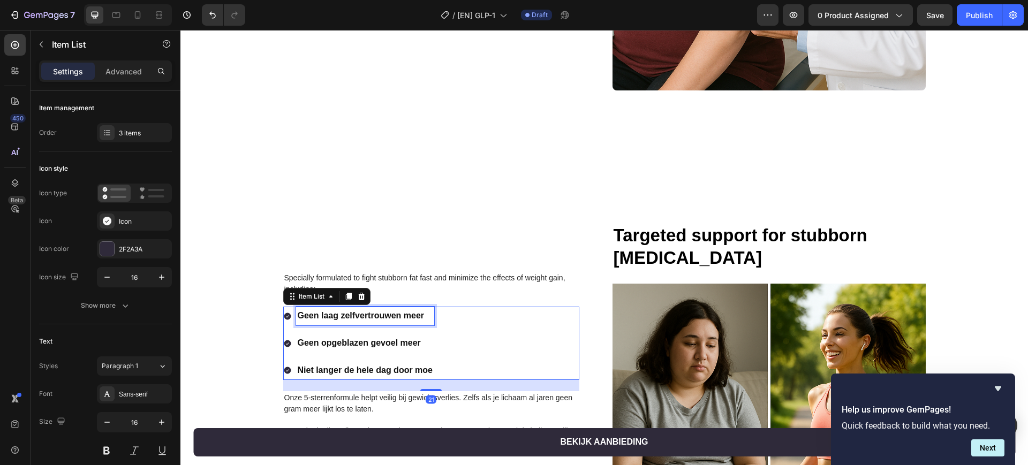
click at [349, 320] on p "Geen laag zelfvertrouwen meer" at bounding box center [365, 316] width 135 height 16
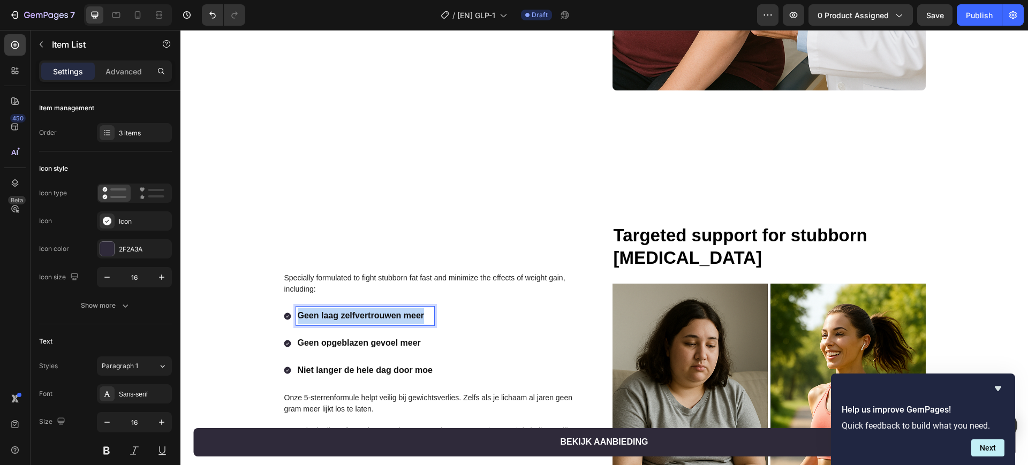
click at [349, 320] on p "Geen laag zelfvertrouwen meer" at bounding box center [365, 316] width 135 height 16
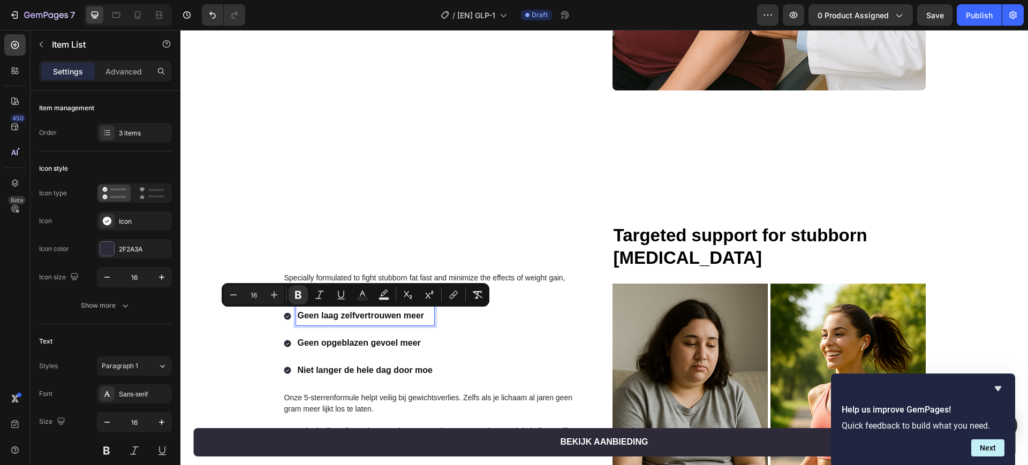
click at [343, 346] on strong "Geen opgeblazen gevoel meer" at bounding box center [359, 342] width 123 height 9
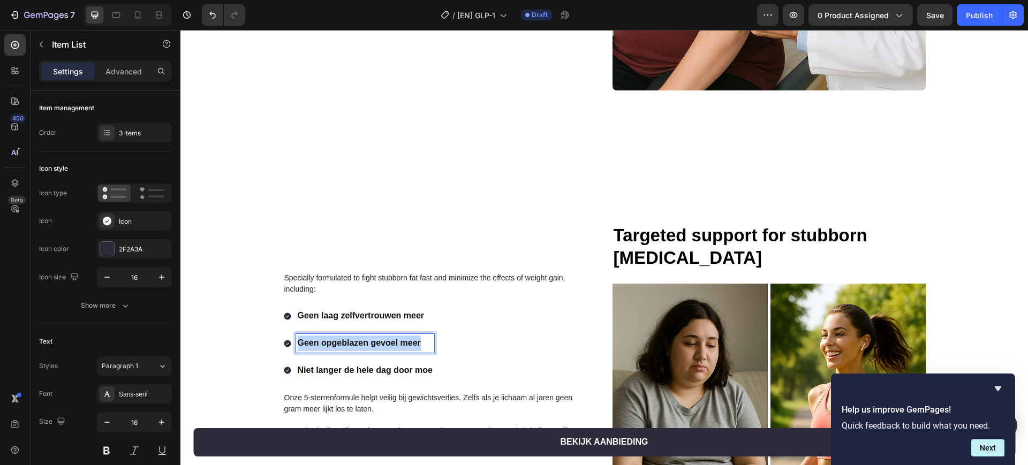
click at [343, 346] on strong "Geen opgeblazen gevoel meer" at bounding box center [359, 342] width 123 height 9
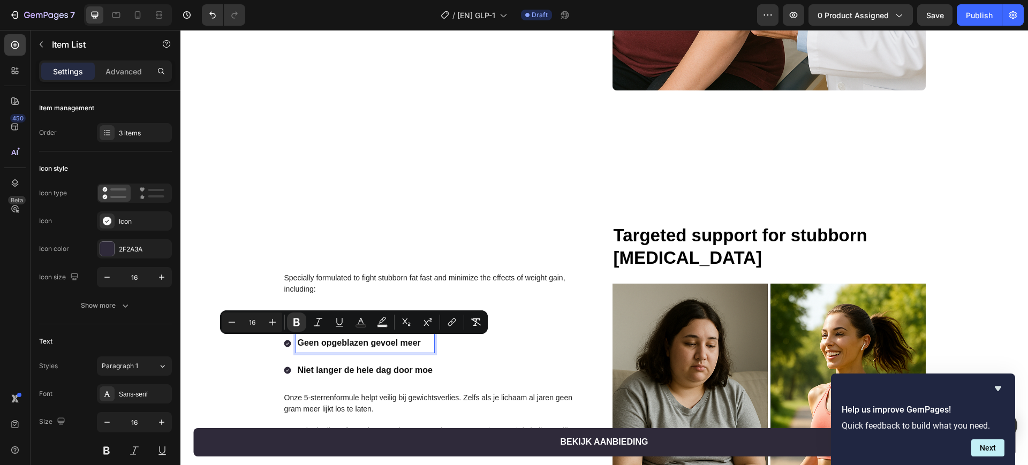
click at [398, 370] on strong "Niet langer de hele dag door moe" at bounding box center [365, 370] width 135 height 9
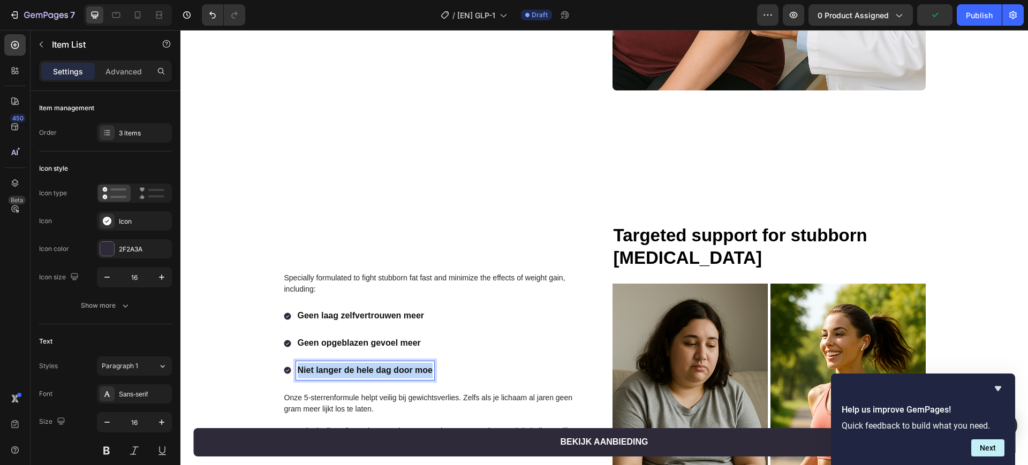
click at [398, 370] on strong "Niet langer de hele dag door moe" at bounding box center [365, 370] width 135 height 9
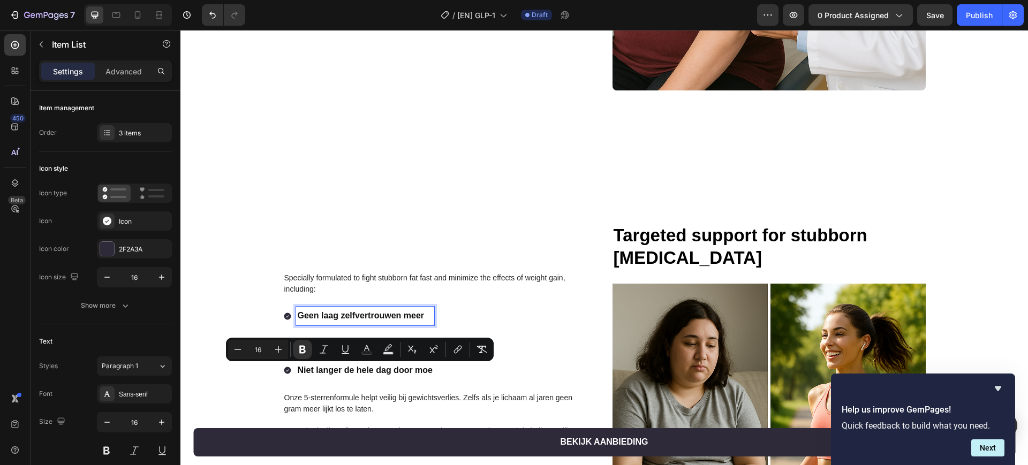
click at [377, 308] on p "Geen laag zelfvertrouwen meer" at bounding box center [365, 316] width 135 height 16
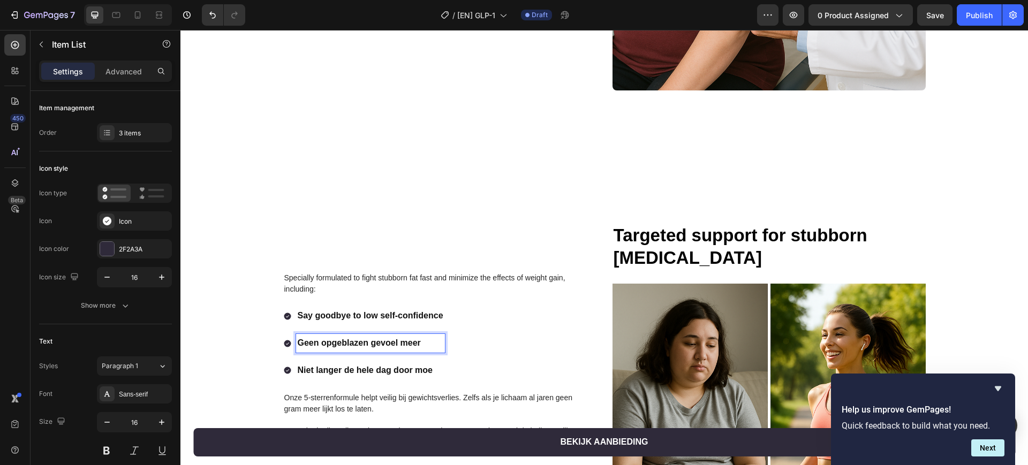
click at [368, 344] on strong "Geen opgeblazen gevoel meer" at bounding box center [359, 342] width 123 height 9
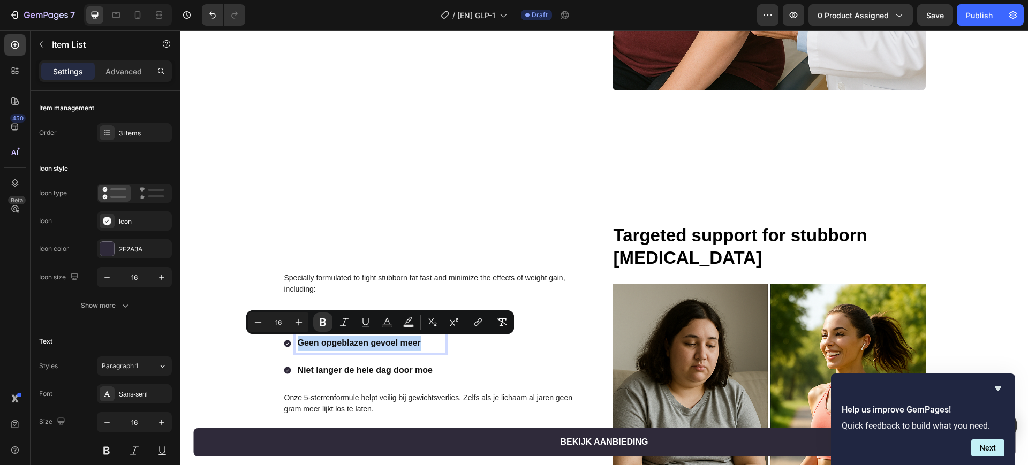
click at [368, 344] on strong "Geen opgeblazen gevoel meer" at bounding box center [359, 342] width 123 height 9
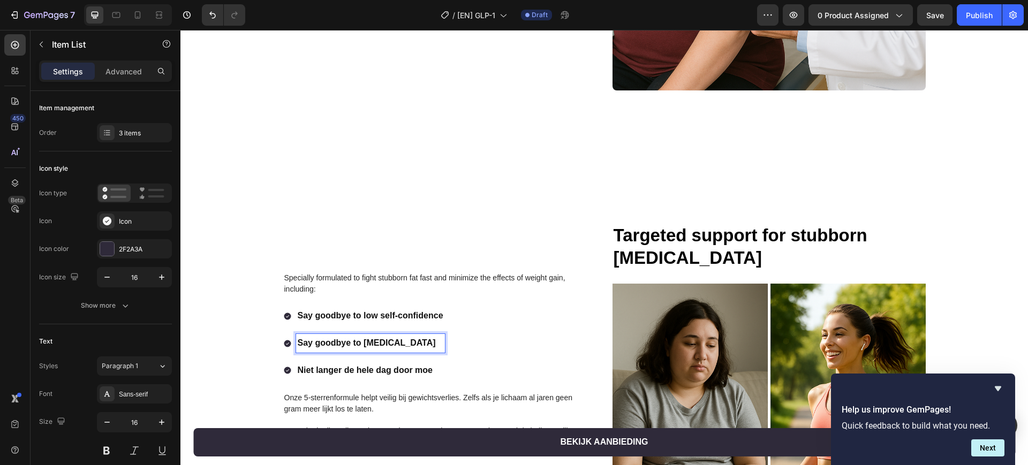
click at [394, 373] on strong "Niet langer de hele dag door moe" at bounding box center [365, 370] width 135 height 9
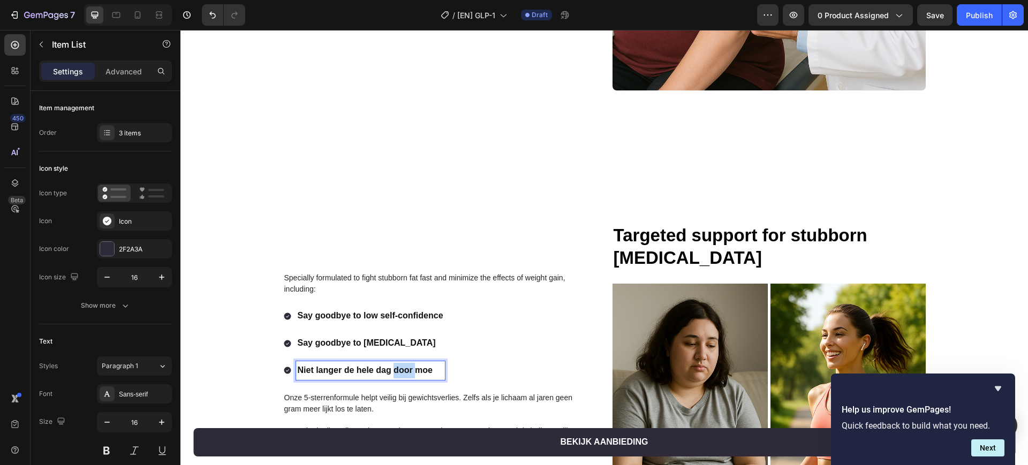
click at [394, 373] on strong "Niet langer de hele dag door moe" at bounding box center [365, 370] width 135 height 9
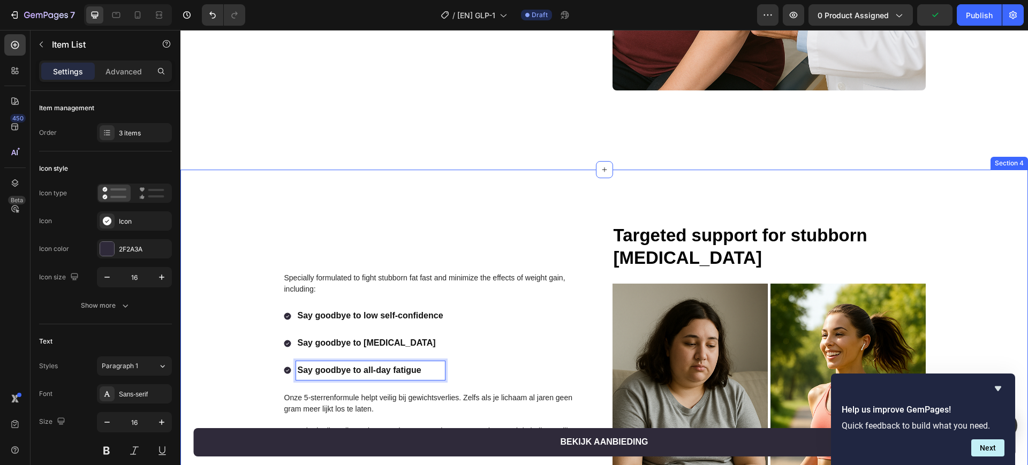
click at [406, 221] on div "Specially formulated to fight stubborn fat fast and minimize the effects of wei…" at bounding box center [604, 423] width 848 height 507
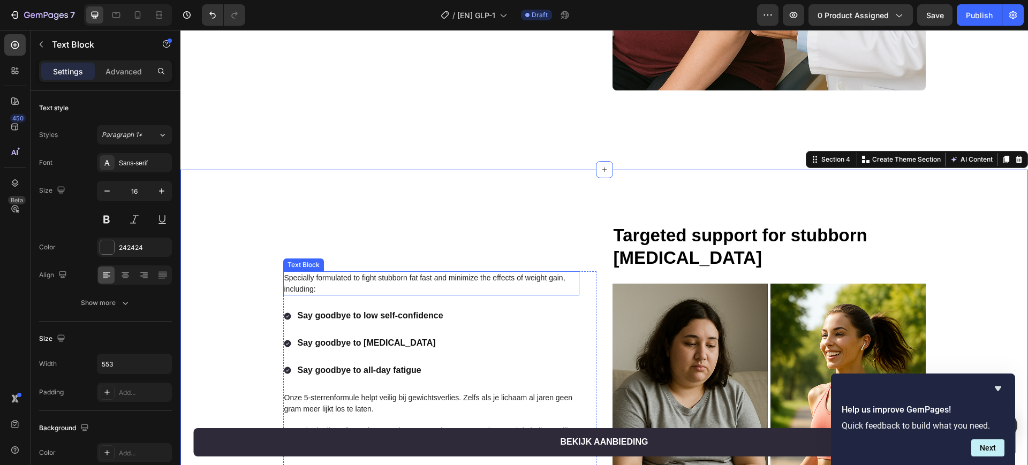
click at [411, 284] on p "Specially formulated to fight stubborn fat fast and minimize the effects of wei…" at bounding box center [431, 284] width 294 height 22
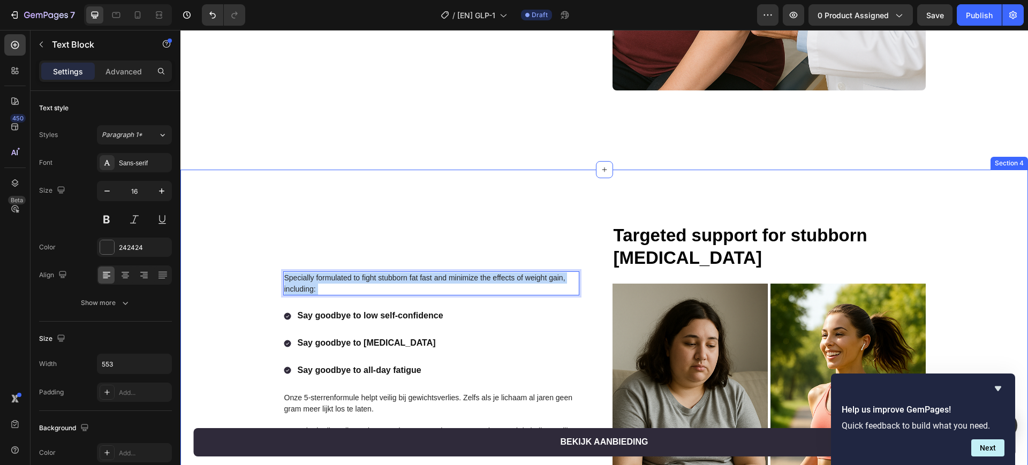
drag, startPoint x: 322, startPoint y: 290, endPoint x: 271, endPoint y: 290, distance: 50.9
click at [271, 290] on div "Specially formulated to fight stubborn fat fast and minimize the effects of wei…" at bounding box center [604, 423] width 826 height 400
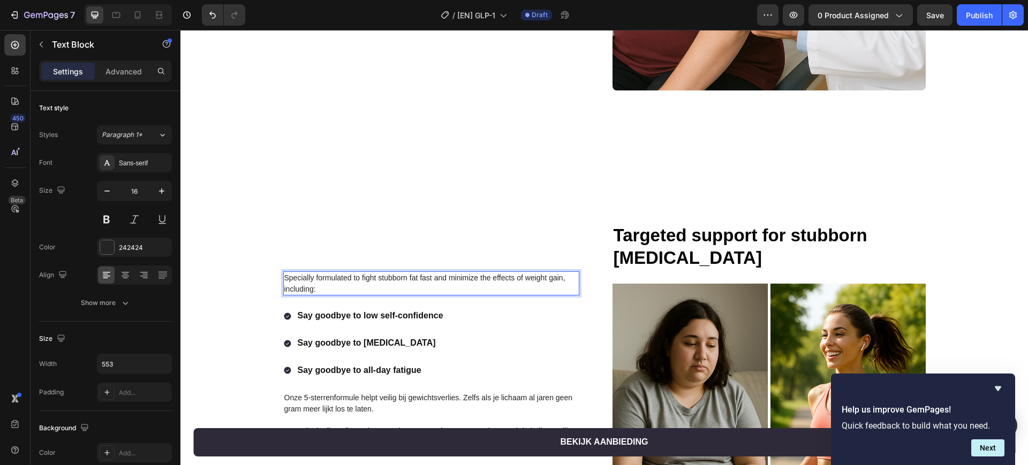
click at [315, 290] on p "Specially formulated to fight stubborn fat fast and minimize the effects of wei…" at bounding box center [431, 284] width 294 height 22
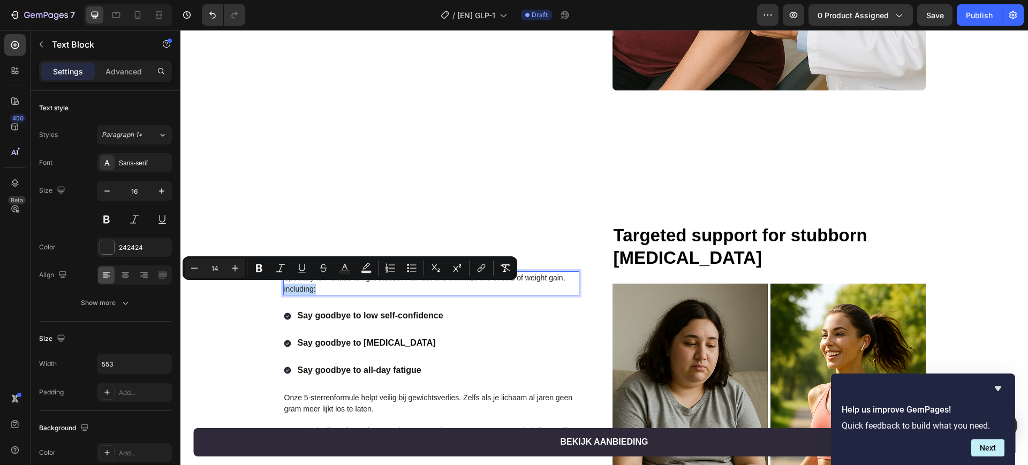
drag, startPoint x: 327, startPoint y: 288, endPoint x: 278, endPoint y: 292, distance: 48.3
click at [283, 292] on div "Specially formulated to fight stubborn fat fast and minimize the effects of wei…" at bounding box center [431, 283] width 296 height 25
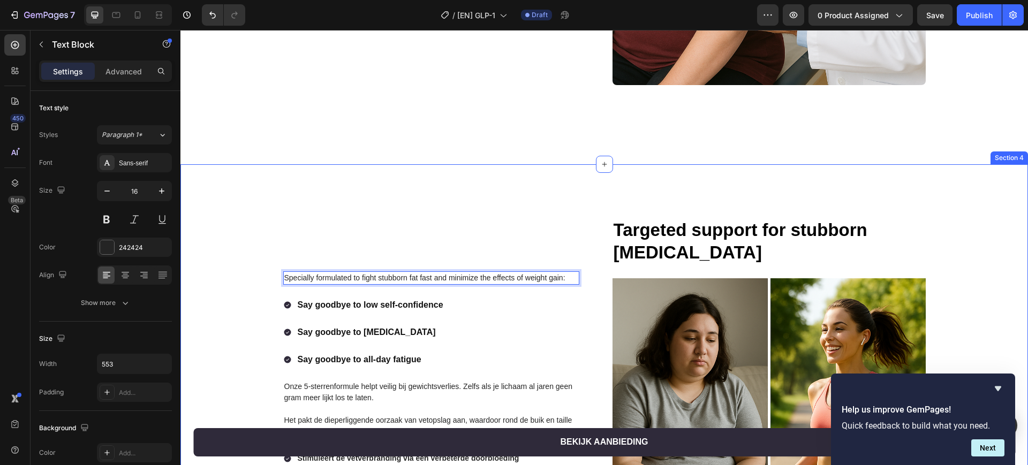
drag, startPoint x: 238, startPoint y: 328, endPoint x: 263, endPoint y: 362, distance: 42.1
click at [237, 328] on div "Specially formulated to fight stubborn fat fast and minimize the effects of wei…" at bounding box center [604, 418] width 826 height 400
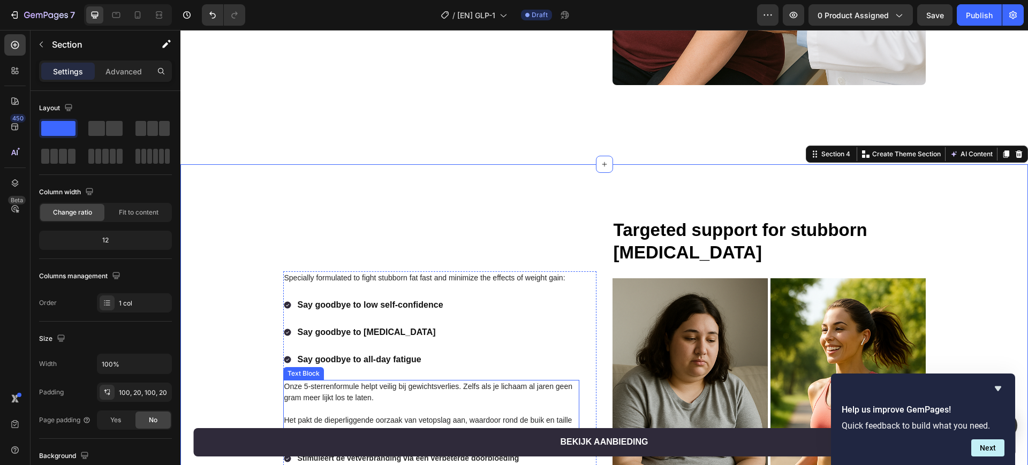
click at [305, 388] on span "Onze 5-sterrenformule helpt veilig bij gewichtsverlies. Zelfs als je lichaam al…" at bounding box center [428, 392] width 288 height 20
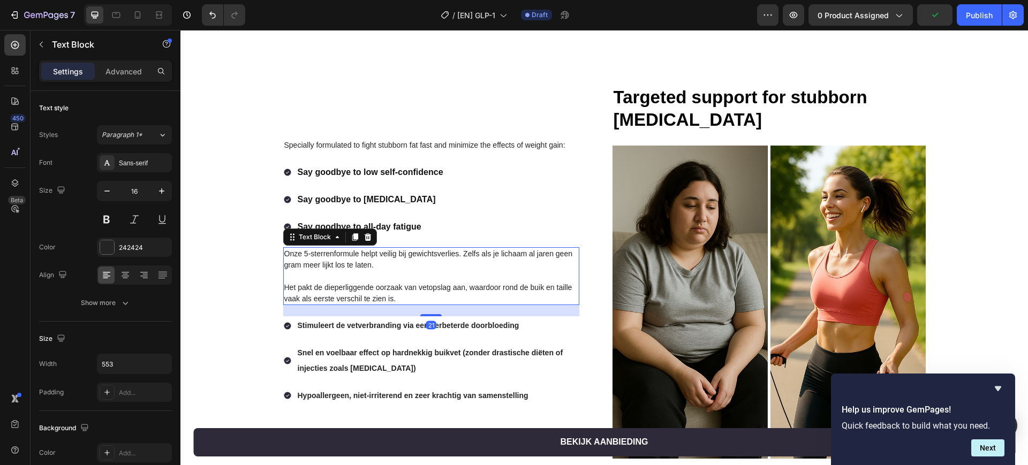
scroll to position [1210, 0]
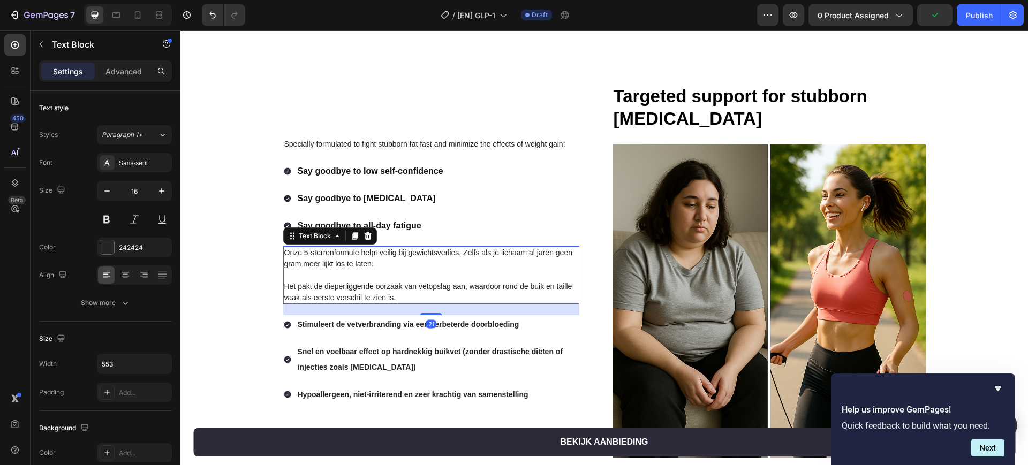
click at [406, 274] on p "Rich Text Editor. Editing area: main" at bounding box center [431, 275] width 294 height 11
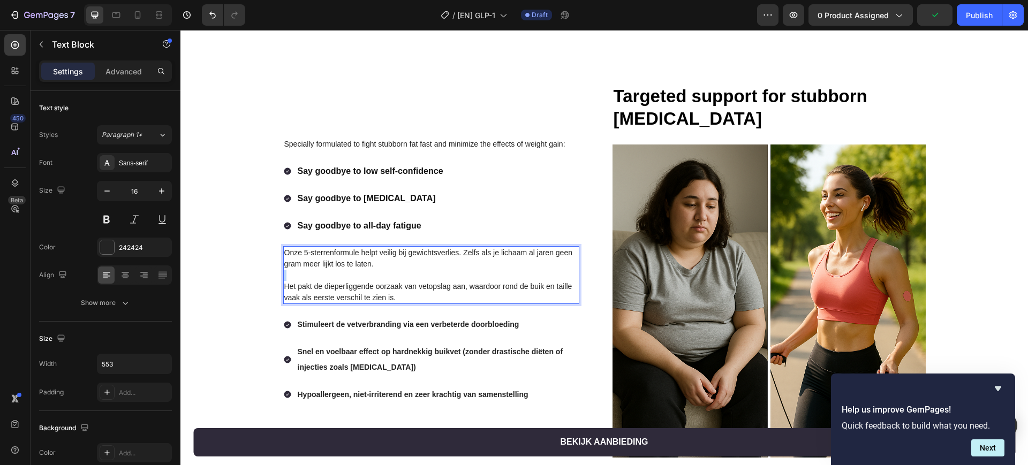
click at [406, 274] on p "Rich Text Editor. Editing area: main" at bounding box center [431, 275] width 294 height 11
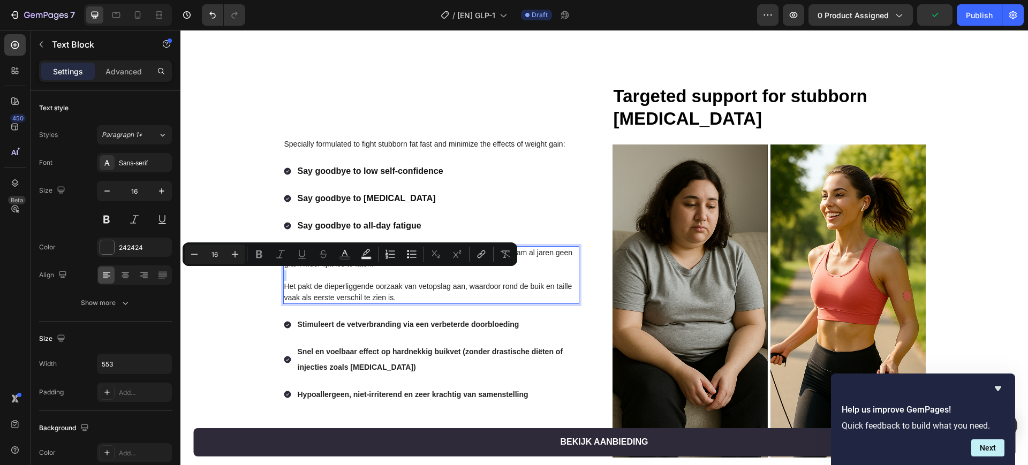
type input "14"
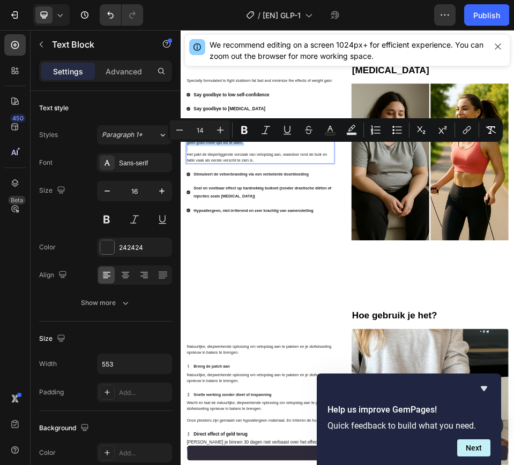
scroll to position [1212, 0]
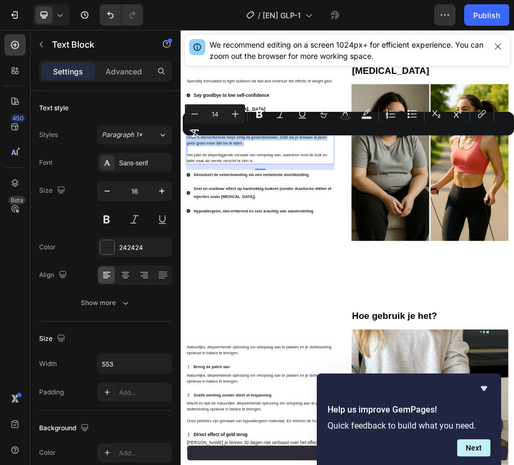
click at [311, 281] on span "Het pakt de dieperliggende oorzaak van vetopslag aan, waardoor rond de buik en …" at bounding box center [327, 277] width 270 height 20
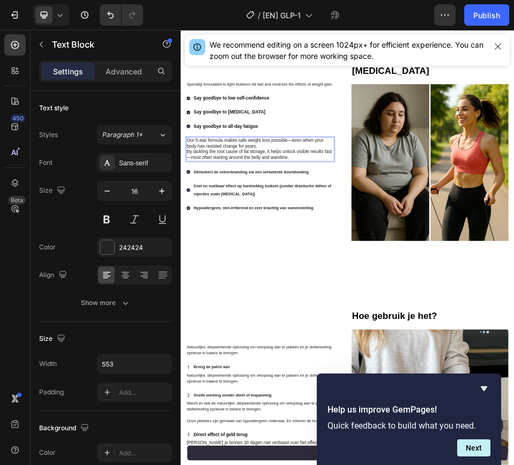
click at [344, 255] on p "Our 5-star formula makes safe weight loss possible—even when your body has resi…" at bounding box center [333, 249] width 283 height 22
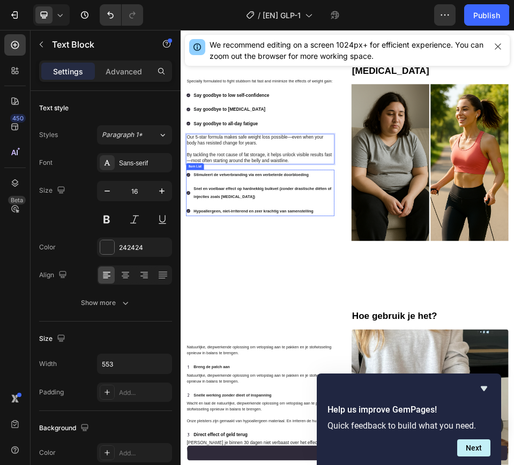
click at [283, 314] on strong "Stimuleert de vetverbranding via een verbeterde doorbloeding" at bounding box center [317, 309] width 222 height 9
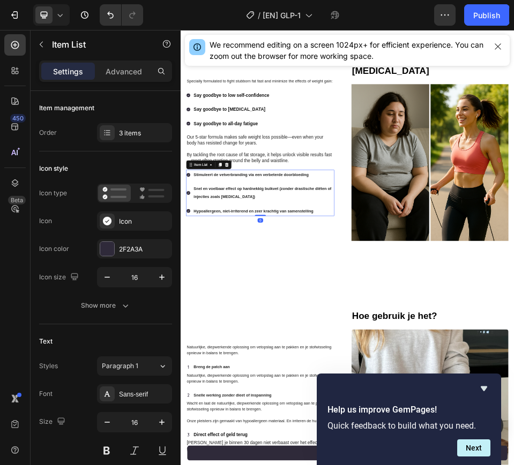
click at [283, 314] on strong "Stimuleert de vetverbranding via een verbeterde doorbloeding" at bounding box center [317, 309] width 222 height 9
click at [330, 352] on p "Snel en voelbaar effect op hardnekkig buikvet (zonder drastische diëten of inje…" at bounding box center [340, 344] width 269 height 31
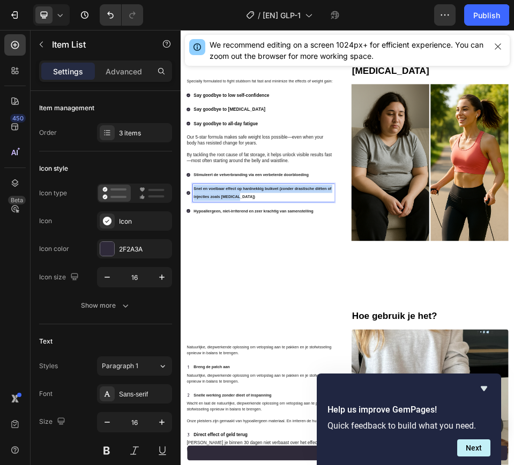
click at [330, 352] on p "Snel en voelbaar effect op hardnekkig buikvet (zonder drastische diëten of inje…" at bounding box center [340, 344] width 269 height 31
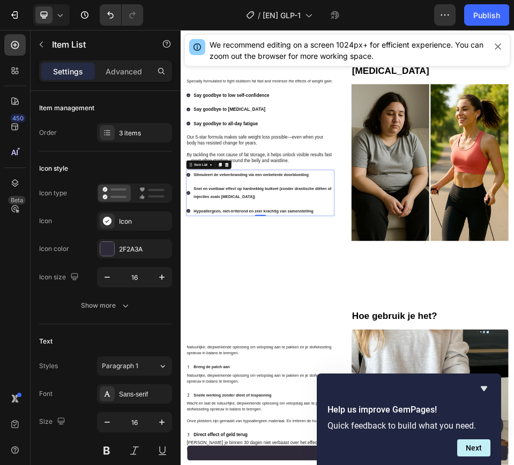
click at [259, 383] on strong "Hypoallergeen, niet-irriterend en zeer krachtig van samenstelling" at bounding box center [321, 379] width 231 height 9
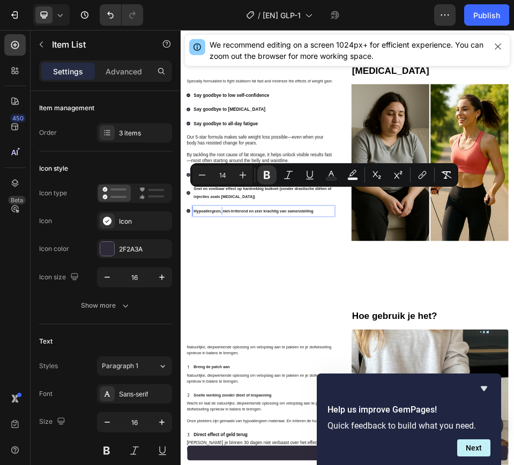
click at [259, 383] on strong "Hypoallergeen, niet-irriterend en zeer krachtig van samenstelling" at bounding box center [321, 379] width 231 height 9
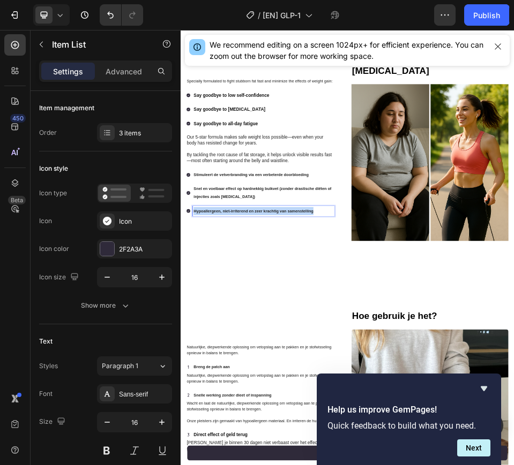
click at [259, 383] on strong "Hypoallergeen, niet-irriterend en zeer krachtig van samenstelling" at bounding box center [321, 379] width 231 height 9
click at [299, 431] on div "Specially formulated to fight stubborn fat fast and minimize the effects of wei…" at bounding box center [342, 256] width 303 height 364
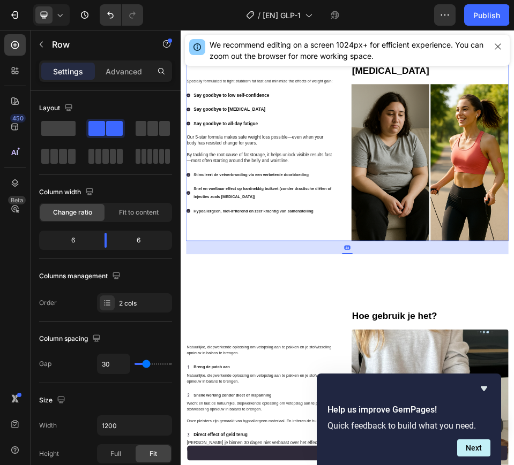
scroll to position [1145, 0]
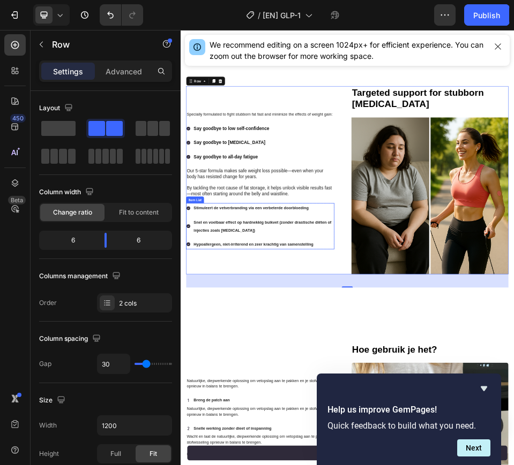
click at [255, 371] on strong "Stimuleert de vetverbranding via een verbeterde doorbloeding" at bounding box center [317, 373] width 222 height 9
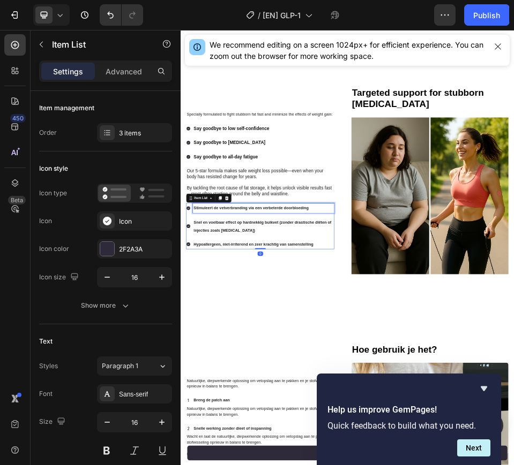
click at [255, 371] on strong "Stimuleert de vetverbranding via een verbeterde doorbloeding" at bounding box center [317, 373] width 222 height 9
click at [280, 407] on p "Snel en voelbaar effect op hardnekkig buikvet (zonder drastische diëten of inje…" at bounding box center [340, 409] width 269 height 31
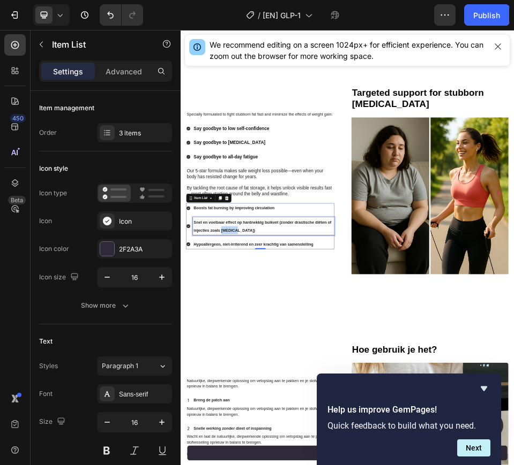
click at [280, 407] on p "Snel en voelbaar effect op hardnekkig buikvet (zonder drastische diëten of inje…" at bounding box center [340, 409] width 269 height 31
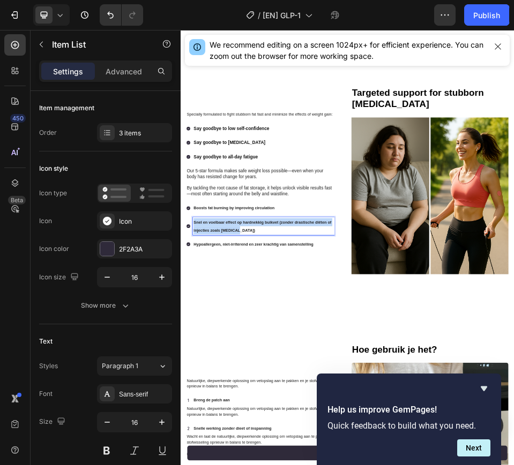
click at [280, 407] on p "Snel en voelbaar effect op hardnekkig buikvet (zonder drastische diëten of inje…" at bounding box center [340, 409] width 269 height 31
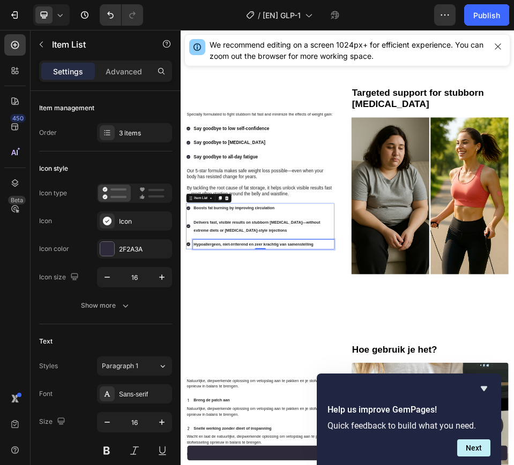
click at [266, 440] on strong "Hypoallergeen, niet-irriterend en zeer krachtig van samenstelling" at bounding box center [321, 444] width 231 height 9
click at [256, 465] on div "Specially formulated to fight stubborn fat fast and minimize the effects of wei…" at bounding box center [342, 321] width 303 height 364
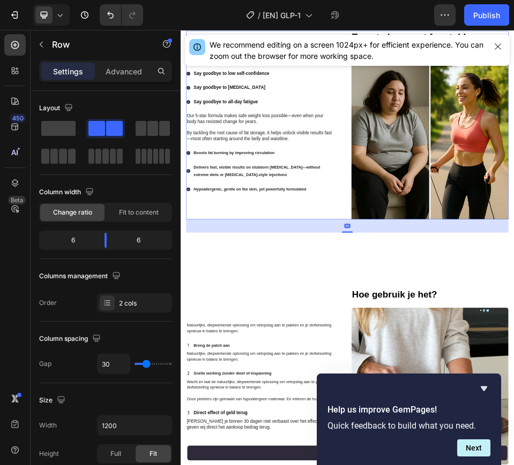
scroll to position [1279, 0]
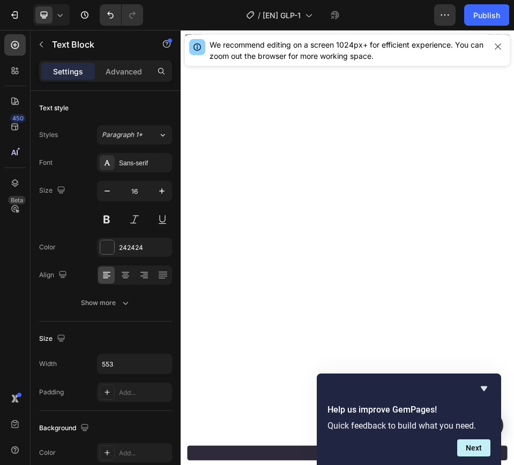
scroll to position [1279, 0]
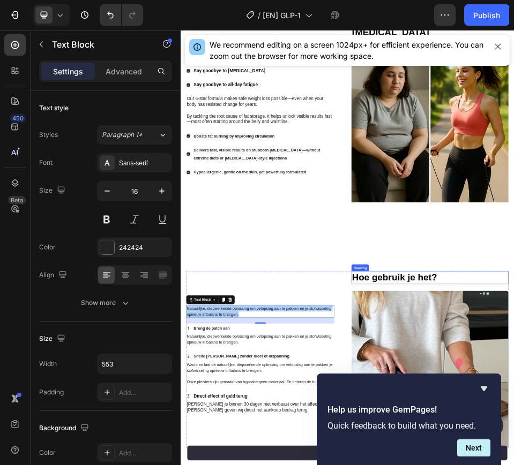
type input "FFFFFF"
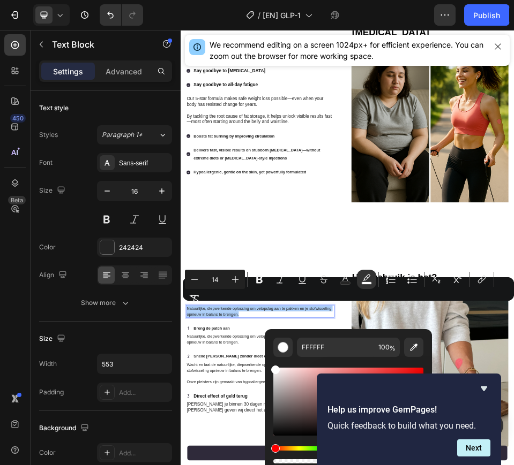
click at [374, 281] on button "color" at bounding box center [366, 279] width 19 height 19
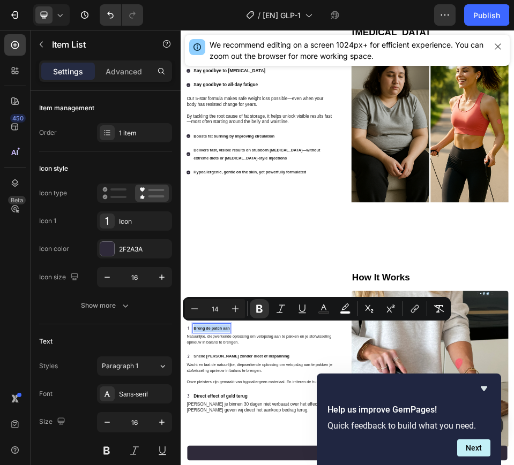
copy strong "Breng de patch aan"
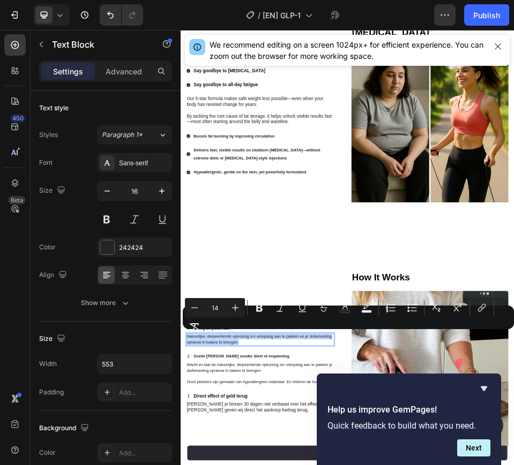
copy span "Natuurlijke, diepwerkende oplossing om vetopslag aan te pakken en je stofwissel…"
click at [261, 298] on button "Bold" at bounding box center [259, 307] width 19 height 19
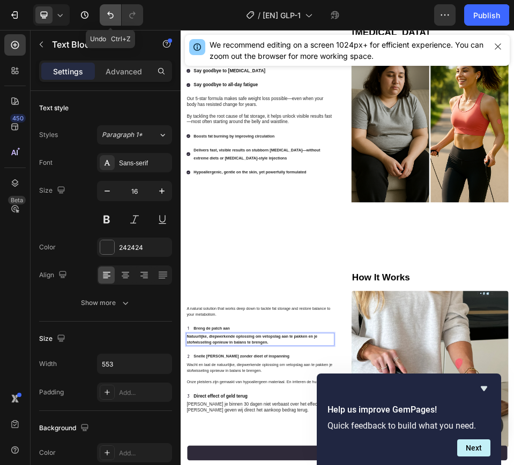
click at [108, 13] on icon "Undo/Redo" at bounding box center [110, 15] width 6 height 7
click at [108, 17] on icon "Undo/Redo" at bounding box center [110, 15] width 11 height 11
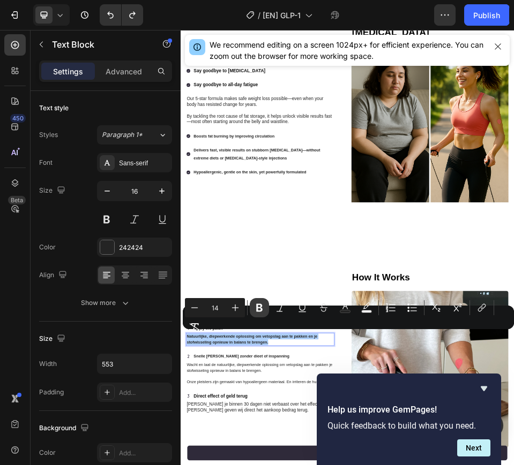
click at [260, 305] on icon "Editor contextual toolbar" at bounding box center [259, 308] width 6 height 8
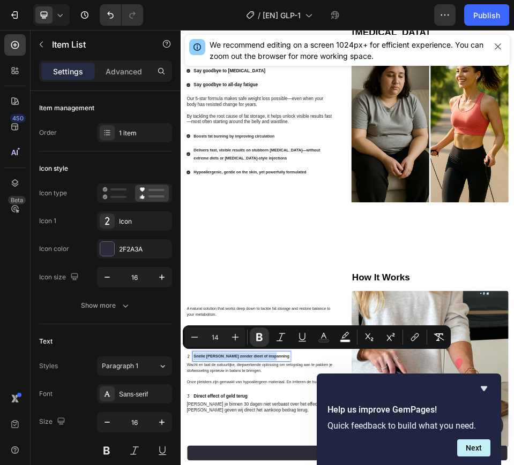
copy strong "Snelle werking zonder dieet of inspanning"
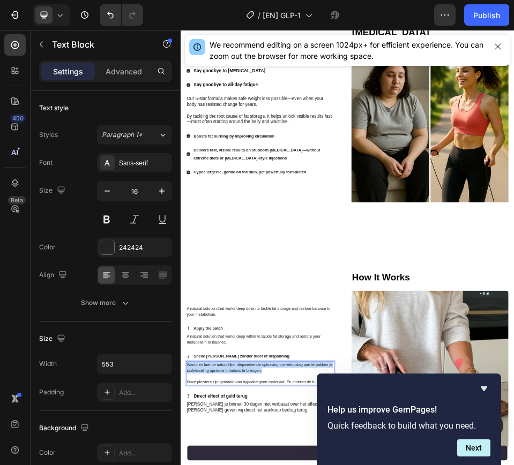
copy div "Wacht en laat de natuurlijke, diepwerkende oplossing om vetopslag aan te pakken…"
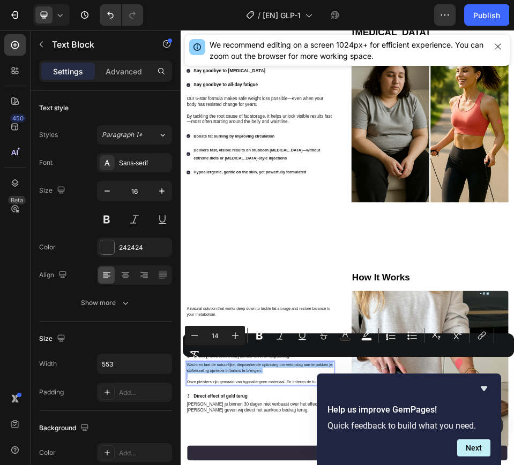
click at [266, 352] on div "Minus 14 Plus Bold Italic Underline Strikethrough color color Numbered List Bul…" at bounding box center [348, 345] width 327 height 39
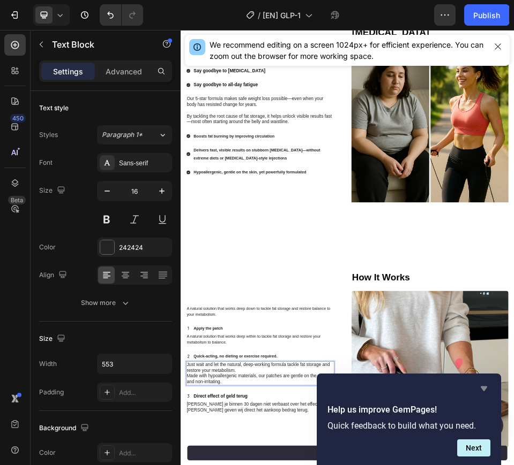
click at [485, 383] on icon "Hide survey" at bounding box center [483, 388] width 13 height 13
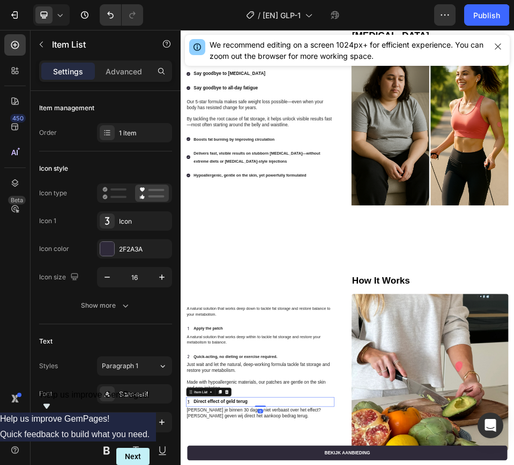
copy strong "Direct effect of geld terug"
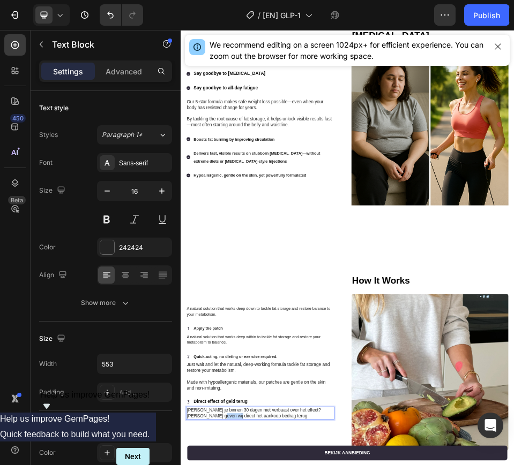
copy p "[PERSON_NAME] je binnen 30 dagen niet verbaast over het effect? Dan geven wij d…"
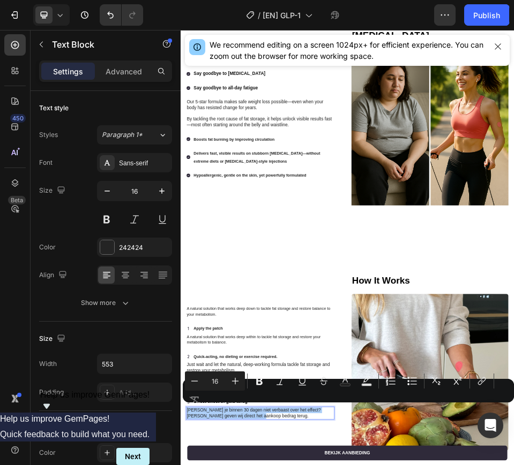
click at [249, 397] on div "Minus 16 Plus Bold Italic Underline Strikethrough Text Color Text Background Co…" at bounding box center [348, 391] width 327 height 39
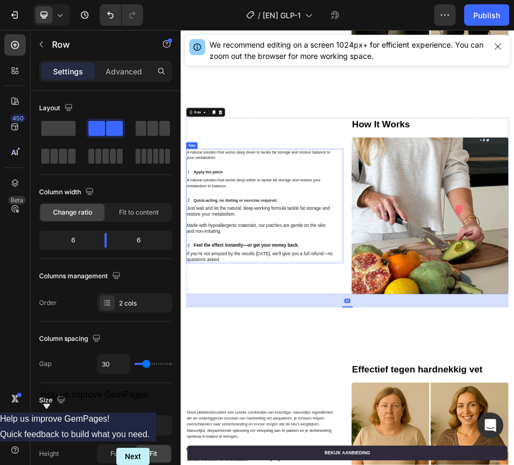
scroll to position [1607, 0]
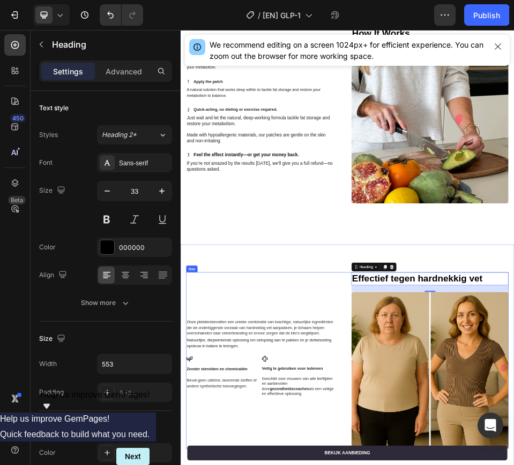
scroll to position [1808, 0]
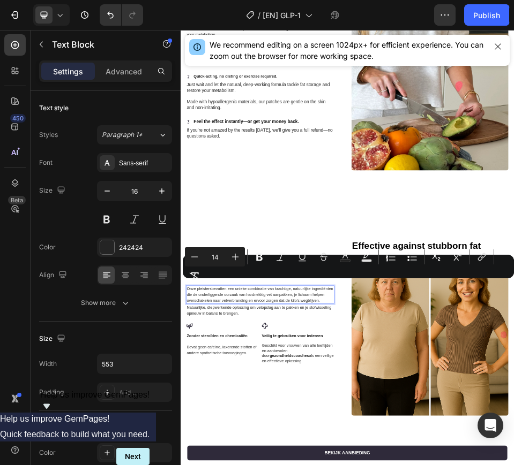
scroll to position [1814, 0]
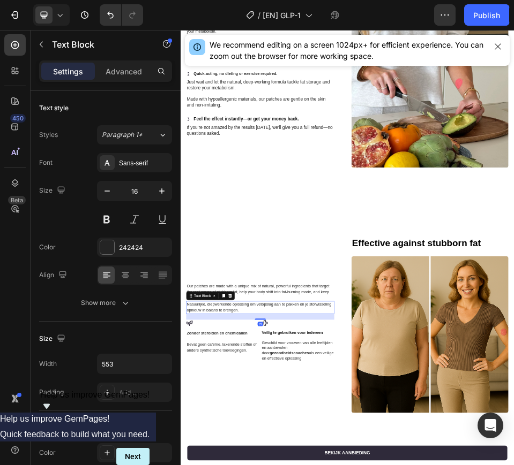
copy span "Natuurlijke, diepwerkende oplossing om vetopslag aan te pakken en je stofwissel…"
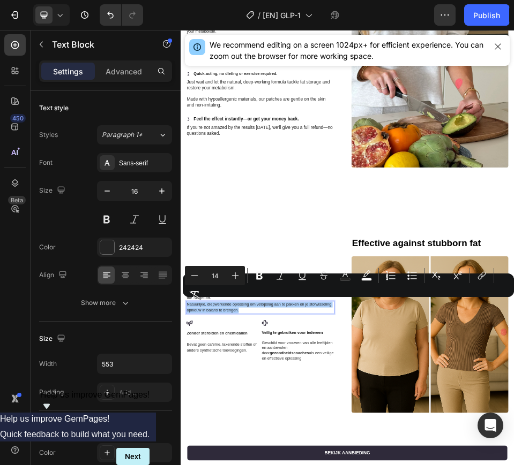
click at [230, 301] on div "Minus 14 Plus Bold Italic Underline Strikethrough color color Numbered List Bul…" at bounding box center [348, 285] width 327 height 39
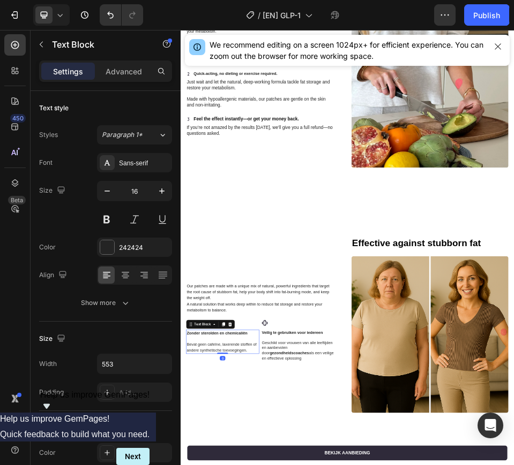
drag, startPoint x: 314, startPoint y: 643, endPoint x: 173, endPoint y: 609, distance: 145.5
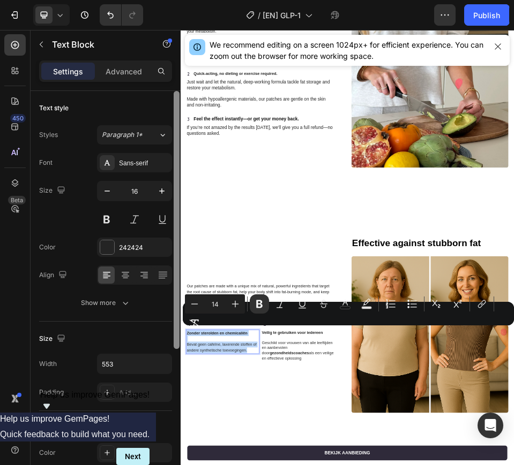
copy div "Zonder steroïden en chemicaliën Bevat geen cafeïne, laxerende stoffen of andere…"
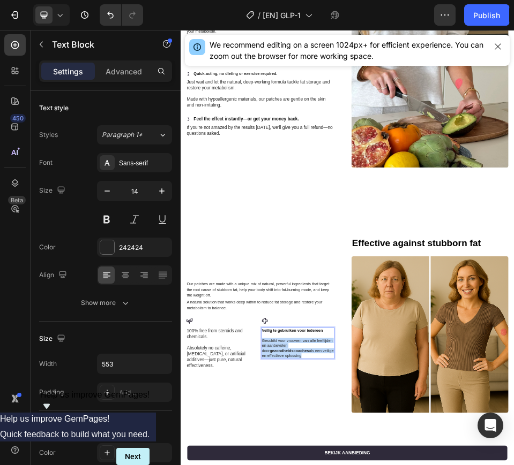
copy div "Veilig te gebruiken voor iedereen Geschikt voor vrouwen van alle leeftijden en …"
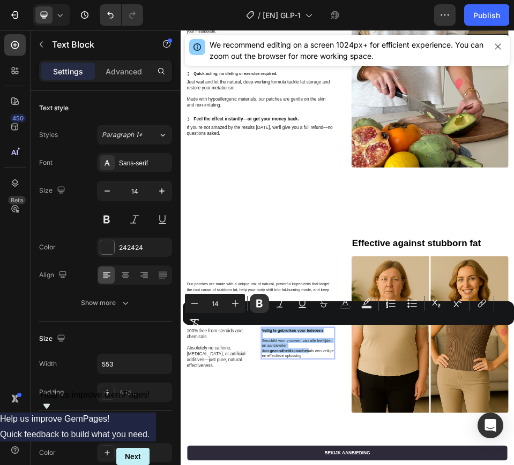
click at [201, 331] on div "Minus 14 Plus Bold Italic Underline Strikethrough color color Numbered List Bul…" at bounding box center [348, 313] width 327 height 39
click at [210, 332] on div "Minus 14 Plus Bold Italic Underline Strikethrough color color Numbered List Bul…" at bounding box center [348, 313] width 327 height 39
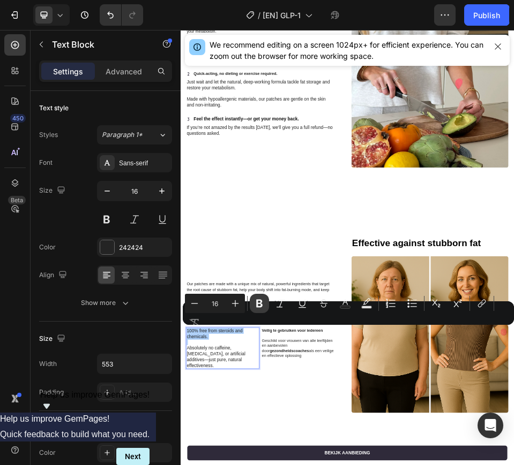
click at [260, 305] on icon "Editor contextual toolbar" at bounding box center [259, 303] width 11 height 11
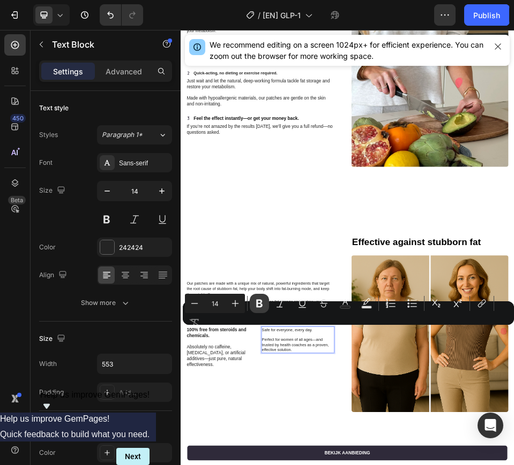
click at [264, 308] on icon "Editor contextual toolbar" at bounding box center [259, 303] width 11 height 11
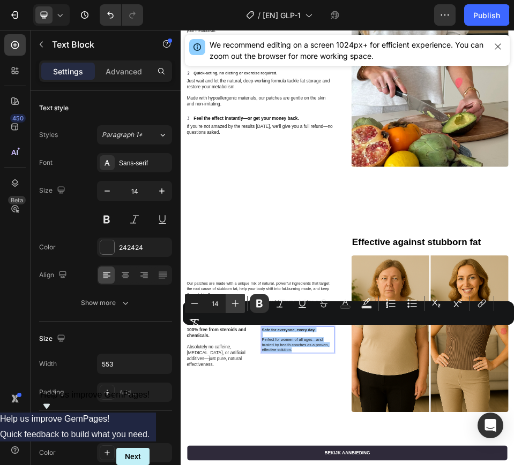
click at [230, 305] on icon "Editor contextual toolbar" at bounding box center [235, 303] width 11 height 11
type input "16"
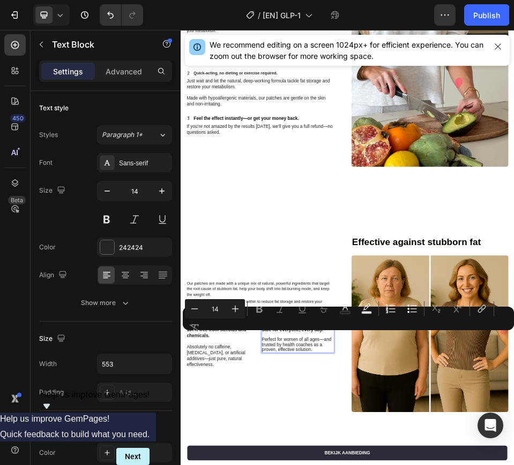
click at [284, 333] on div "Minus 14 Plus Bold Italic Underline Strikethrough Text Color Text Background Co…" at bounding box center [348, 318] width 327 height 39
type input "16"
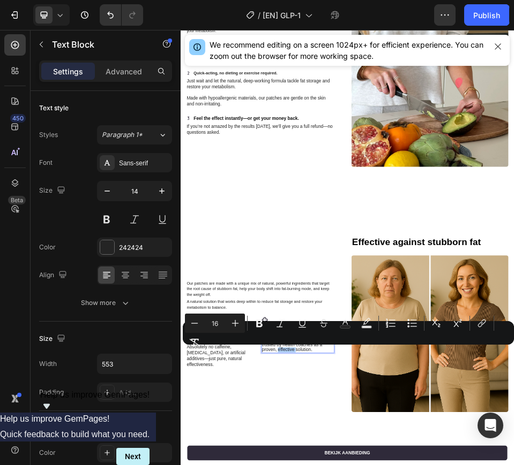
click at [282, 347] on div "Minus 16 Plus Bold Italic Underline Strikethrough Text Color Text Background Co…" at bounding box center [348, 333] width 327 height 39
click at [286, 346] on div "Minus 16 Plus Bold Italic Underline Strikethrough Text Color Text Background Co…" at bounding box center [348, 333] width 327 height 39
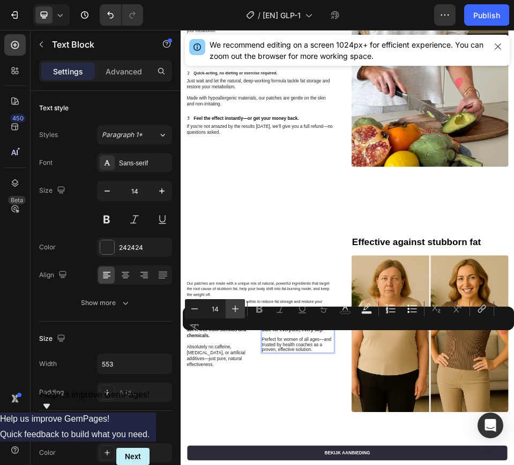
click at [233, 308] on icon "Editor contextual toolbar" at bounding box center [235, 309] width 7 height 7
click at [235, 308] on icon "Editor contextual toolbar" at bounding box center [235, 309] width 7 height 7
click at [225, 308] on input "15" at bounding box center [214, 309] width 21 height 13
click at [234, 308] on icon "Editor contextual toolbar" at bounding box center [235, 309] width 7 height 7
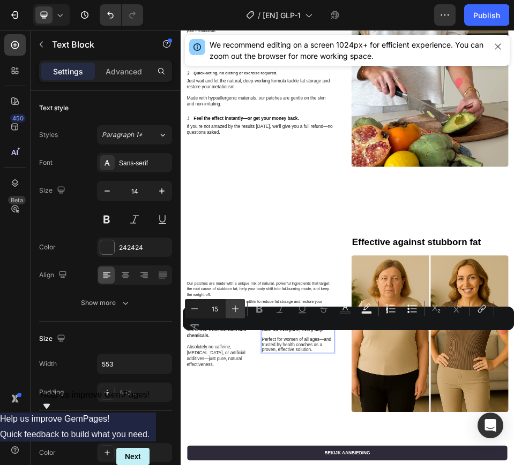
type input "15"
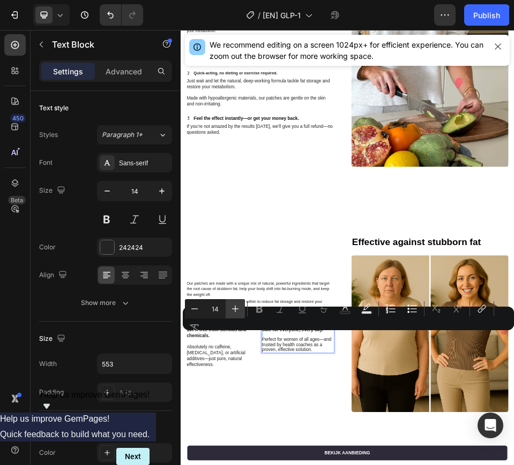
click at [237, 314] on icon "Editor contextual toolbar" at bounding box center [235, 309] width 11 height 11
type input "16"
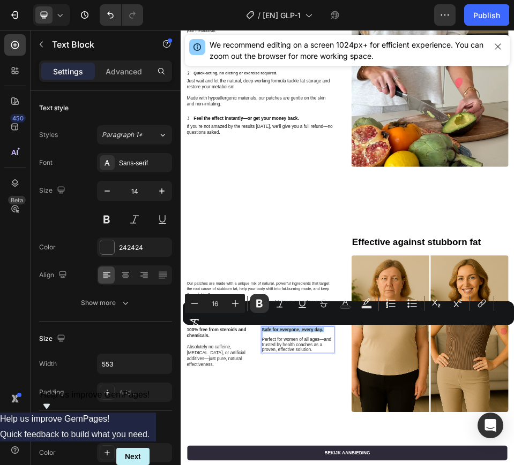
click at [215, 305] on input "16" at bounding box center [214, 303] width 21 height 13
drag, startPoint x: 221, startPoint y: 303, endPoint x: 210, endPoint y: 303, distance: 10.7
click at [210, 303] on input "16" at bounding box center [214, 303] width 21 height 13
type input "16"
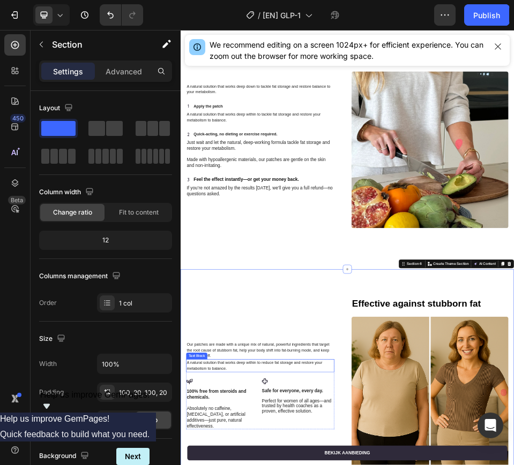
scroll to position [1614, 0]
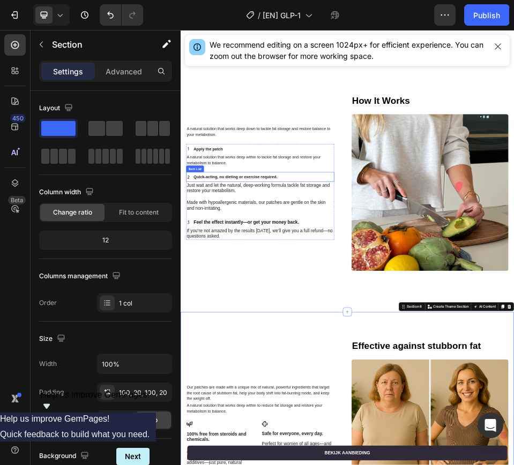
click at [304, 311] on strong "Quick-acting, no dieting or exercise required." at bounding box center [286, 313] width 161 height 9
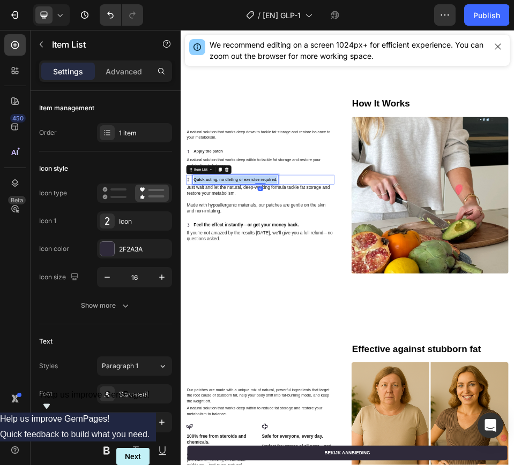
click at [304, 315] on strong "Quick-acting, no dieting or exercise required." at bounding box center [286, 319] width 161 height 9
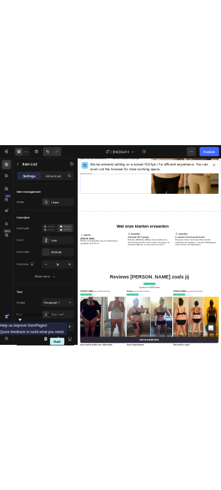
scroll to position [2485, 0]
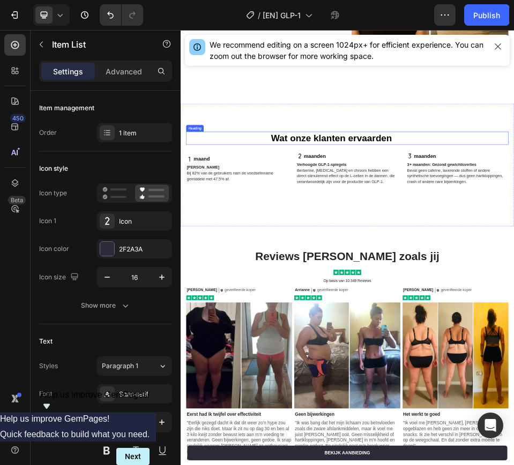
click at [434, 231] on strong "Wat onze klanten ervaarden" at bounding box center [471, 239] width 233 height 20
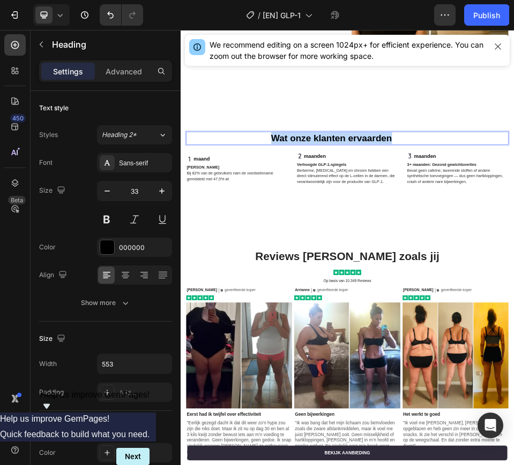
click at [434, 231] on strong "Wat onze klanten ervaarden" at bounding box center [471, 239] width 233 height 20
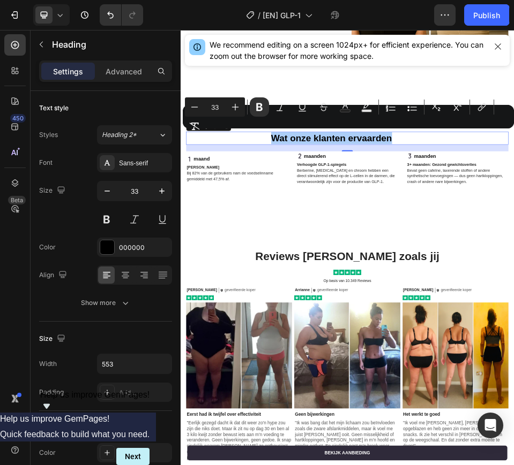
click at [307, 135] on div "Minus 33 Plus Bold Italic Underline Strikethrough Text Color Text Background Co…" at bounding box center [348, 116] width 327 height 39
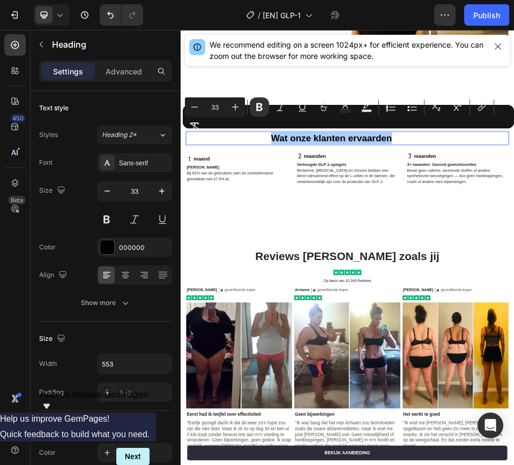
click at [307, 135] on div "Minus 33 Plus Bold Italic Underline Strikethrough Text Color Text Background Co…" at bounding box center [348, 116] width 327 height 39
click at [416, 241] on strong "Wat onze klanten ervaarden" at bounding box center [471, 239] width 233 height 20
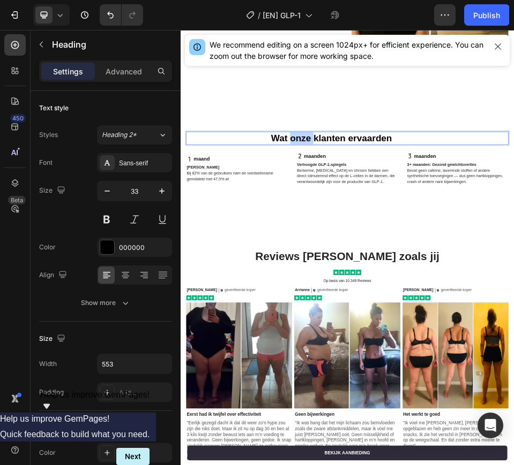
click at [416, 241] on strong "Wat onze klanten ervaarden" at bounding box center [471, 239] width 233 height 20
click at [308, 290] on p "Minder hongergevoel" at bounding box center [289, 295] width 194 height 11
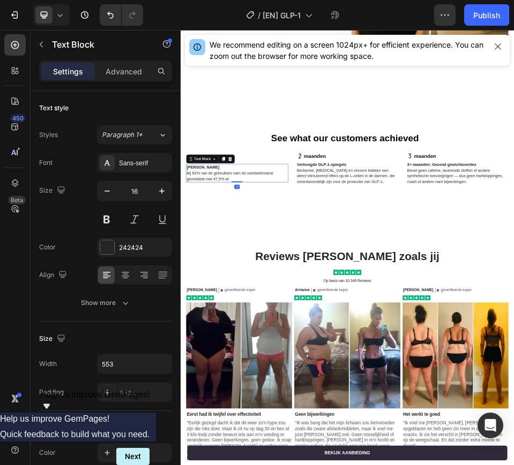
click at [270, 305] on span "Bij 82% van de gebruikers nam de voedselinname gemiddeld met 47,5% af." at bounding box center [275, 312] width 167 height 20
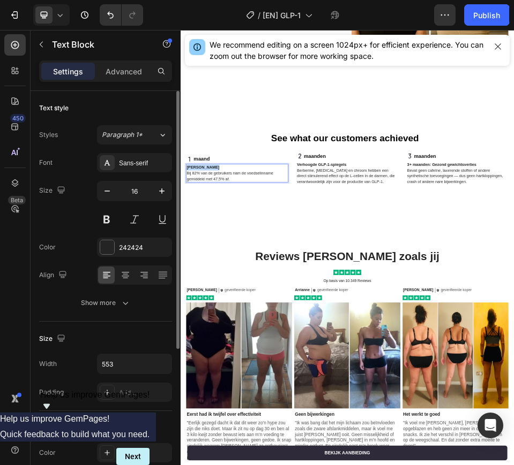
copy strong "Minder hongergevoel"
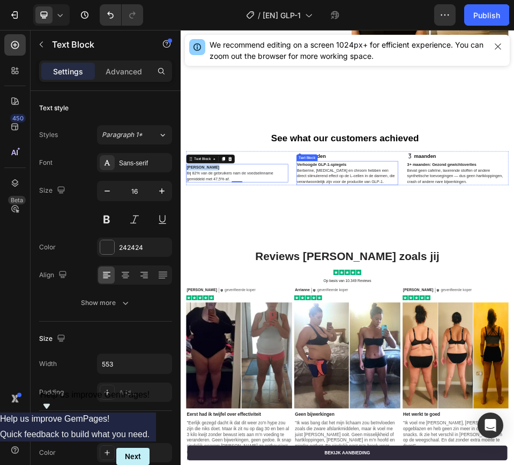
click at [513, 316] on span "Berberine, glutamine en chroom hebben een direct stimulerend effect op de L‑cel…" at bounding box center [499, 312] width 188 height 31
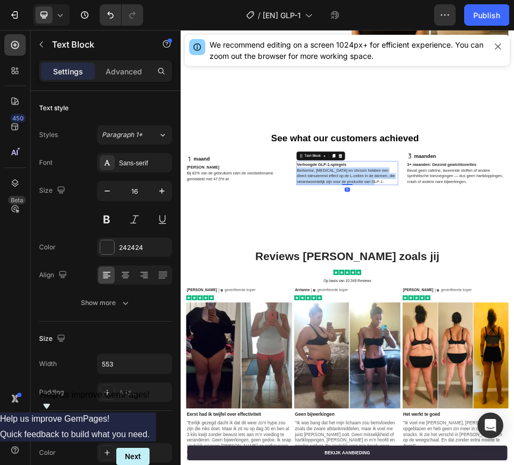
click at [513, 316] on span "Berberine, glutamine en chroom hebben een direct stimulerend effect op de L‑cel…" at bounding box center [499, 312] width 188 height 31
click at [227, 319] on div "Minder hongergevoel Bij 82% van de gebruikers nam de voedselinname gemiddeld me…" at bounding box center [289, 306] width 197 height 35
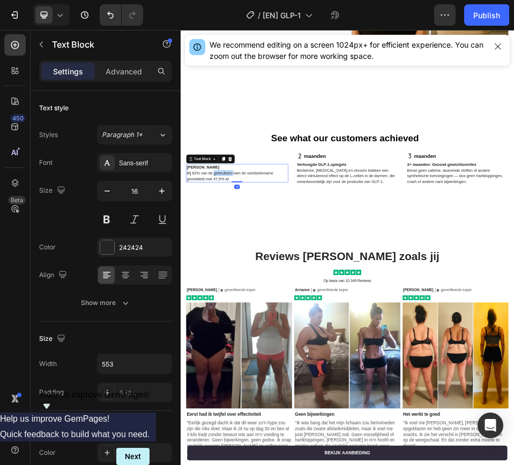
click at [252, 303] on span "Bij 82% van de gebruikers nam de voedselinname gemiddeld met 47,5% af." at bounding box center [275, 312] width 167 height 20
click at [446, 314] on span "Berberine, glutamine en chroom hebben een direct stimulerend effect op de L‑cel…" at bounding box center [499, 312] width 188 height 31
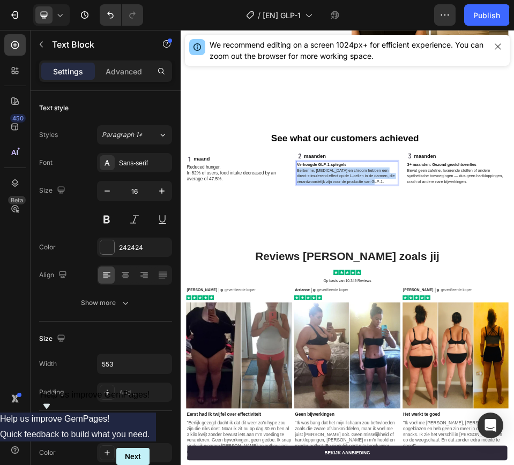
click at [446, 314] on span "Berberine, glutamine en chroom hebben een direct stimulerend effect op de L‑cel…" at bounding box center [499, 312] width 188 height 31
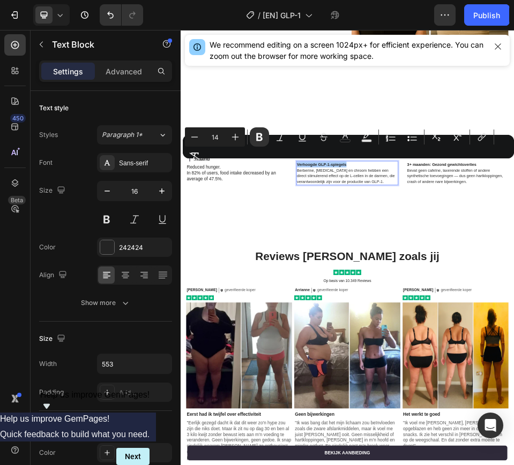
click at [206, 156] on div "Minus 14 Plus Bold Italic Underline Strikethrough color color Numbered List Bul…" at bounding box center [348, 146] width 327 height 39
click at [247, 353] on div "⁠⁠⁠⁠⁠⁠⁠ See what our customers achieved Heading maand Item List Reduced hunger.…" at bounding box center [501, 291] width 643 height 237
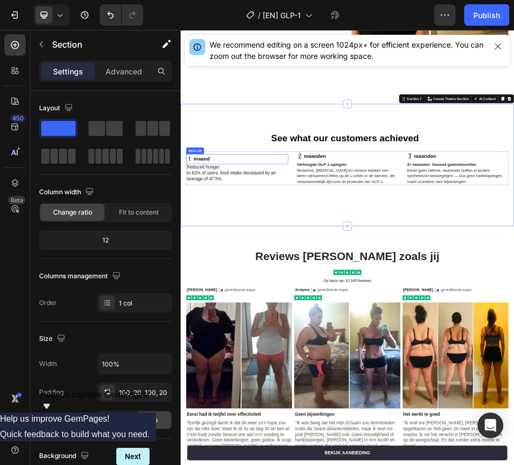
click at [224, 274] on strong "maand" at bounding box center [221, 279] width 31 height 11
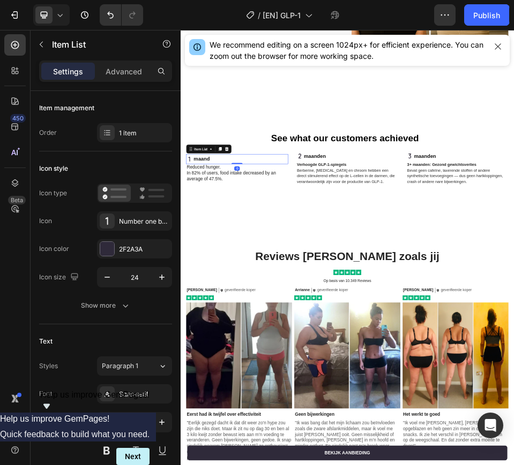
click at [224, 274] on strong "maand" at bounding box center [221, 279] width 31 height 11
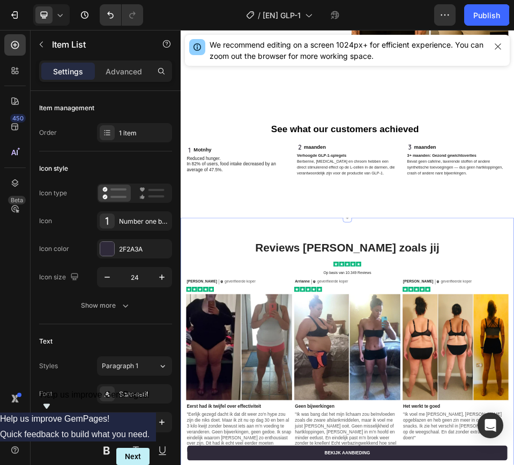
scroll to position [2487, 0]
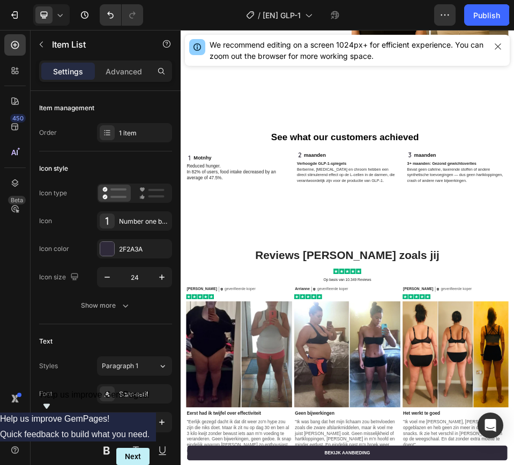
click at [237, 273] on strong "Motnhy" at bounding box center [223, 276] width 34 height 11
click at [513, 303] on span "Berberine, glutamine en chroom hebben een direct stimulerend effect op de L‑cel…" at bounding box center [499, 310] width 188 height 31
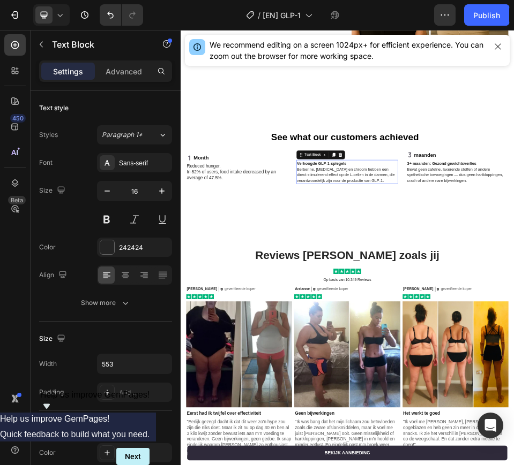
click at [513, 303] on span "Berberine, glutamine en chroom hebben een direct stimulerend effect op de L‑cel…" at bounding box center [499, 310] width 188 height 31
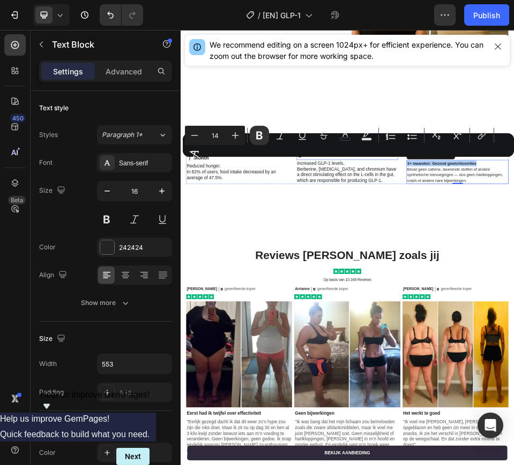
click at [309, 153] on div "Minus 14 Plus Bold Italic Underline Strikethrough color color Numbered List Bul…" at bounding box center [348, 145] width 327 height 39
click at [406, 351] on div "See what our customers achieved Heading Month Item List Reduced hunger. In 82% …" at bounding box center [501, 289] width 643 height 237
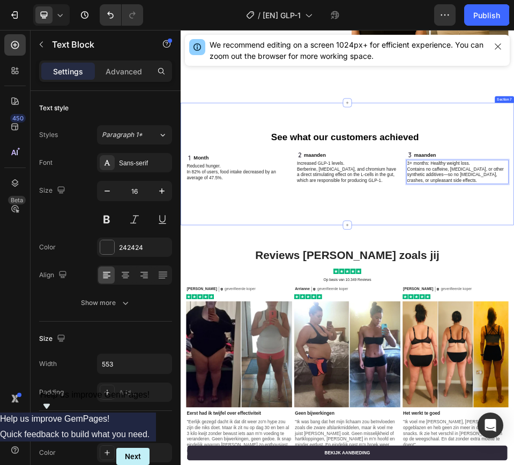
click at [513, 349] on div "See what our customers achieved Heading Month Item List Reduced hunger. In 82% …" at bounding box center [501, 289] width 643 height 237
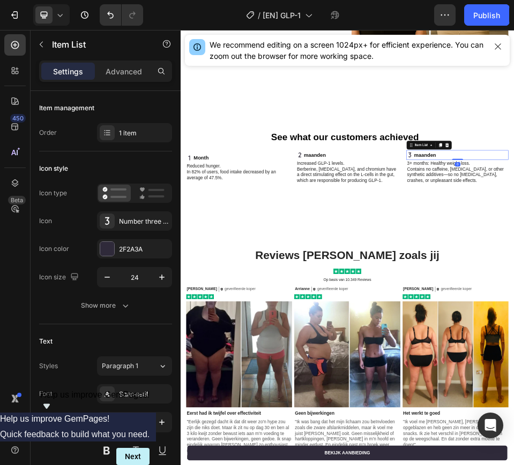
click at [326, 354] on div "See what our customers achieved Heading Month Item List Reduced hunger. In 82% …" at bounding box center [501, 289] width 643 height 237
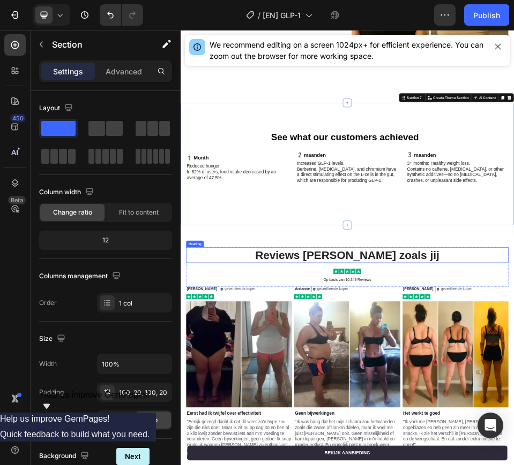
click at [410, 458] on h2 "Reviews van mensen zoals jij" at bounding box center [501, 465] width 621 height 30
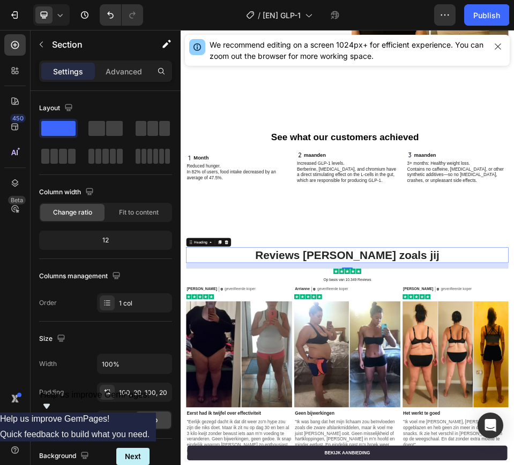
click at [410, 458] on h2 "Reviews van mensen zoals jij" at bounding box center [501, 465] width 621 height 30
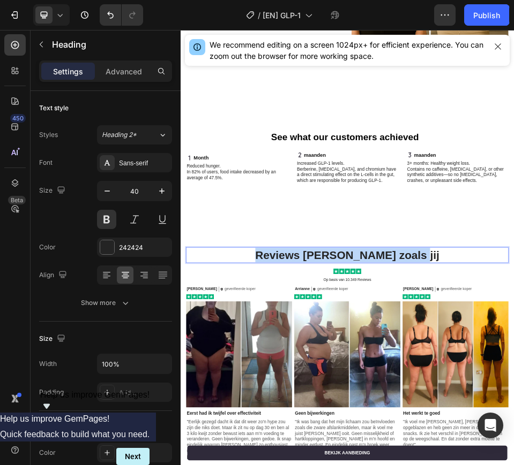
click at [410, 458] on p "Reviews van mensen zoals jij" at bounding box center [501, 465] width 619 height 28
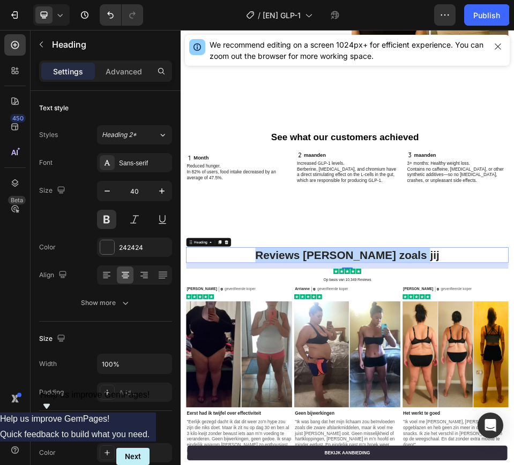
click at [376, 461] on p "Reviews van mensen zoals jij" at bounding box center [501, 465] width 619 height 28
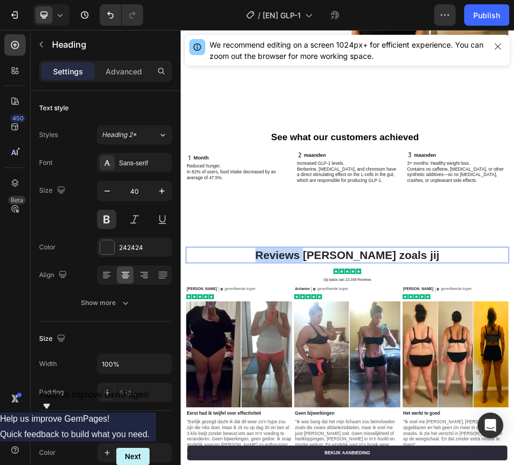
click at [376, 461] on p "Reviews van mensen zoals jij" at bounding box center [501, 465] width 619 height 28
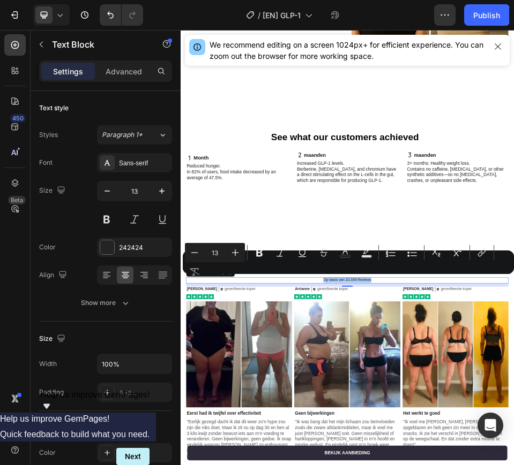
click at [351, 276] on div "Minus 13 Plus Bold Italic Underline Strikethrough Text Color Text Background Co…" at bounding box center [348, 262] width 327 height 39
click at [339, 278] on div "Minus 13 Plus Bold Italic Underline Strikethrough Text Color Text Background Co…" at bounding box center [348, 262] width 327 height 39
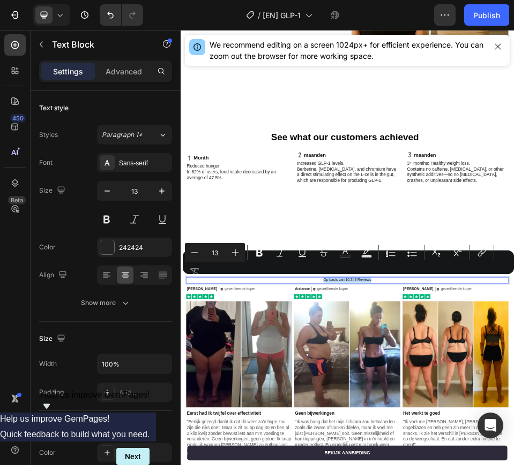
click at [458, 383] on div "See what our customers achieved Heading Month Item List Reduced hunger. In 82% …" at bounding box center [501, 289] width 643 height 237
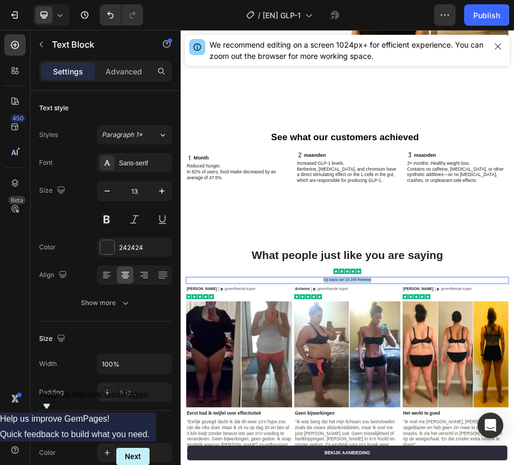
click at [454, 393] on div "See what our customers achieved Heading Month Item List Reduced hunger. In 82% …" at bounding box center [501, 289] width 643 height 237
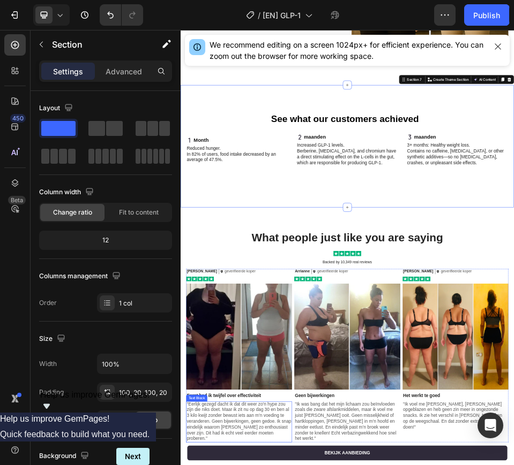
scroll to position [2554, 0]
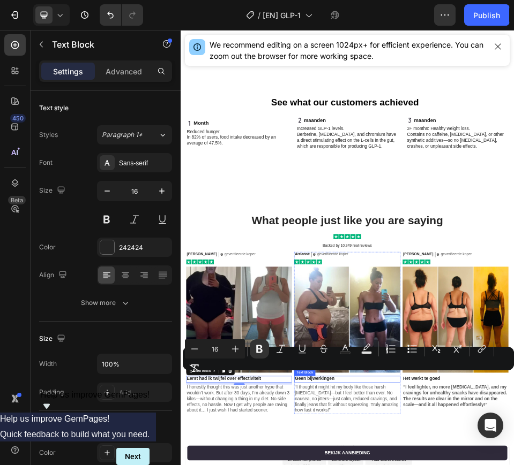
click at [323, 374] on div "Minus 16 Plus Bold Italic Underline Strikethrough Text Color Text Background Co…" at bounding box center [348, 358] width 327 height 39
click at [306, 374] on div "Minus 16 Plus Bold Italic Underline Strikethrough Text Color Text Background Co…" at bounding box center [348, 358] width 327 height 39
click at [253, 374] on div "Minus 16 Plus Bold Italic Underline Strikethrough Text Color Text Background Co…" at bounding box center [348, 358] width 327 height 39
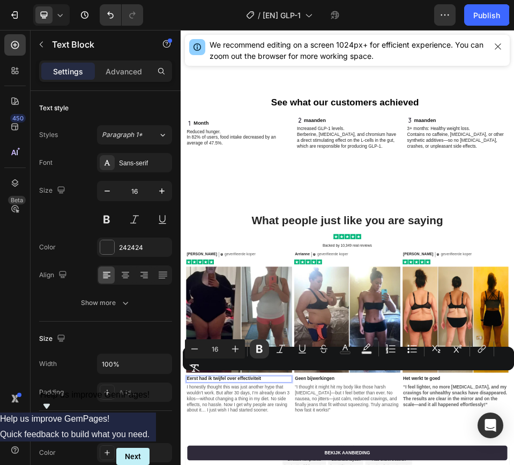
click at [253, 374] on div "Minus 16 Plus Bold Italic Underline Strikethrough Text Color Text Background Co…" at bounding box center [348, 358] width 327 height 39
click at [252, 374] on div "Minus 16 Plus Bold Italic Underline Strikethrough Text Color Text Background Co…" at bounding box center [348, 358] width 327 height 39
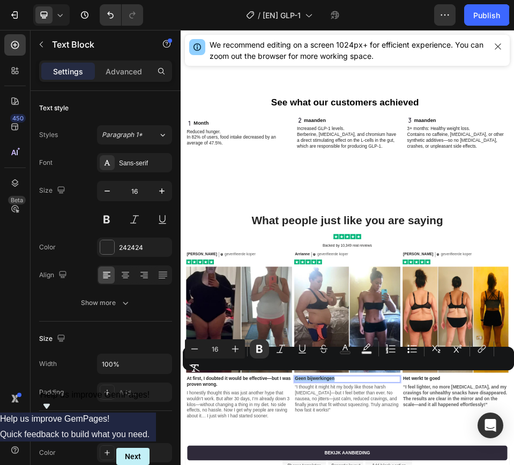
click at [428, 375] on div "Minus 16 Plus Bold Italic Underline Strikethrough Text Color Text Background Co…" at bounding box center [348, 358] width 327 height 39
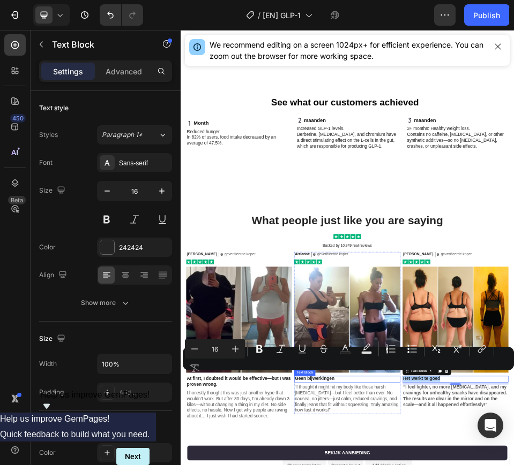
click at [321, 373] on div "Minus 16 Plus Bold Italic Underline Strikethrough Text Color Text Background Co…" at bounding box center [348, 358] width 327 height 39
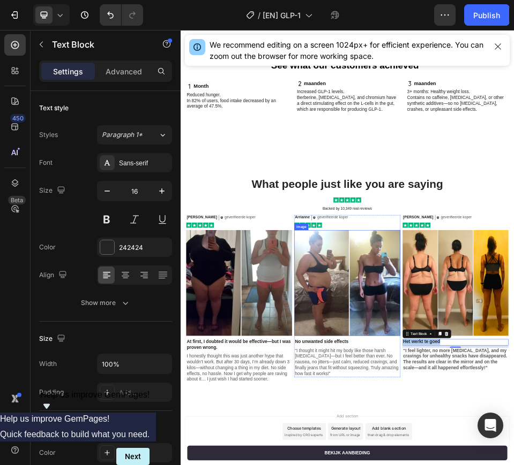
scroll to position [2588, 0]
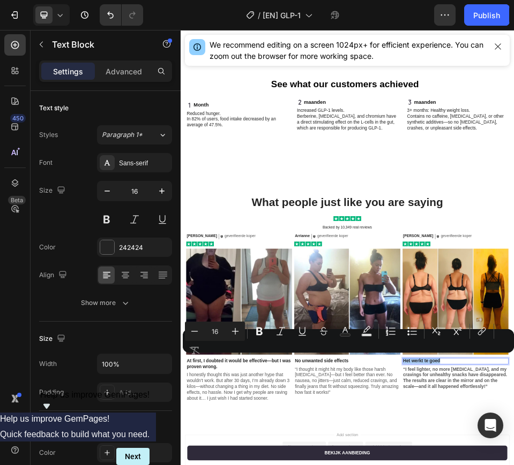
click at [448, 358] on div "Minus 16 Plus Bold Italic Underline Strikethrough Text Color Text Background Co…" at bounding box center [348, 341] width 327 height 39
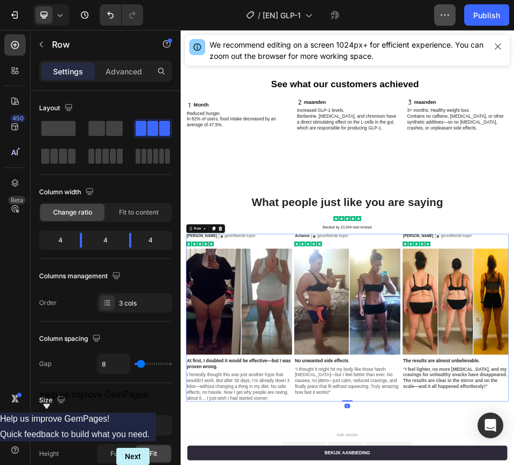
click at [447, 15] on icon "button" at bounding box center [444, 15] width 11 height 11
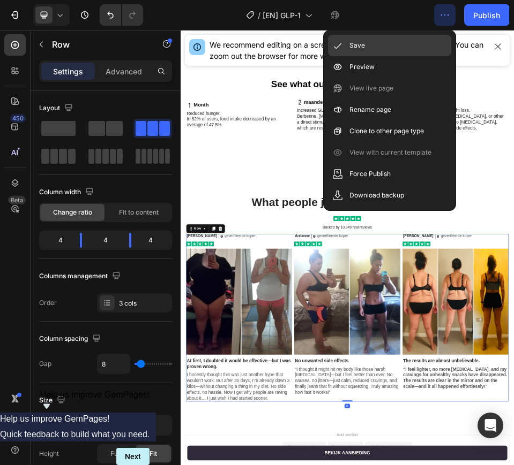
click at [395, 42] on div "Save" at bounding box center [389, 45] width 123 height 21
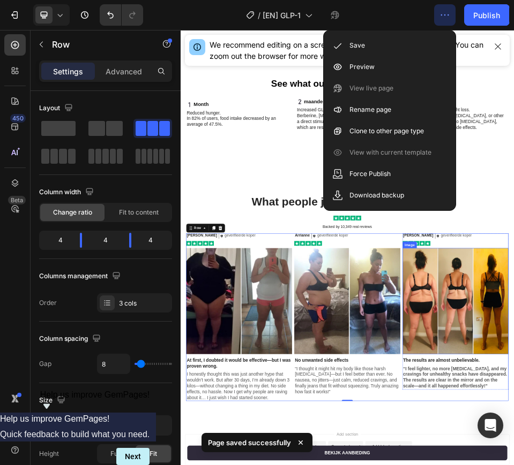
scroll to position [2655, 0]
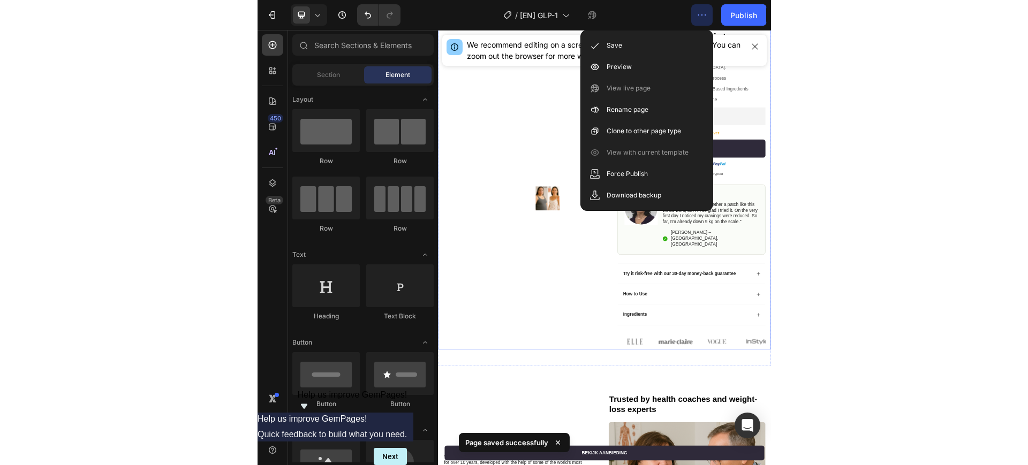
scroll to position [0, 0]
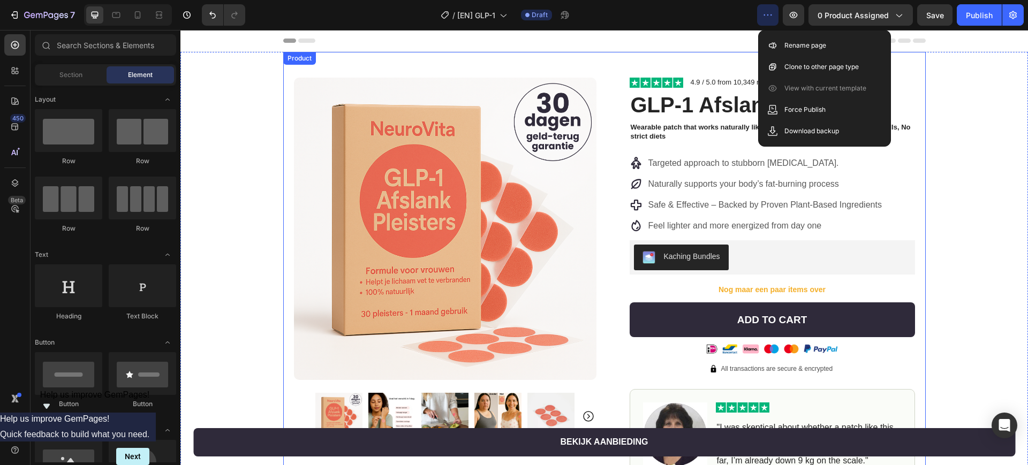
click at [513, 148] on div "Product Images Row Image 4.9 / 5.0 from 10,349 reviews Text Block Row GLP-1 Afs…" at bounding box center [604, 380] width 848 height 656
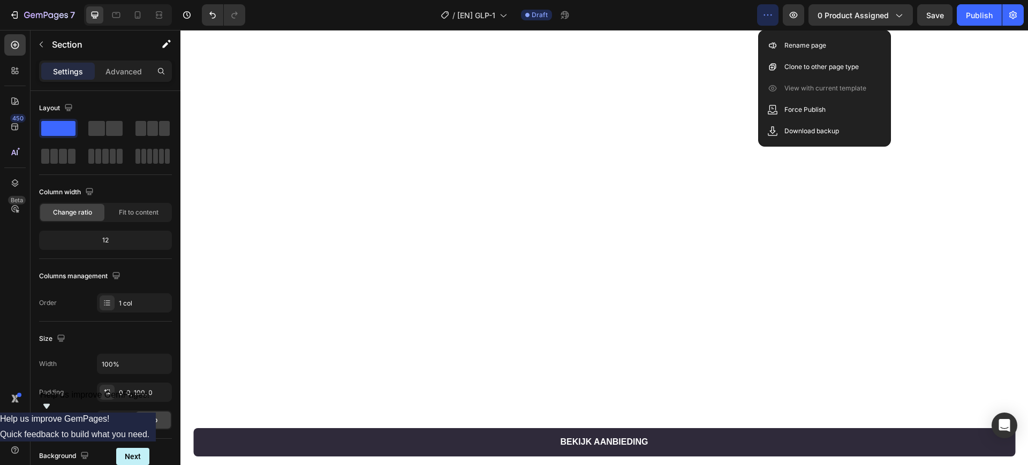
scroll to position [3075, 0]
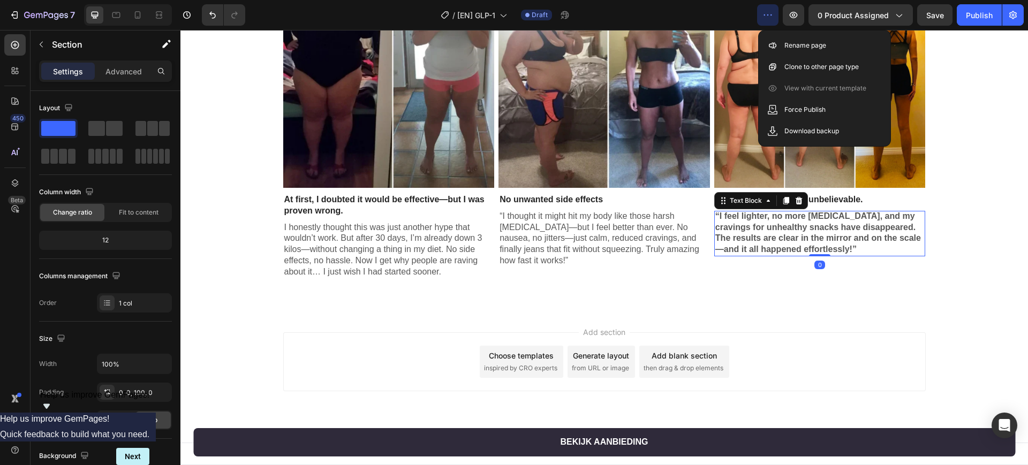
click at [513, 235] on strong "“I feel lighter, no more bloating, and my cravings for unhealthy snacks have di…" at bounding box center [818, 233] width 206 height 42
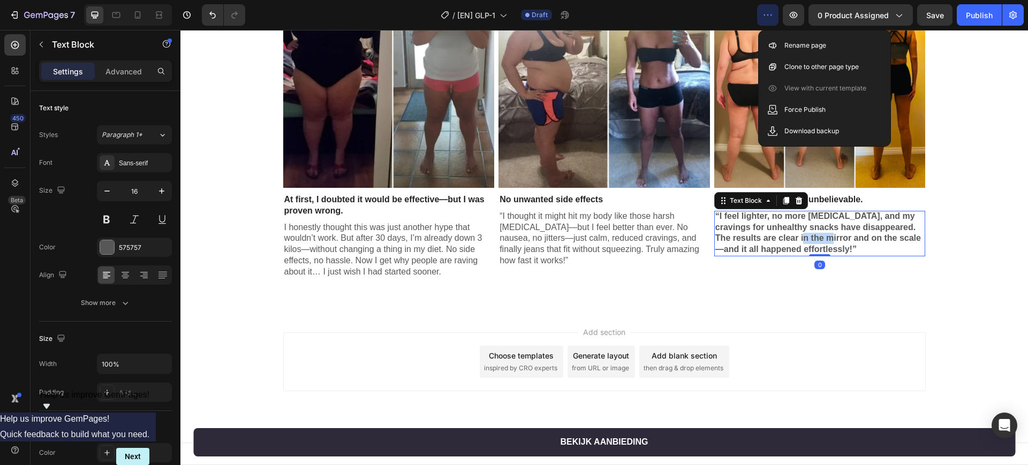
click at [513, 235] on strong "“I feel lighter, no more bloating, and my cravings for unhealthy snacks have di…" at bounding box center [818, 233] width 206 height 42
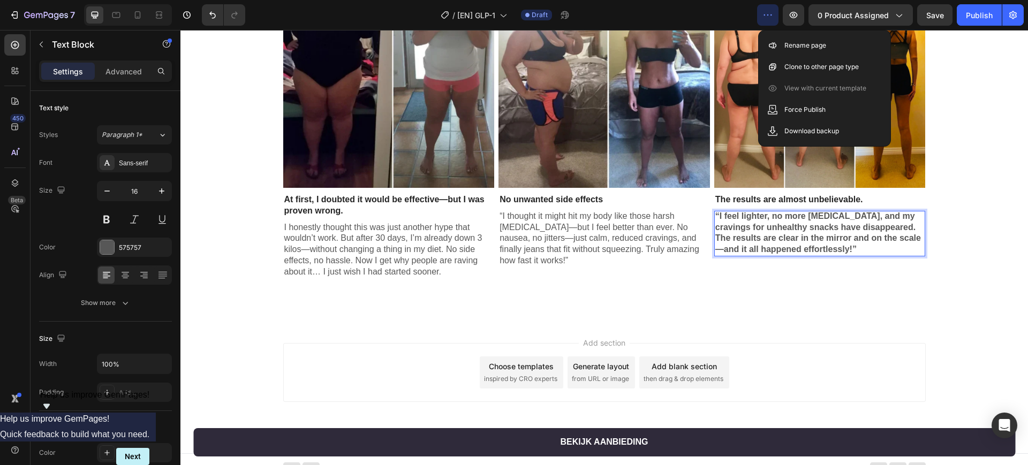
click at [513, 250] on p "“I feel lighter, no more bloating, and my cravings for unhealthy snacks have di…" at bounding box center [819, 233] width 209 height 44
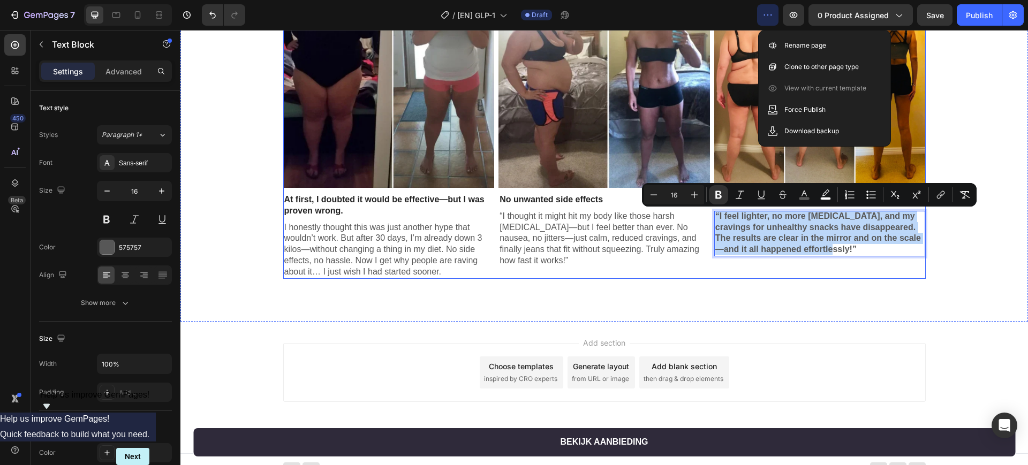
drag, startPoint x: 862, startPoint y: 249, endPoint x: 705, endPoint y: 200, distance: 163.8
click at [513, 200] on div "Nina Text Block Icon geverifieerde koper Text Block Row Row Image Image At firs…" at bounding box center [604, 113] width 643 height 331
click at [513, 193] on icon "Editor contextual toolbar" at bounding box center [718, 195] width 11 height 11
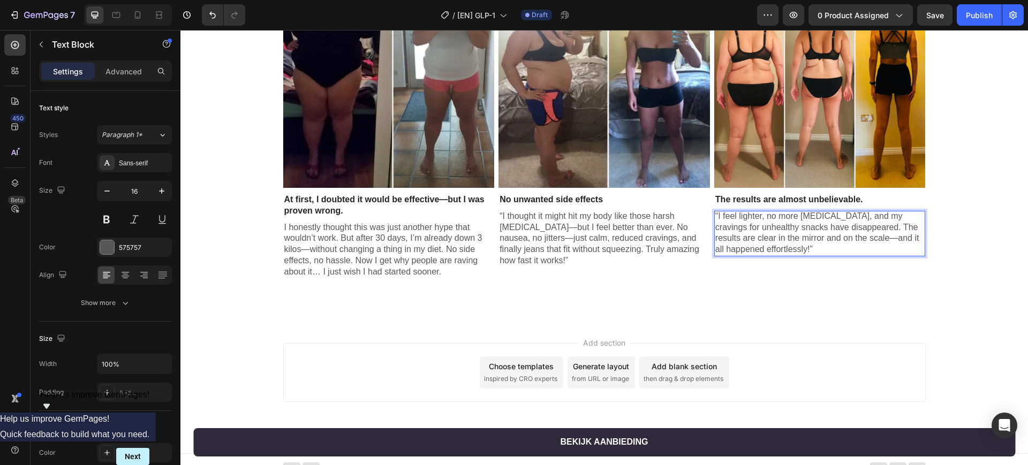
click at [513, 293] on div "What people just like you are saying Heading Image Backed by 10,349 real review…" at bounding box center [604, 75] width 848 height 492
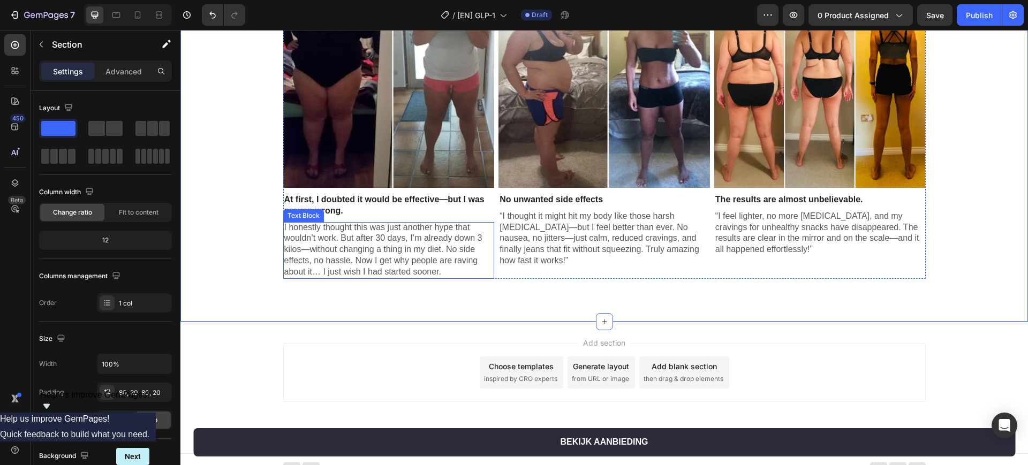
click at [446, 269] on p "I honestly thought this was just another hype that wouldn’t work. But after 30 …" at bounding box center [388, 250] width 209 height 56
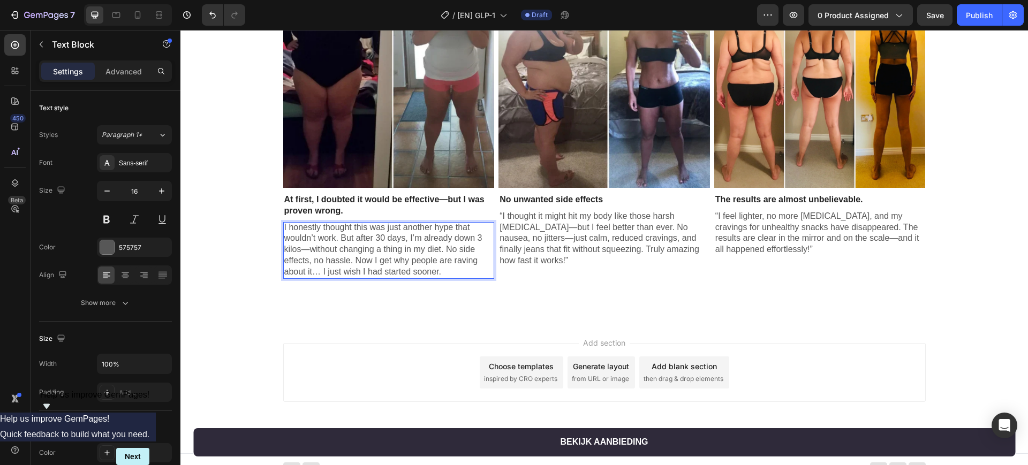
click at [446, 269] on p "I honestly thought this was just another hype that wouldn’t work. But after 30 …" at bounding box center [388, 250] width 209 height 56
click at [284, 229] on span "I honestly thought this was just another hype that wouldn’t work. But after 30 …" at bounding box center [383, 250] width 198 height 54
click at [283, 229] on div "I honestly thought this was just another hype that wouldn’t work. But after 30 …" at bounding box center [389, 250] width 212 height 57
click at [255, 269] on div "What people just like you are saying Heading Image Backed by 10,349 real review…" at bounding box center [604, 75] width 826 height 406
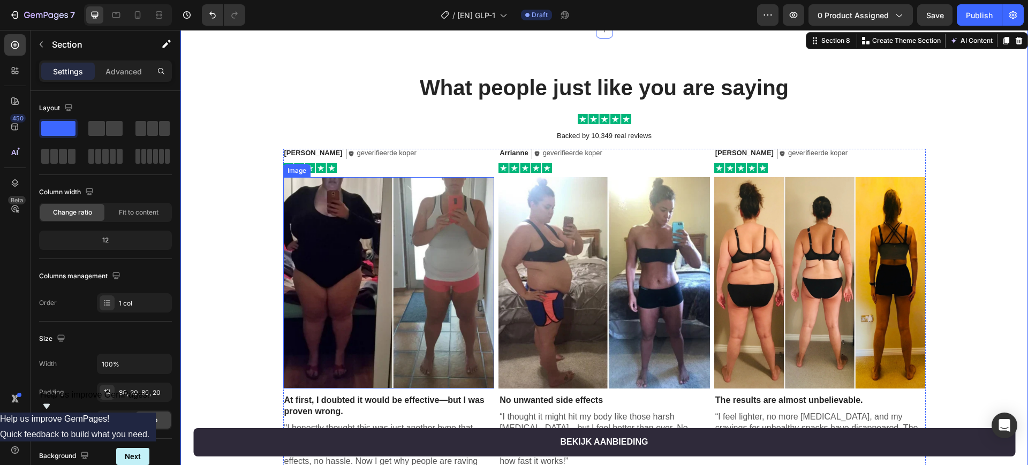
scroll to position [3008, 0]
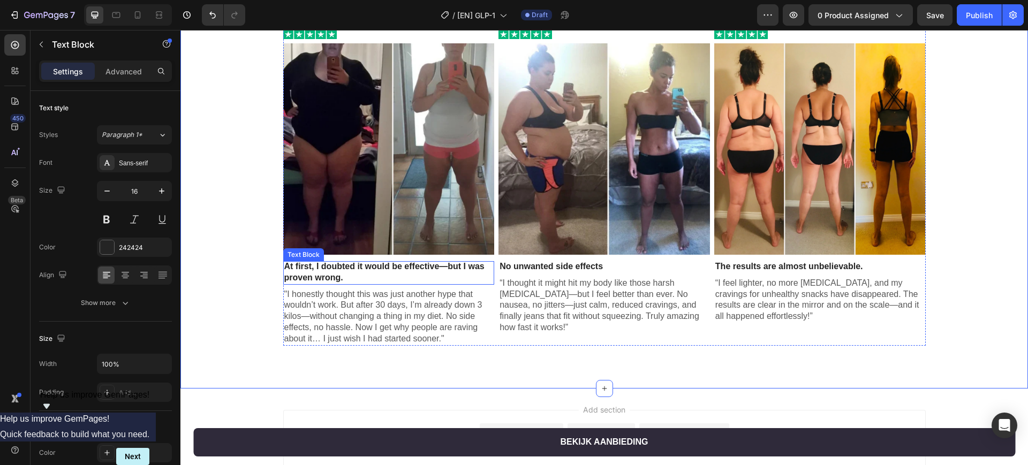
click at [360, 277] on p "At first, I doubted it would be effective—but I was proven wrong." at bounding box center [388, 272] width 209 height 22
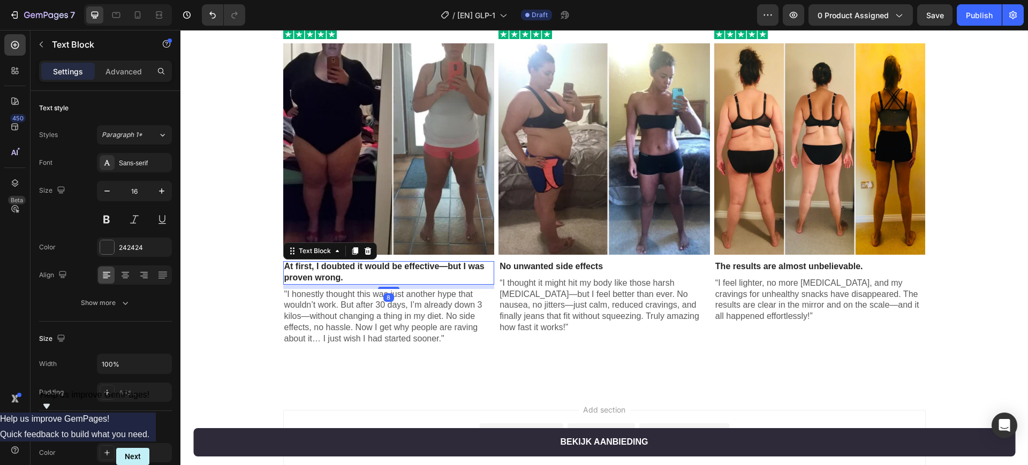
click at [360, 277] on p "At first, I doubted it would be effective—but I was proven wrong." at bounding box center [388, 272] width 209 height 22
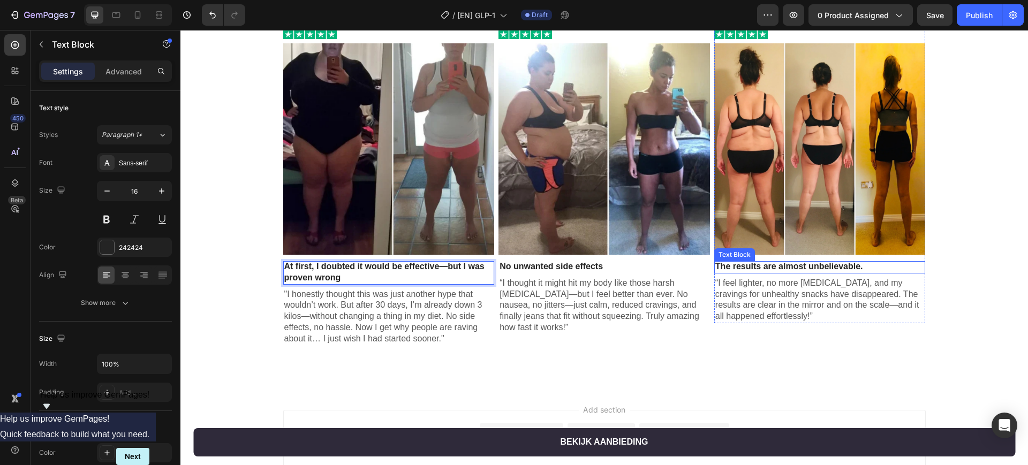
click at [513, 268] on p "The results are almost unbelievable." at bounding box center [819, 266] width 209 height 11
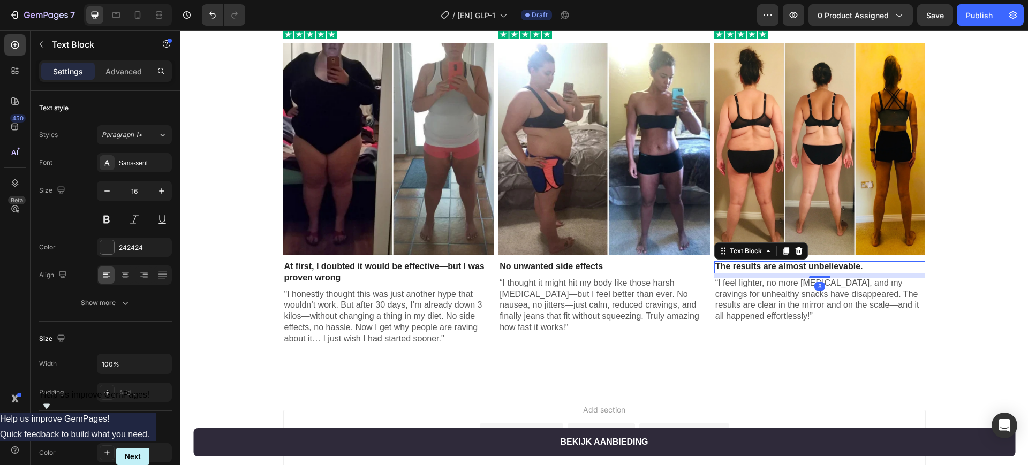
click at [513, 268] on p "The results are almost unbelievable." at bounding box center [819, 266] width 209 height 11
click at [513, 288] on div "What people just like you are saying Heading Image Backed by 10,349 real review…" at bounding box center [604, 142] width 826 height 406
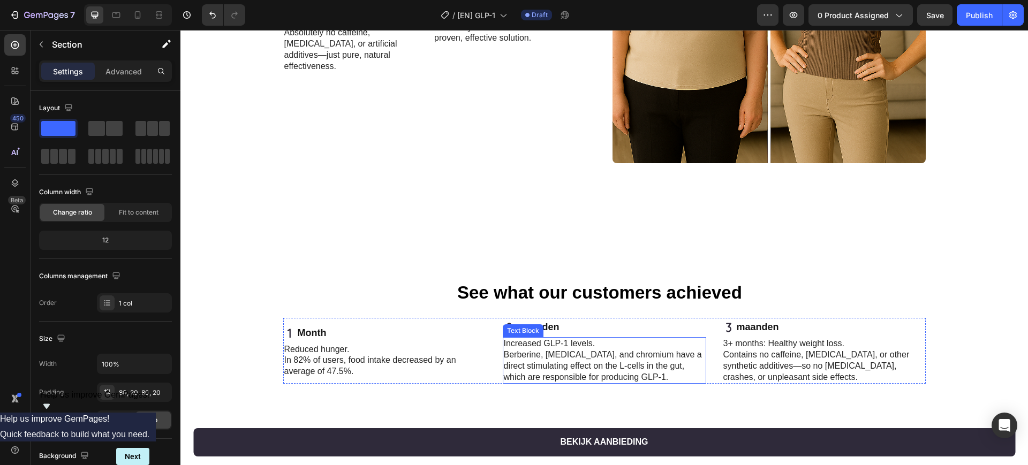
scroll to position [2473, 0]
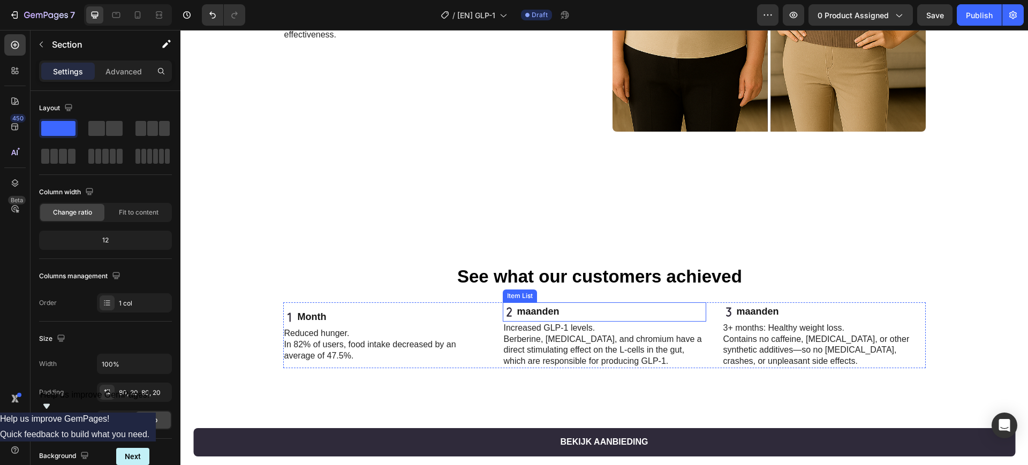
click at [513, 318] on p "maanden" at bounding box center [538, 312] width 42 height 16
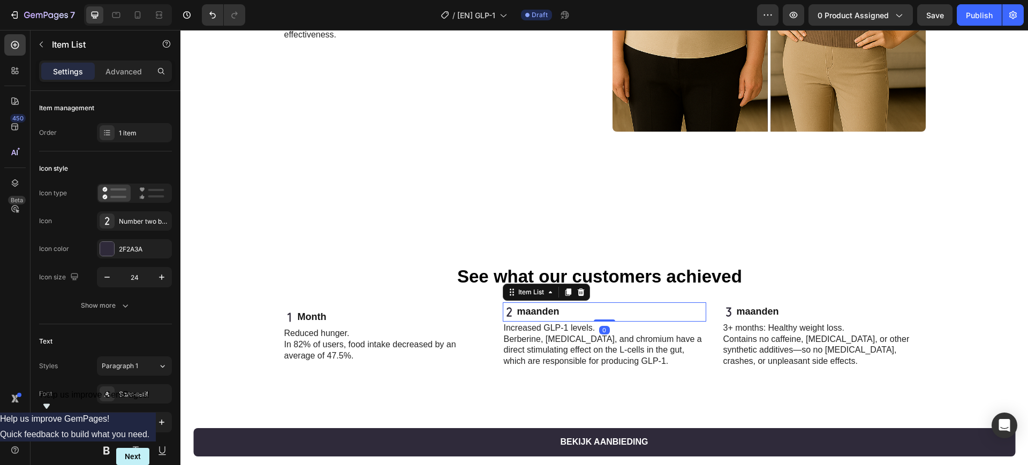
click at [513, 318] on p "maanden" at bounding box center [538, 312] width 42 height 16
click at [513, 308] on strong "maanden" at bounding box center [758, 311] width 42 height 11
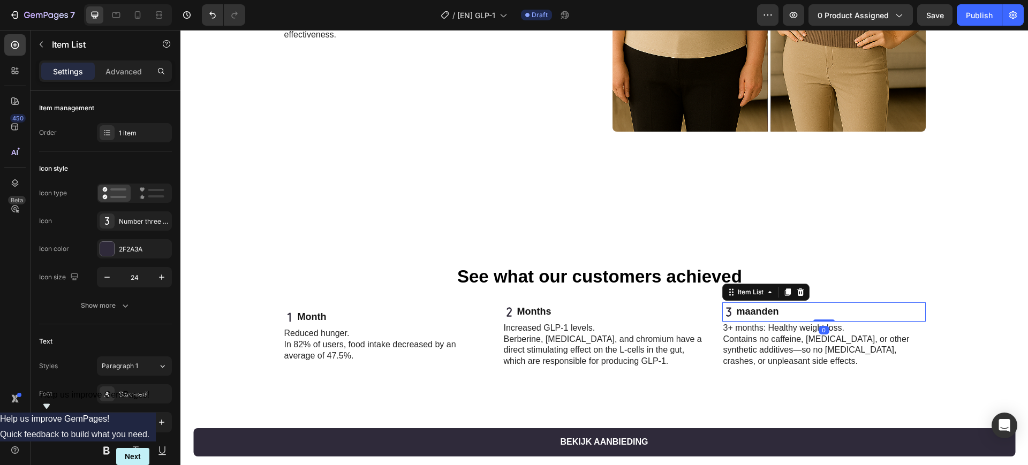
click at [513, 308] on strong "maanden" at bounding box center [758, 311] width 42 height 11
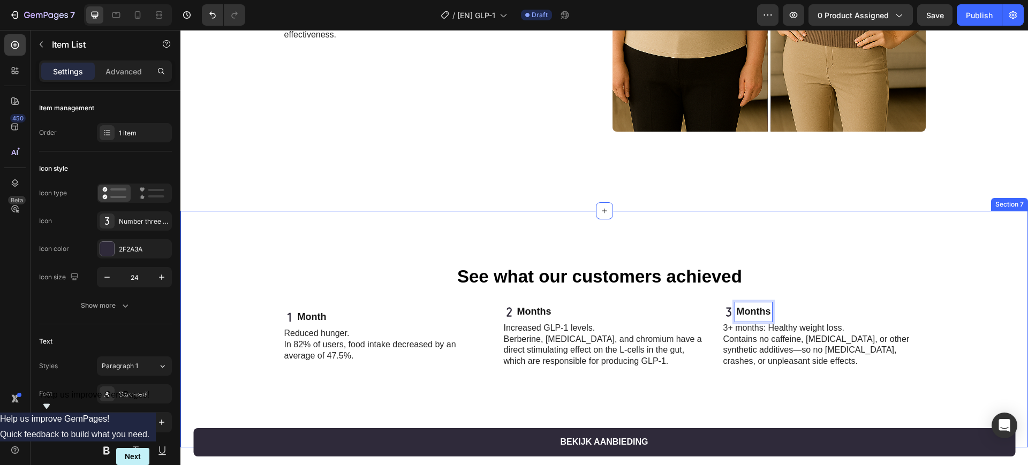
click at [513, 299] on div "See what our customers achieved Heading Month Item List Reduced hunger. In 82% …" at bounding box center [604, 330] width 826 height 130
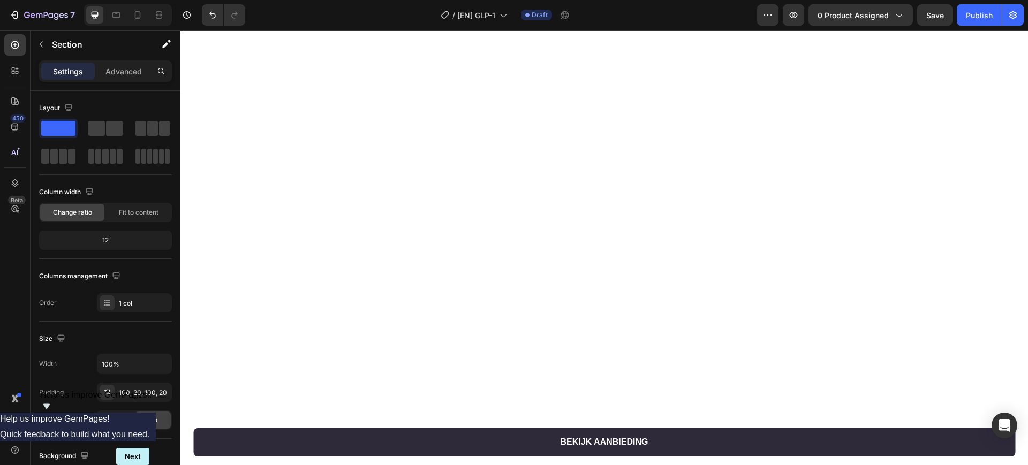
scroll to position [0, 0]
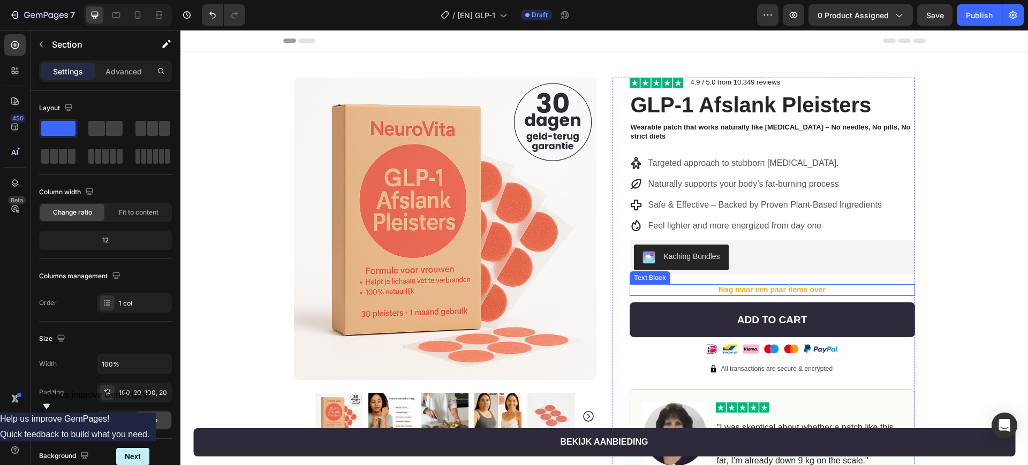
click at [513, 290] on span "Nog maar een paar items over" at bounding box center [772, 289] width 107 height 9
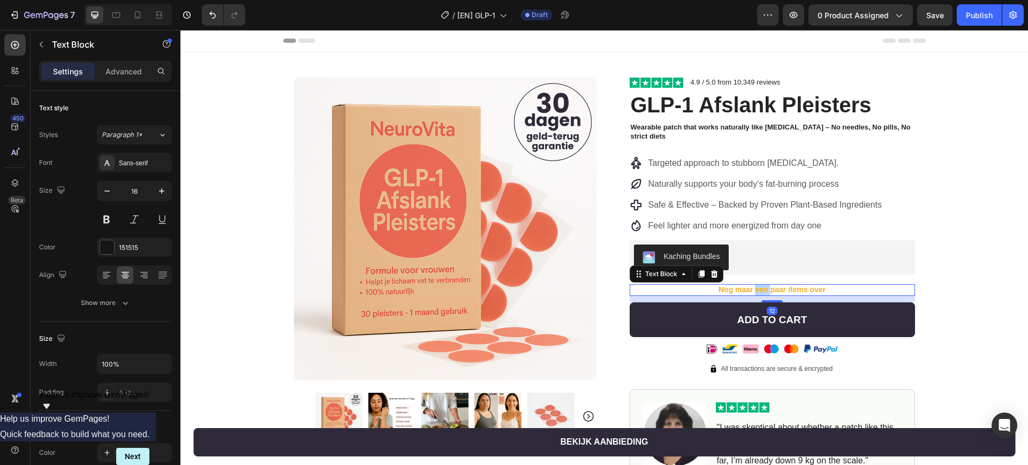
click at [513, 290] on span "Nog maar een paar items over" at bounding box center [772, 289] width 107 height 9
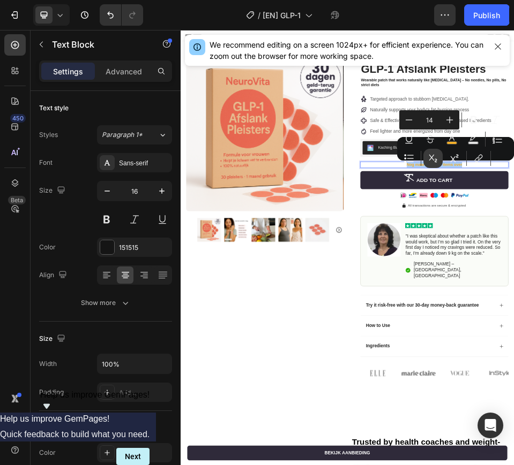
click at [424, 163] on button "Subscript" at bounding box center [432, 158] width 19 height 19
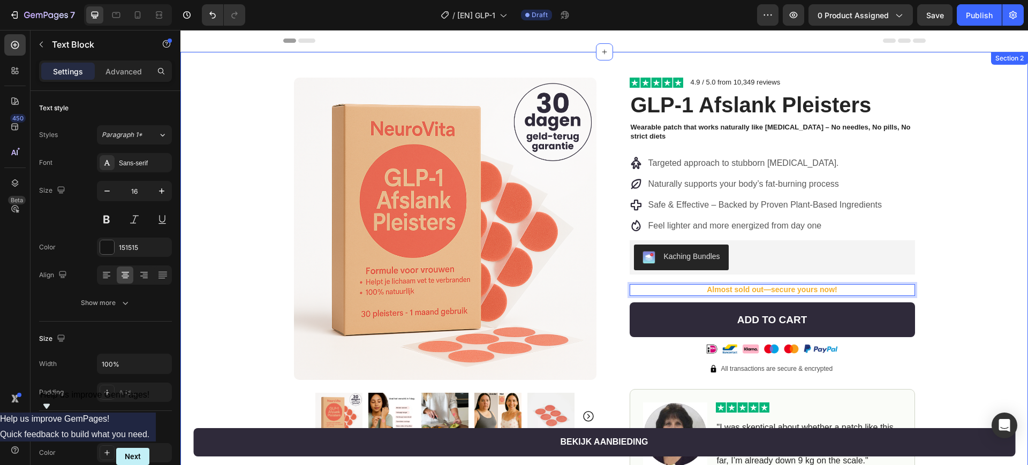
click at [513, 274] on div "Product Images Row Image 4.9 / 5.0 from 10,349 reviews Text Block Row GLP-1 Afs…" at bounding box center [604, 380] width 848 height 656
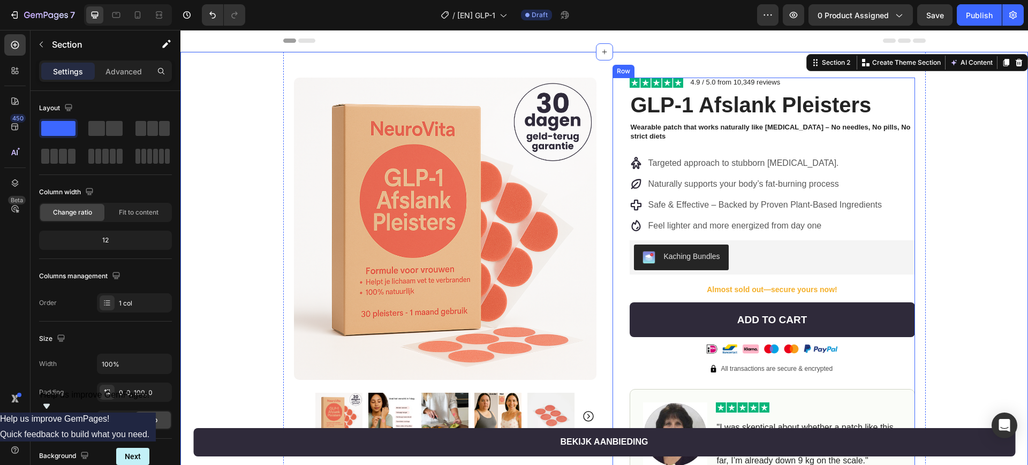
click at [513, 287] on span "Almost sold out—secure yours now!" at bounding box center [772, 289] width 130 height 9
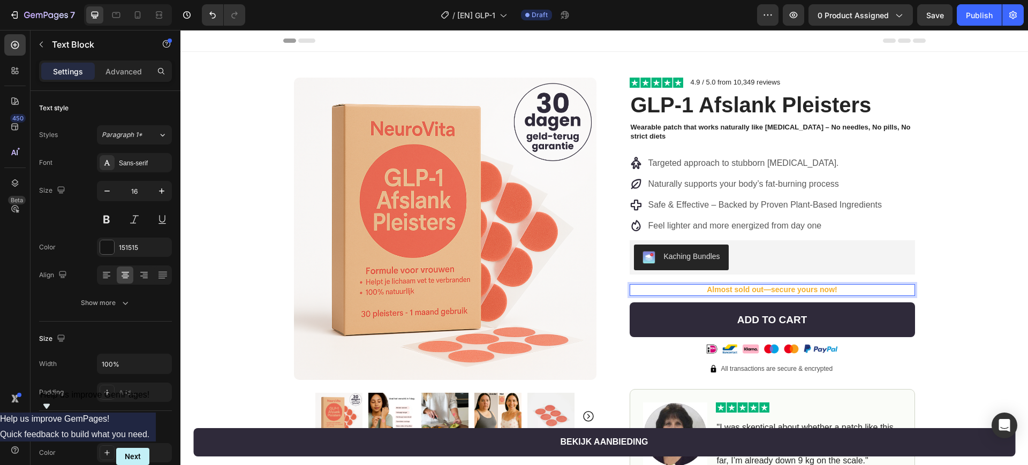
click at [513, 290] on span "Almost sold out—secure yours now!" at bounding box center [772, 289] width 130 height 9
click at [513, 289] on span "Almost sold out-secure yours now!" at bounding box center [771, 289] width 125 height 9
click at [513, 290] on span "Almost sold out-secure yours now!" at bounding box center [771, 289] width 125 height 9
click at [513, 292] on span "Almost sold out -secure yours now!" at bounding box center [771, 289] width 127 height 9
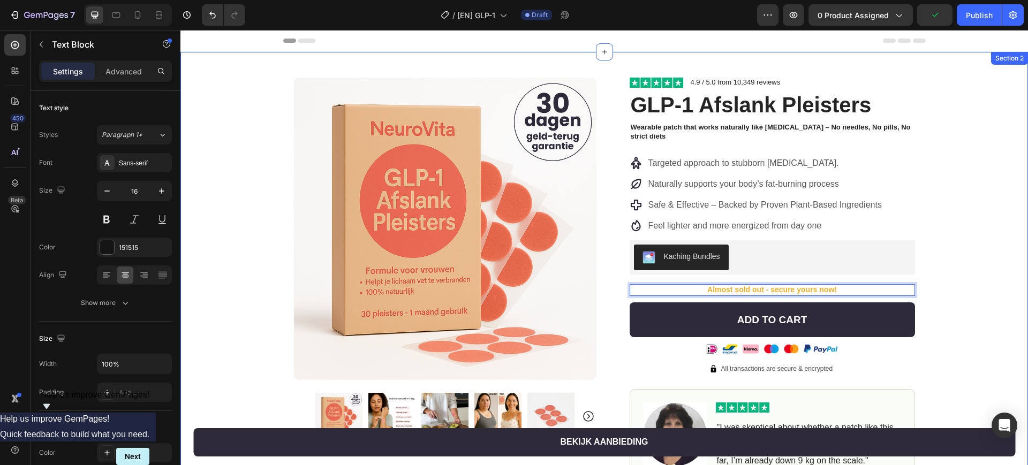
click at [513, 303] on div "Product Images Row Image 4.9 / 5.0 from 10,349 reviews Text Block Row GLP-1 Afs…" at bounding box center [604, 380] width 848 height 656
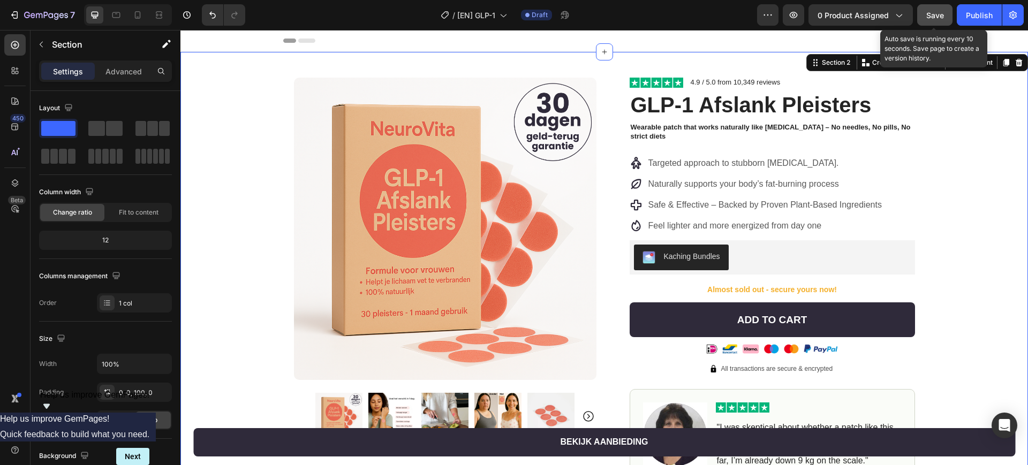
click at [513, 18] on span "Save" at bounding box center [935, 15] width 18 height 9
